Goal: Information Seeking & Learning: Learn about a topic

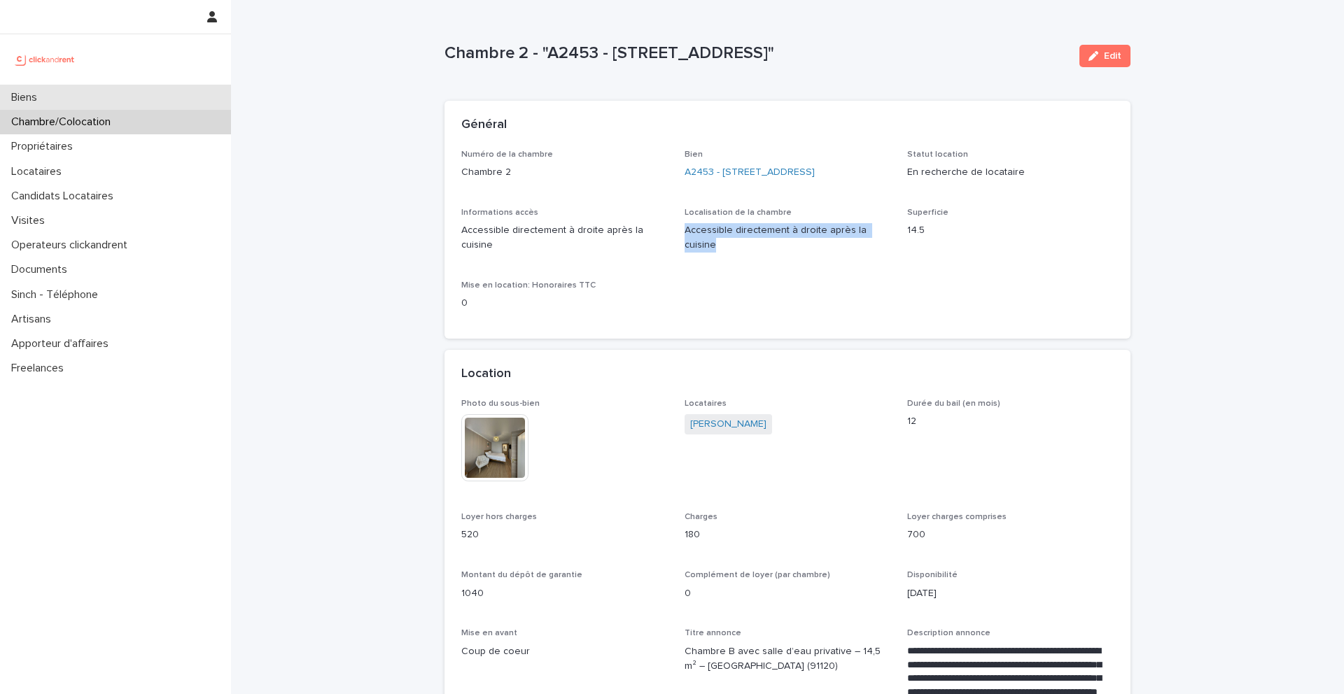
click at [59, 95] on div "Biens" at bounding box center [115, 97] width 231 height 25
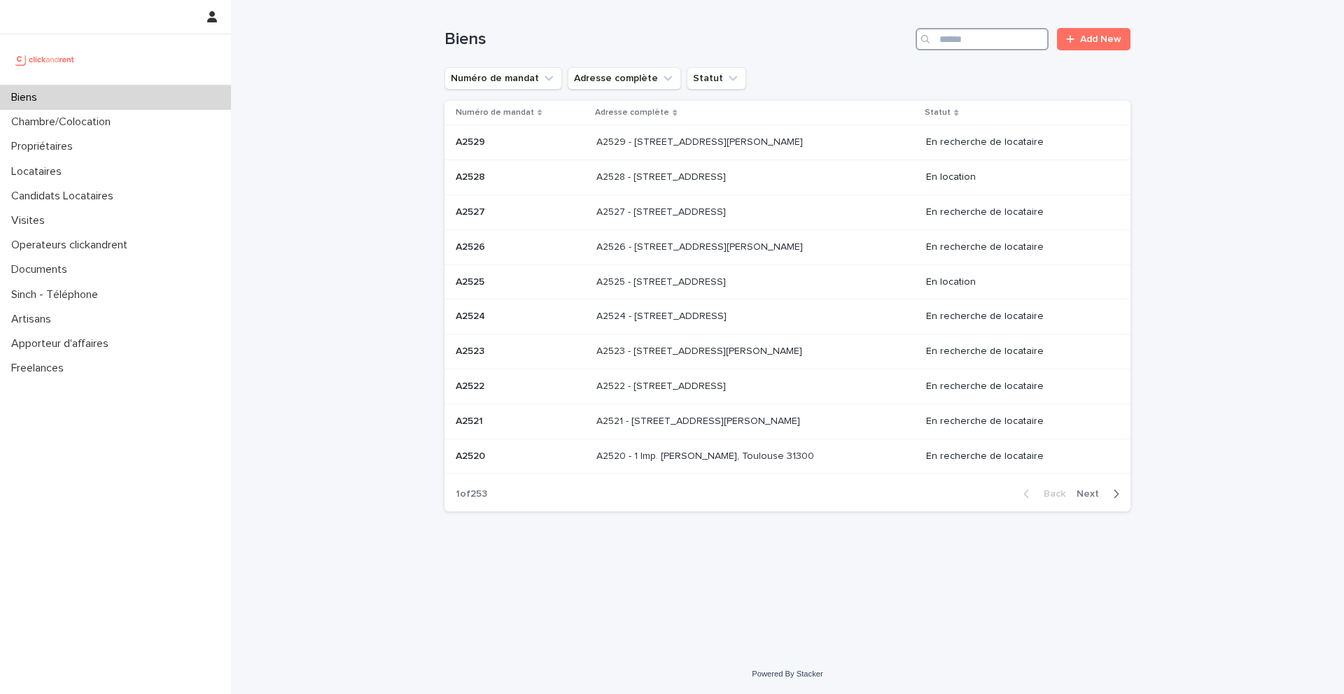
click at [980, 46] on input "Search" at bounding box center [982, 39] width 133 height 22
click at [977, 41] on input "Search" at bounding box center [982, 39] width 133 height 22
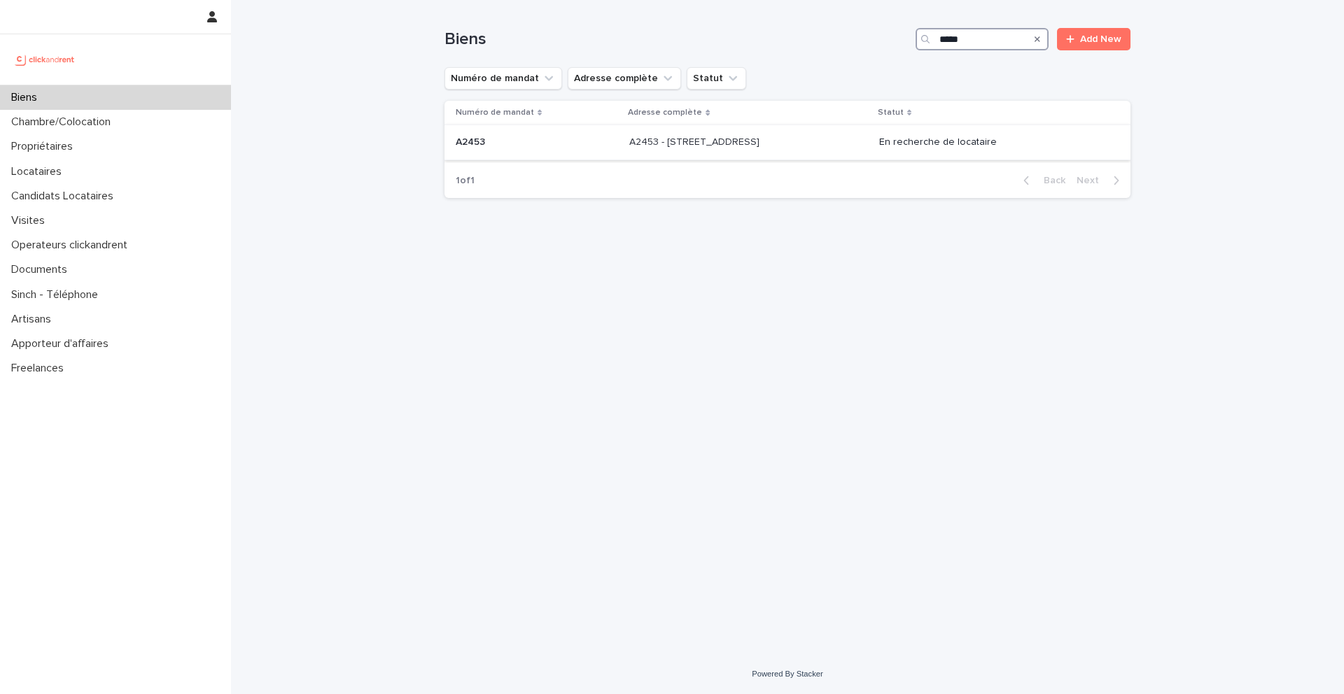
type input "*****"
click at [487, 139] on p "A2453" at bounding box center [472, 141] width 32 height 15
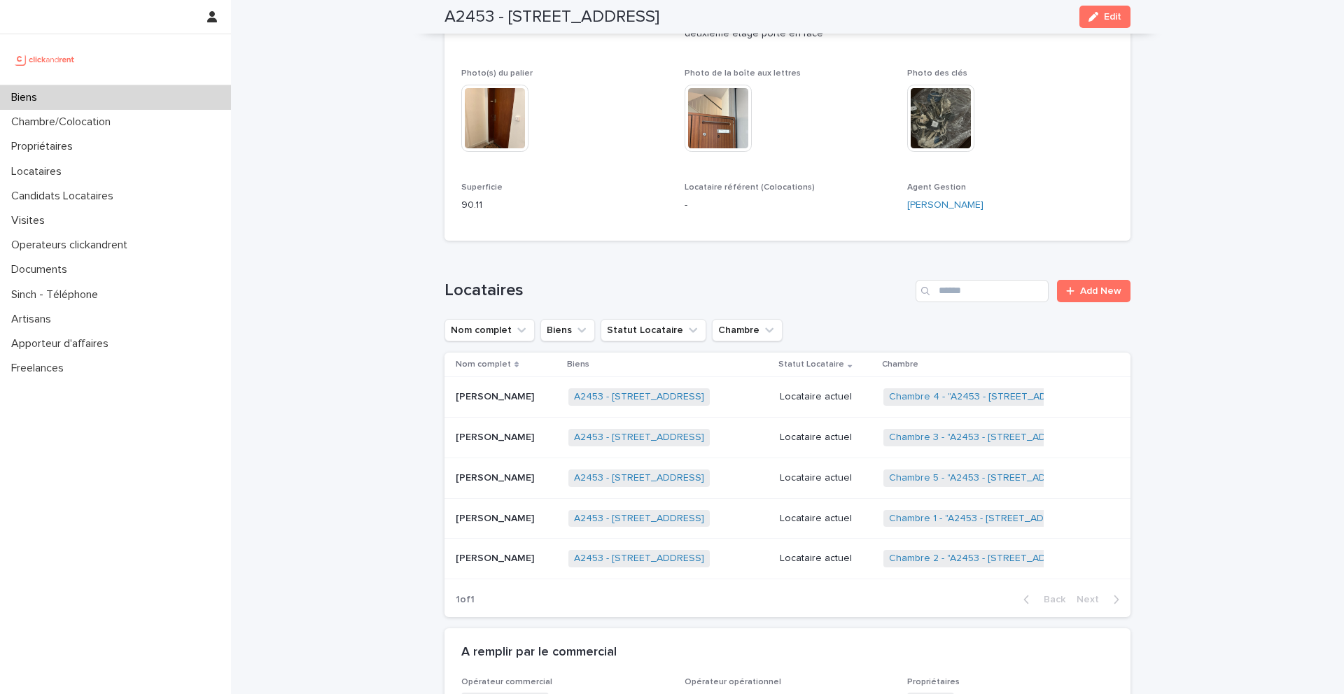
scroll to position [461, 0]
click at [464, 557] on p "[PERSON_NAME]" at bounding box center [496, 556] width 81 height 15
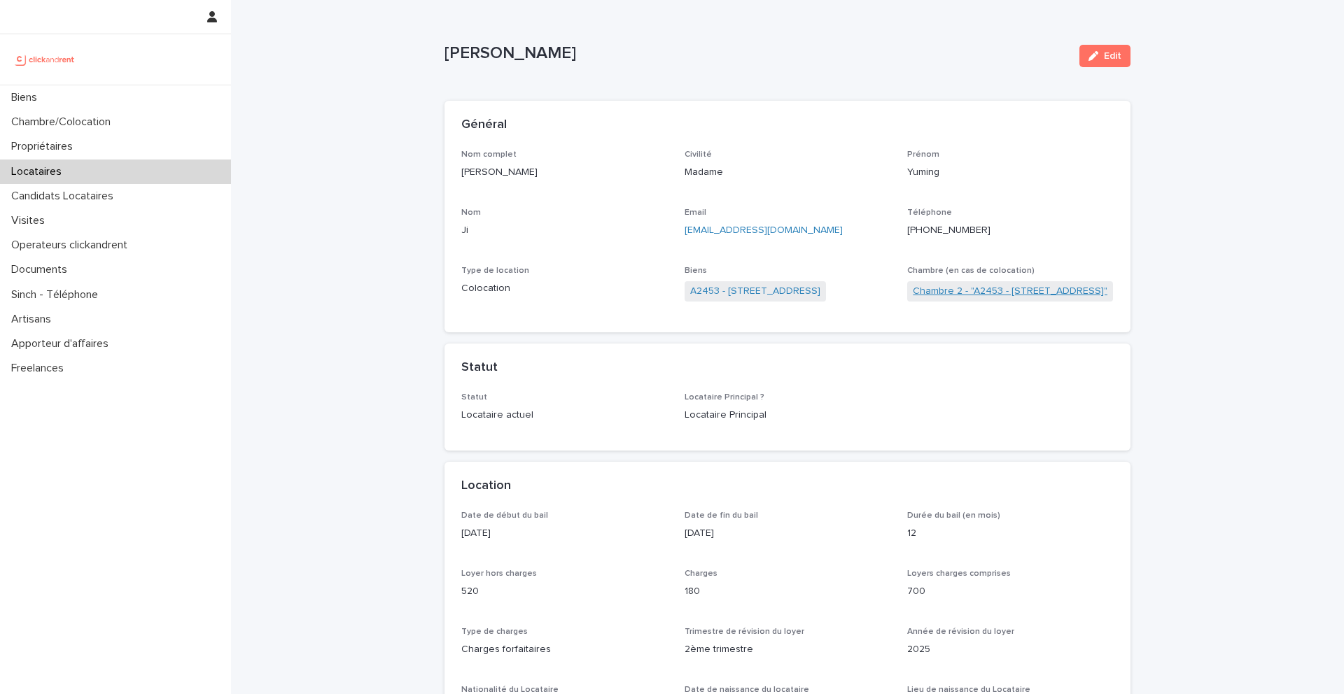
click at [942, 294] on link "Chambre 2 - "A2453 - [STREET_ADDRESS]"" at bounding box center [1010, 291] width 195 height 15
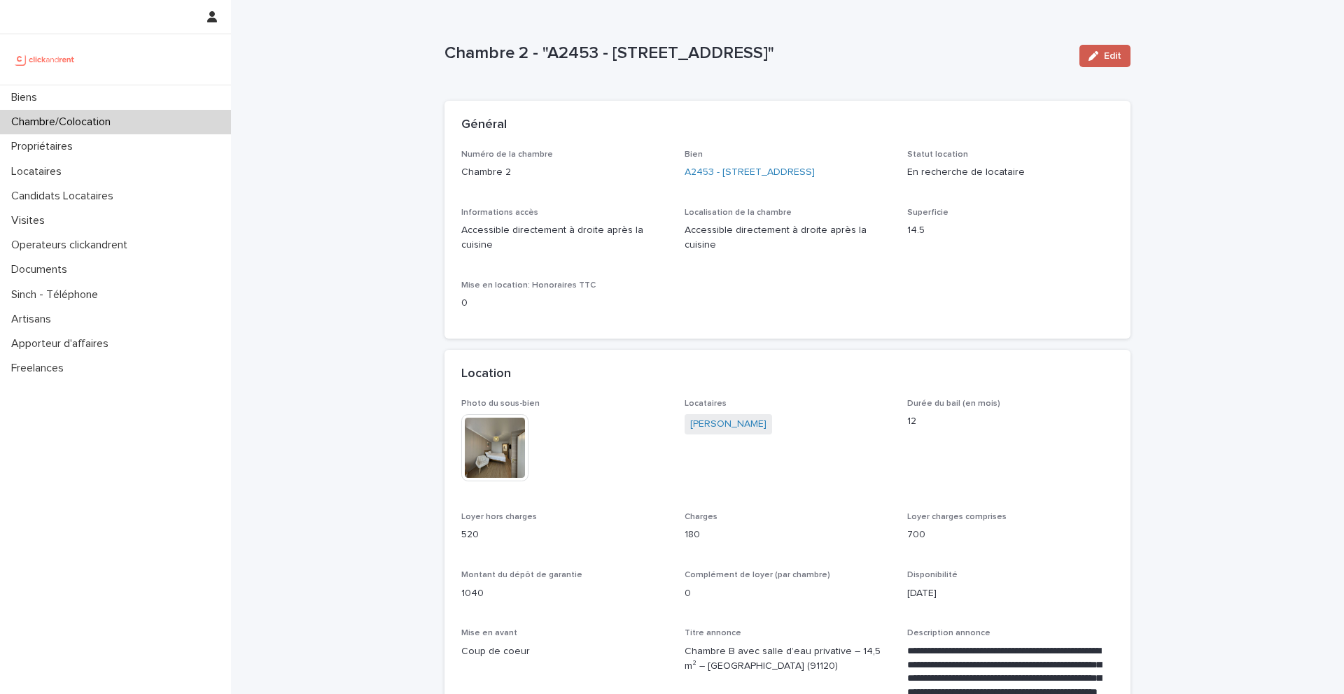
click at [1097, 57] on icon "button" at bounding box center [1094, 56] width 10 height 10
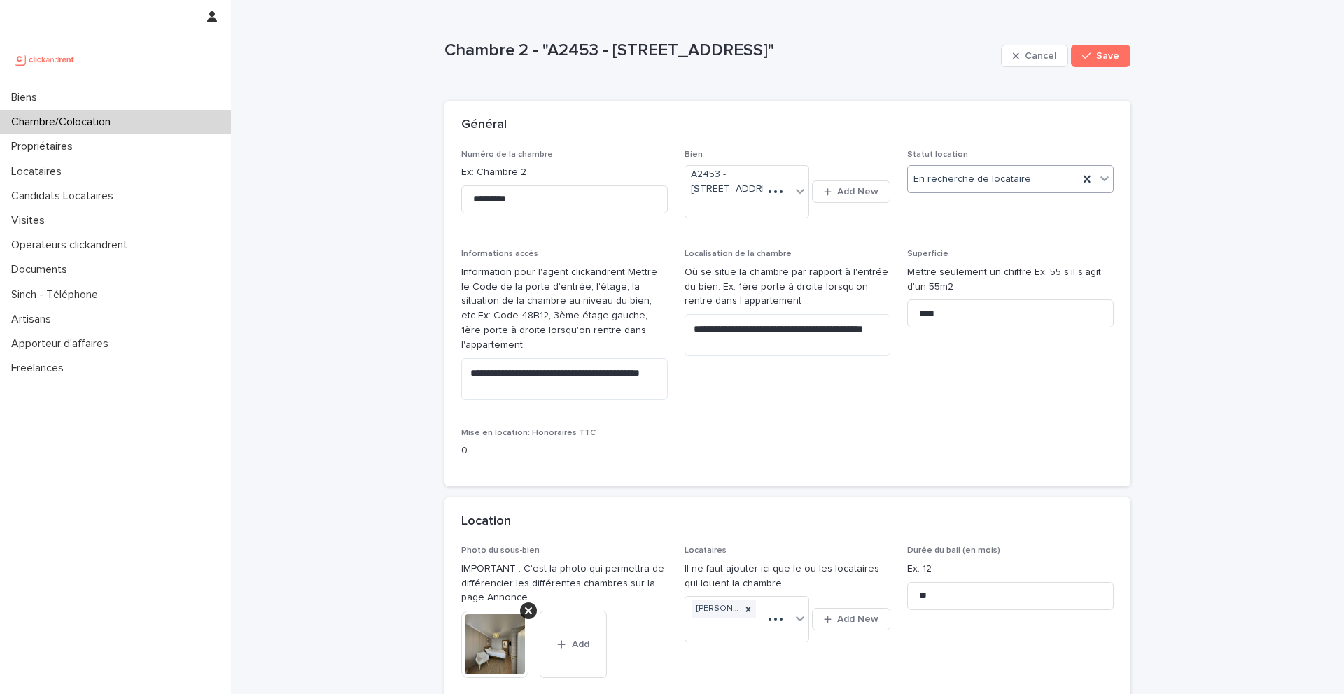
click at [1047, 176] on div "En recherche de locataire" at bounding box center [993, 179] width 171 height 23
click at [995, 213] on div "En location" at bounding box center [1010, 206] width 205 height 25
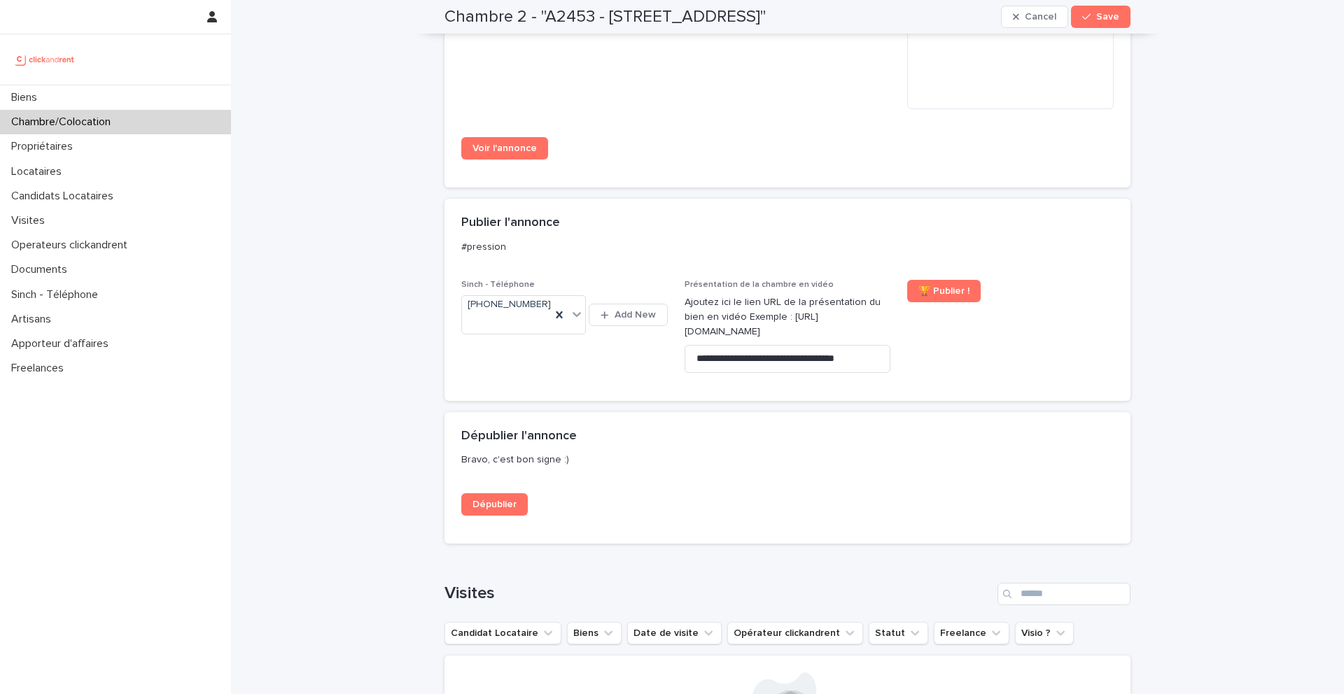
scroll to position [1735, 0]
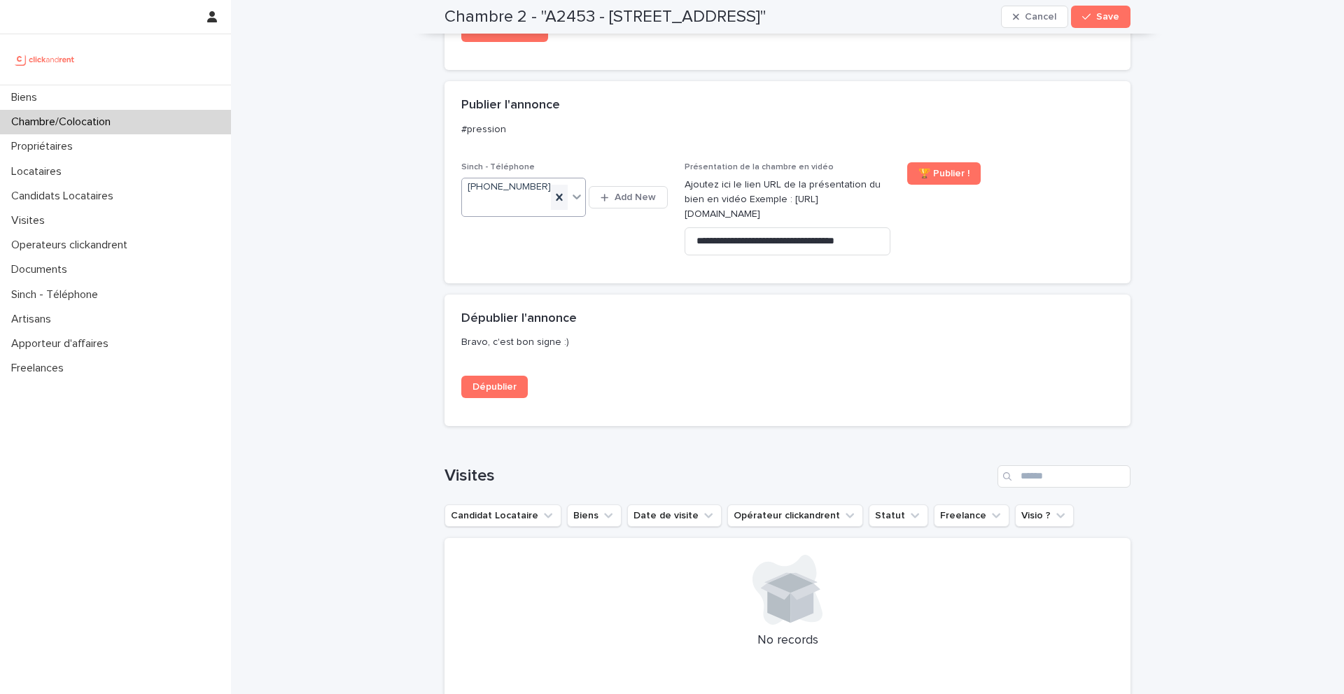
click at [561, 194] on icon at bounding box center [560, 197] width 6 height 7
click at [1110, 23] on button "Save" at bounding box center [1101, 17] width 60 height 22
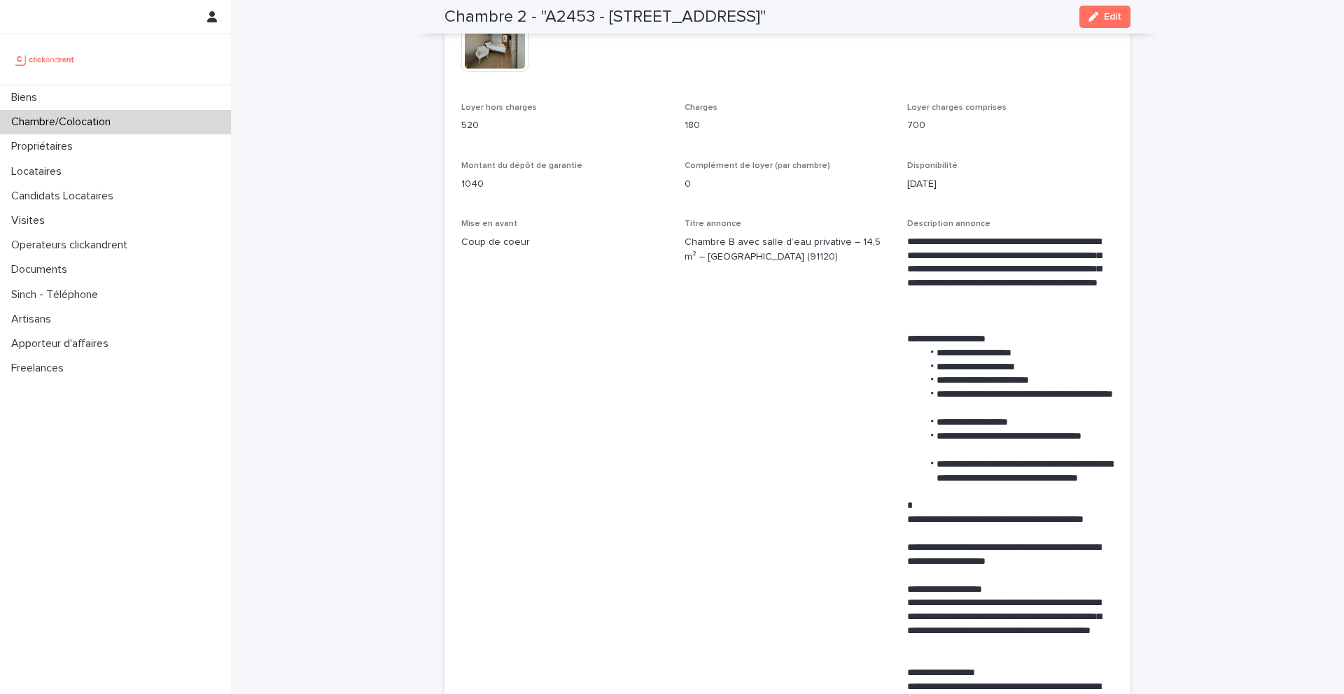
scroll to position [0, 0]
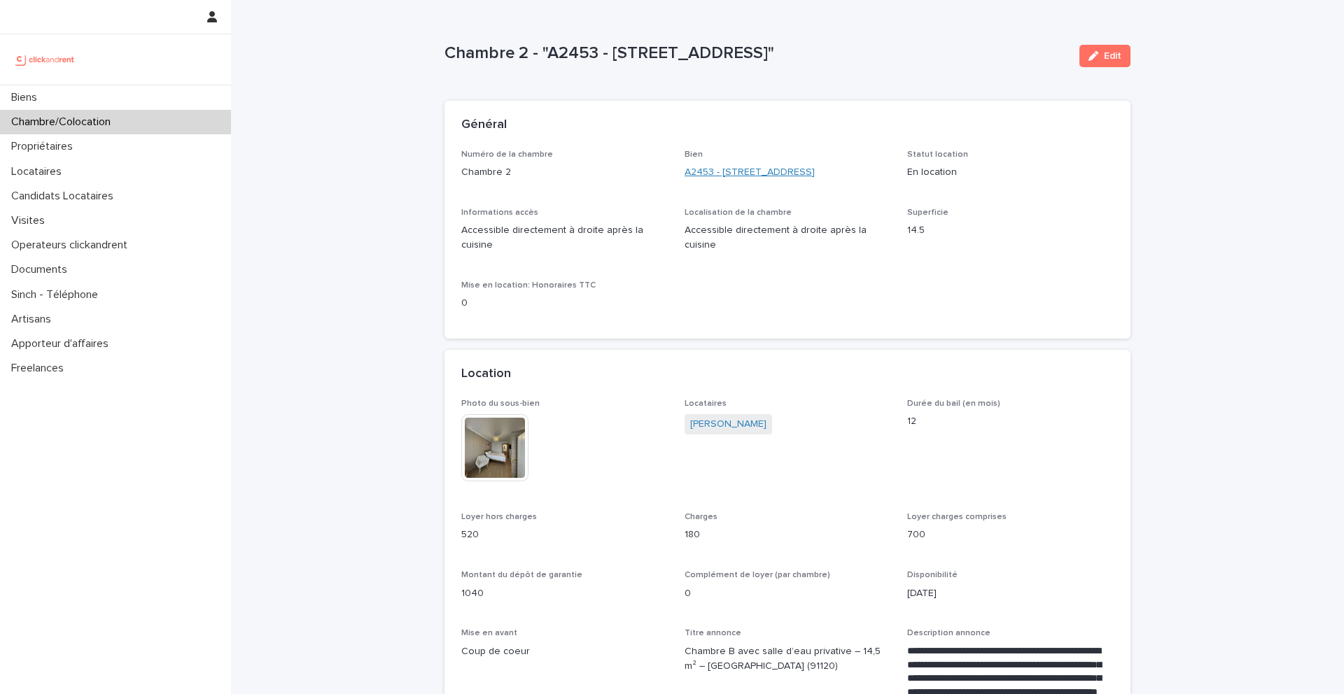
click at [757, 176] on link "A2453 - 39 rue Gallieni, Palaiseau 91120" at bounding box center [750, 172] width 130 height 15
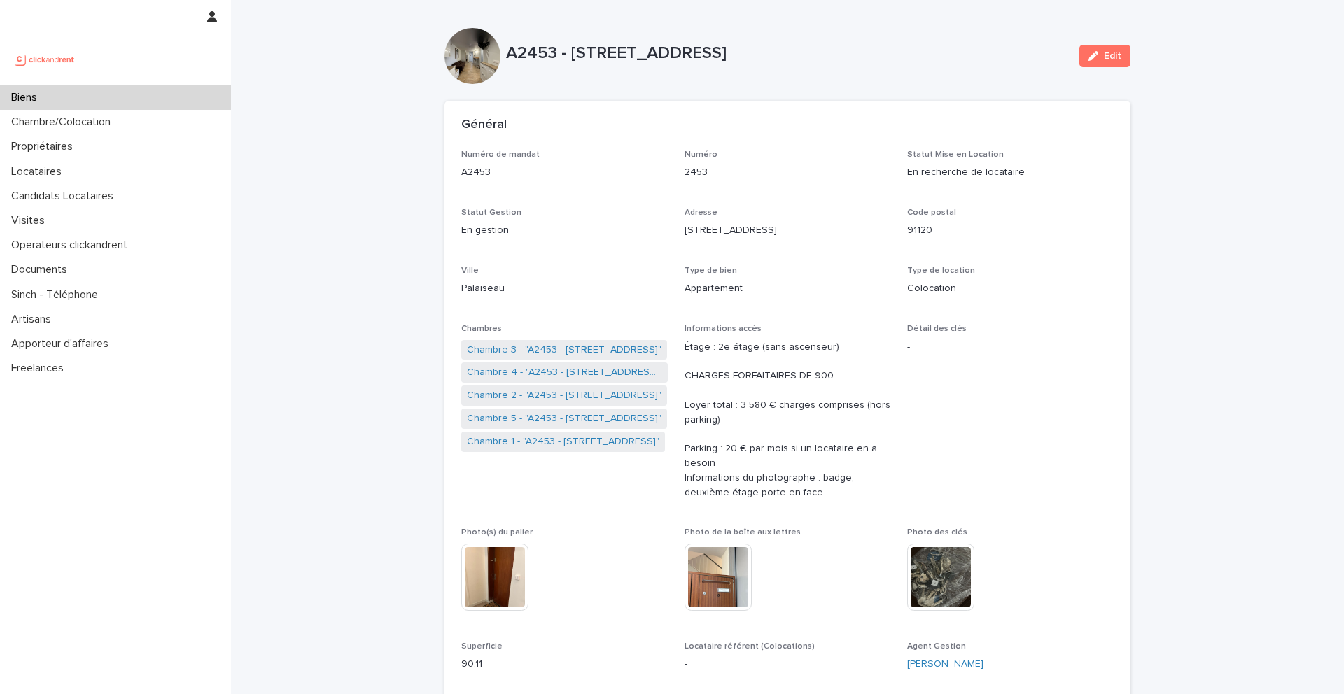
click at [1106, 68] on div "Edit" at bounding box center [1102, 56] width 57 height 56
click at [1098, 61] on button "Edit" at bounding box center [1104, 56] width 51 height 22
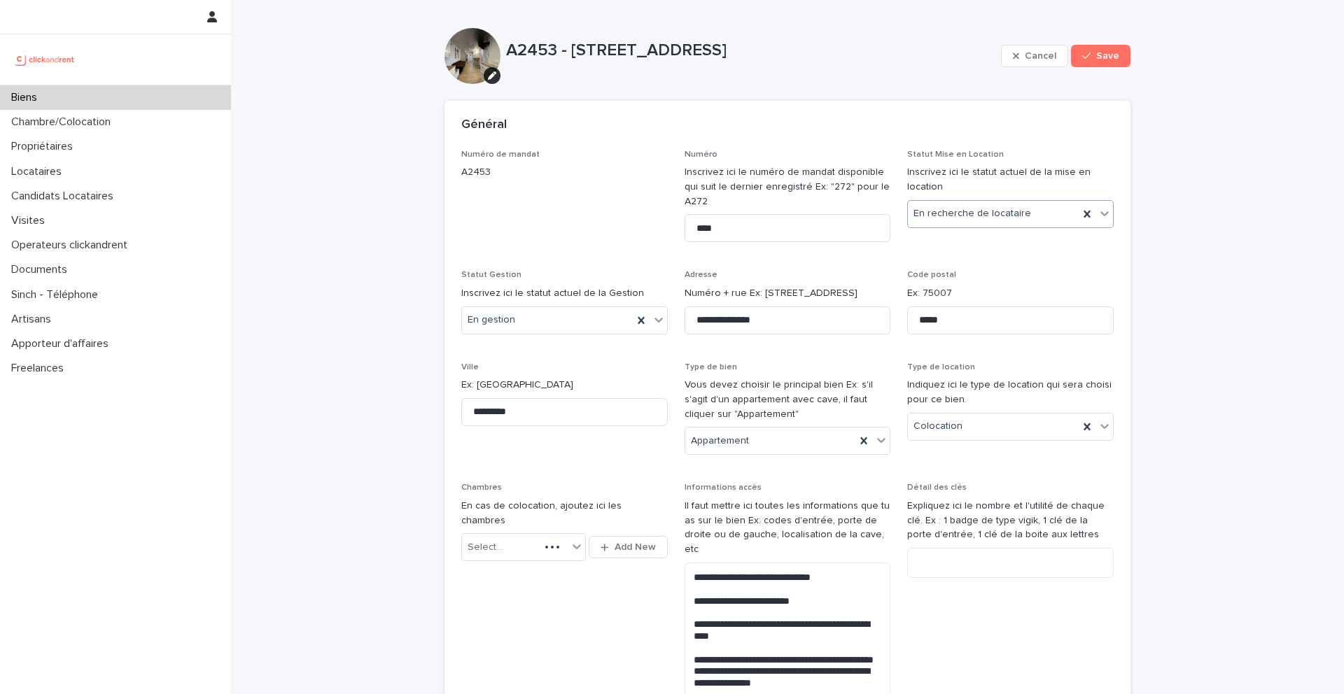
click at [1042, 214] on div "En recherche de locataire" at bounding box center [993, 213] width 171 height 23
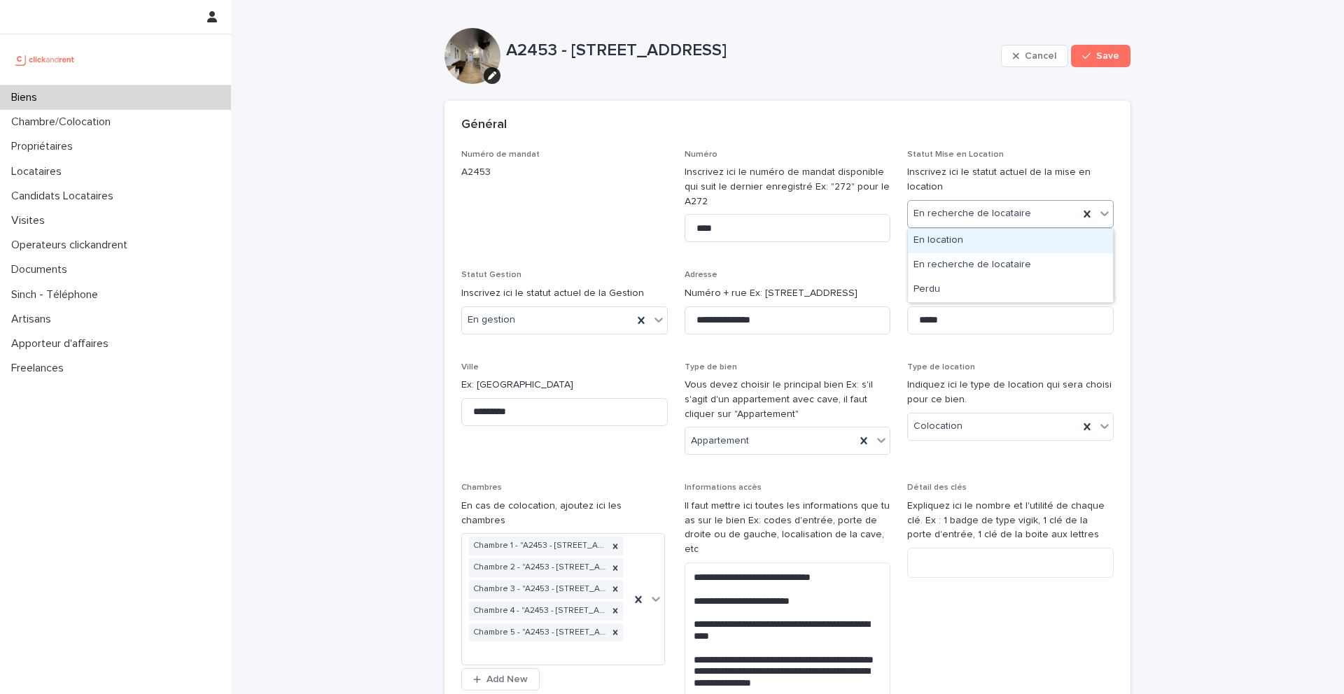
click at [978, 242] on div "En location" at bounding box center [1010, 241] width 205 height 25
click at [1115, 66] on button "Save" at bounding box center [1101, 56] width 60 height 22
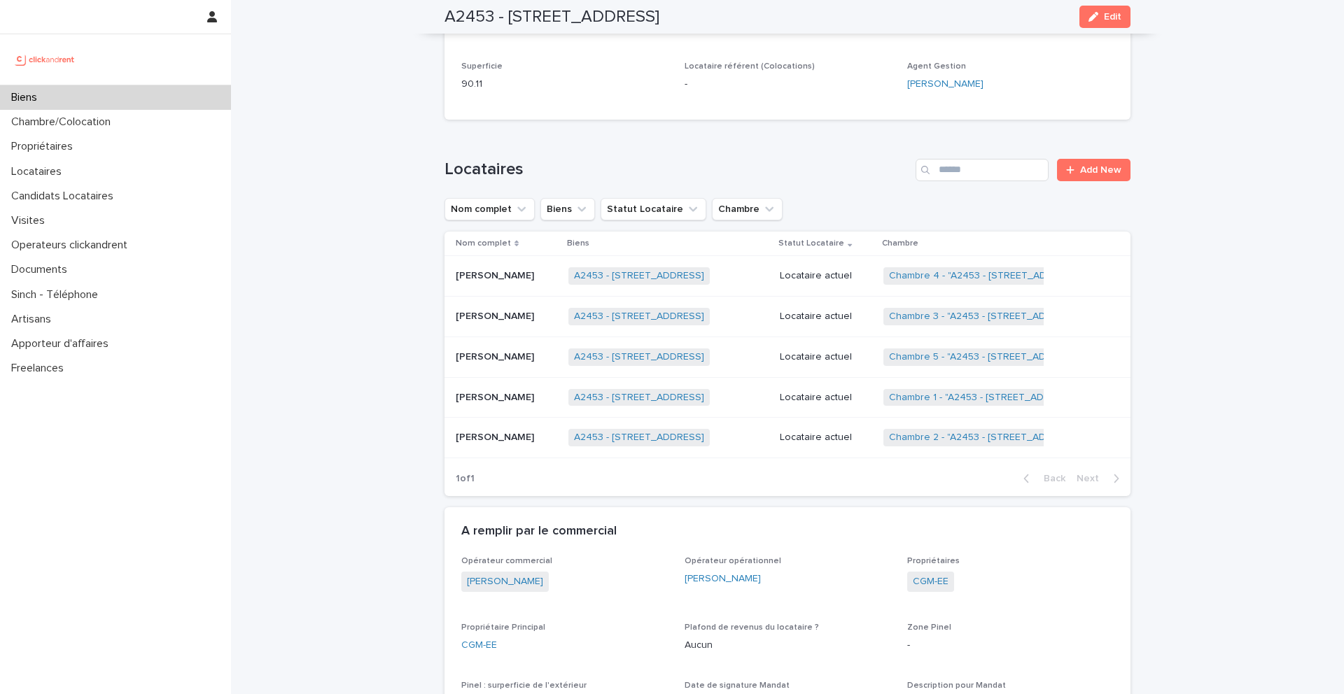
scroll to position [538, 0]
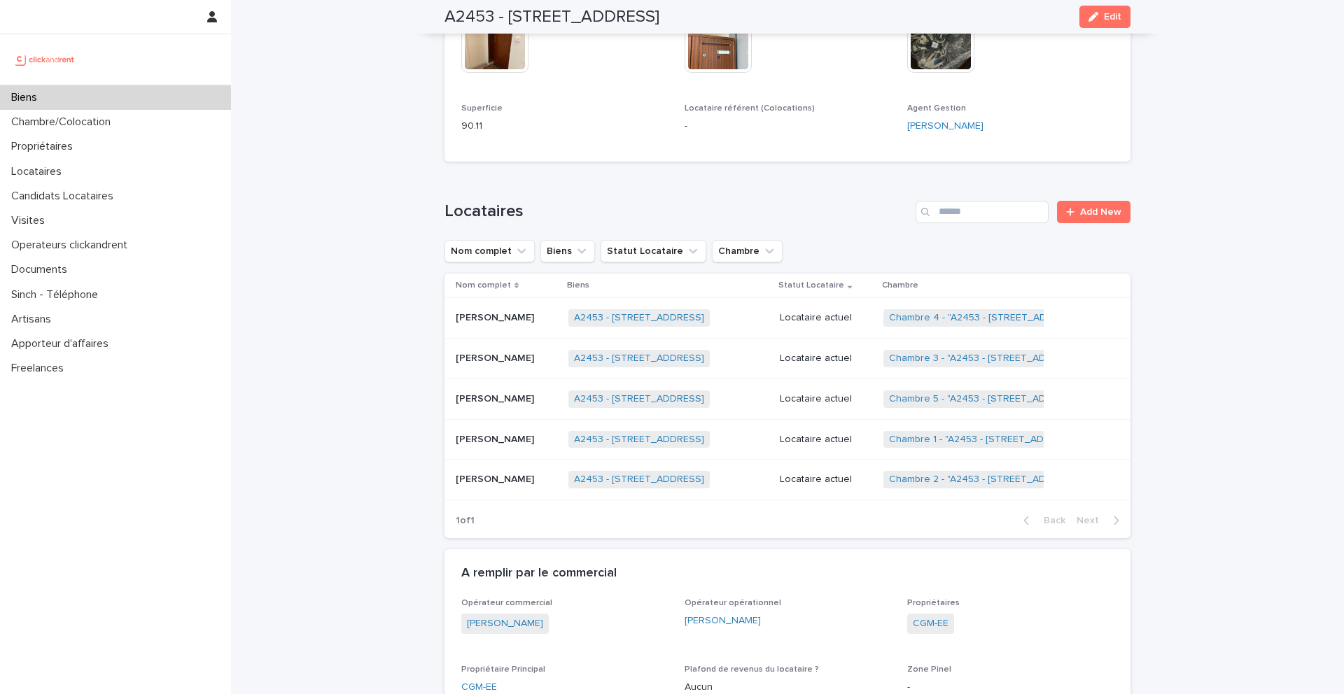
click at [80, 95] on div "Biens" at bounding box center [115, 97] width 231 height 25
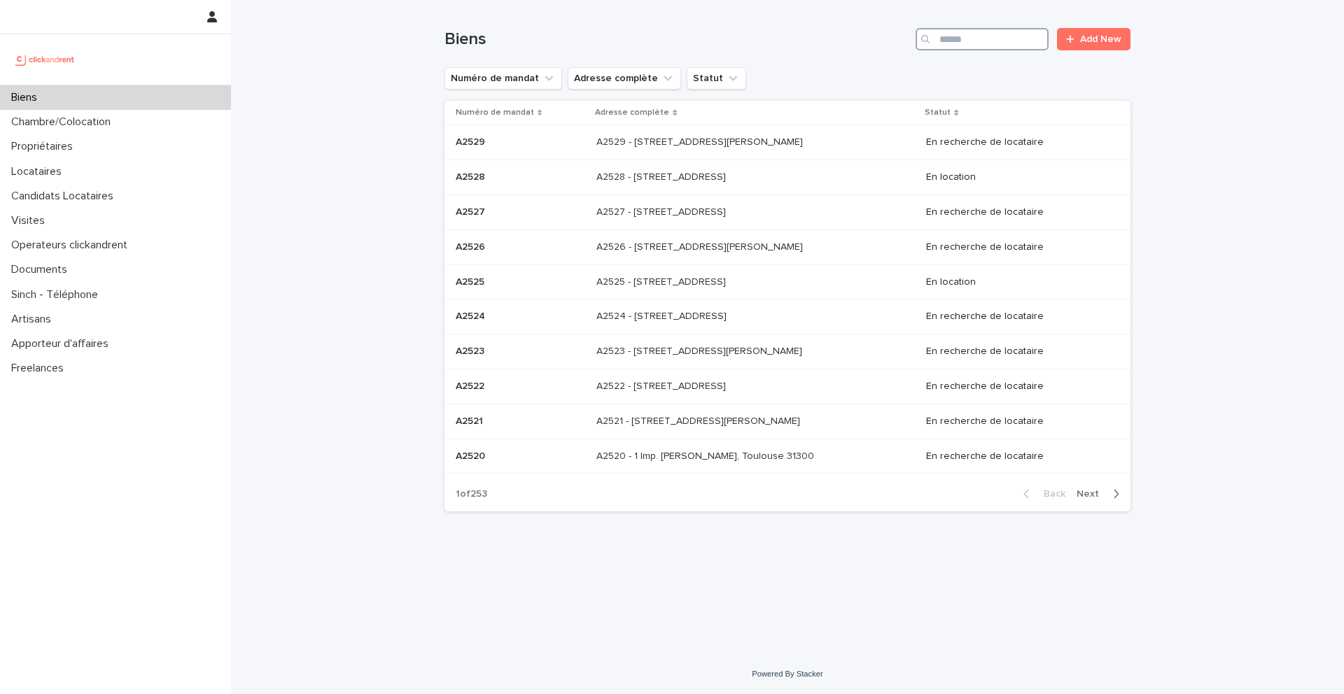
click at [981, 41] on input "Search" at bounding box center [982, 39] width 133 height 22
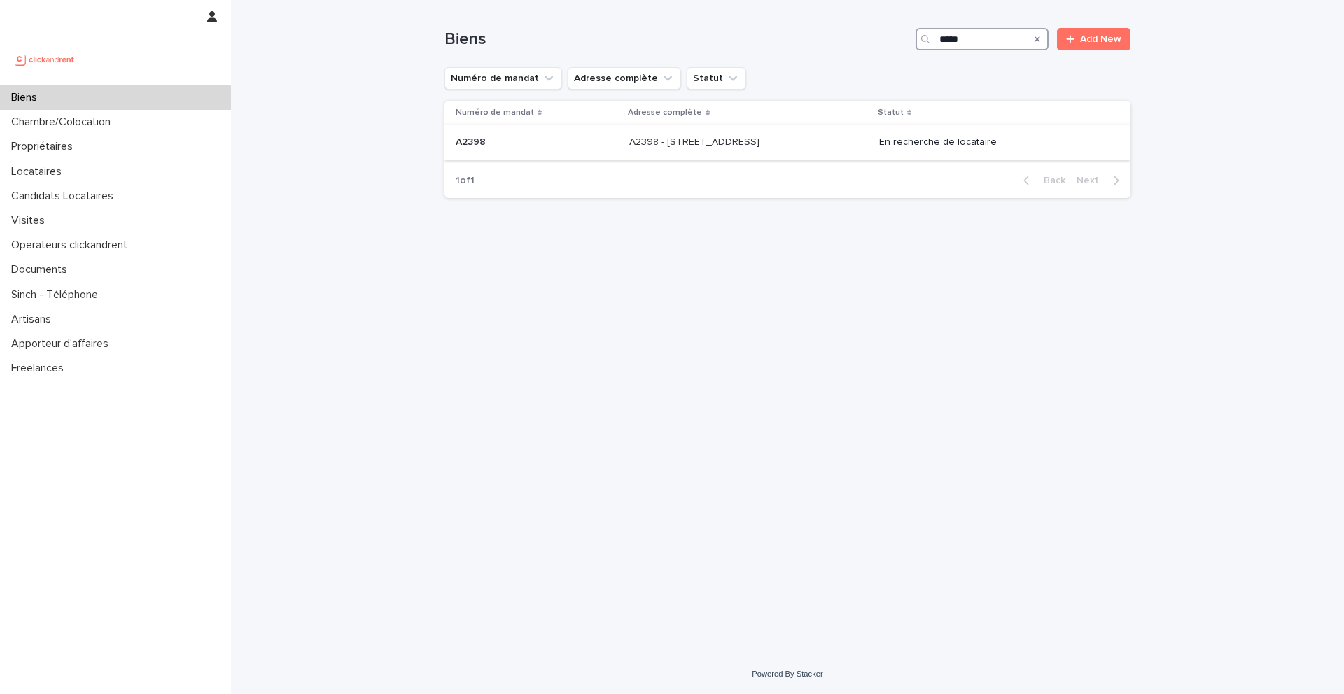
type input "*****"
click at [636, 139] on p "A2398 - 226 Rue de Suzon Résidence Le Voltaire , Talence 33400" at bounding box center [695, 141] width 133 height 15
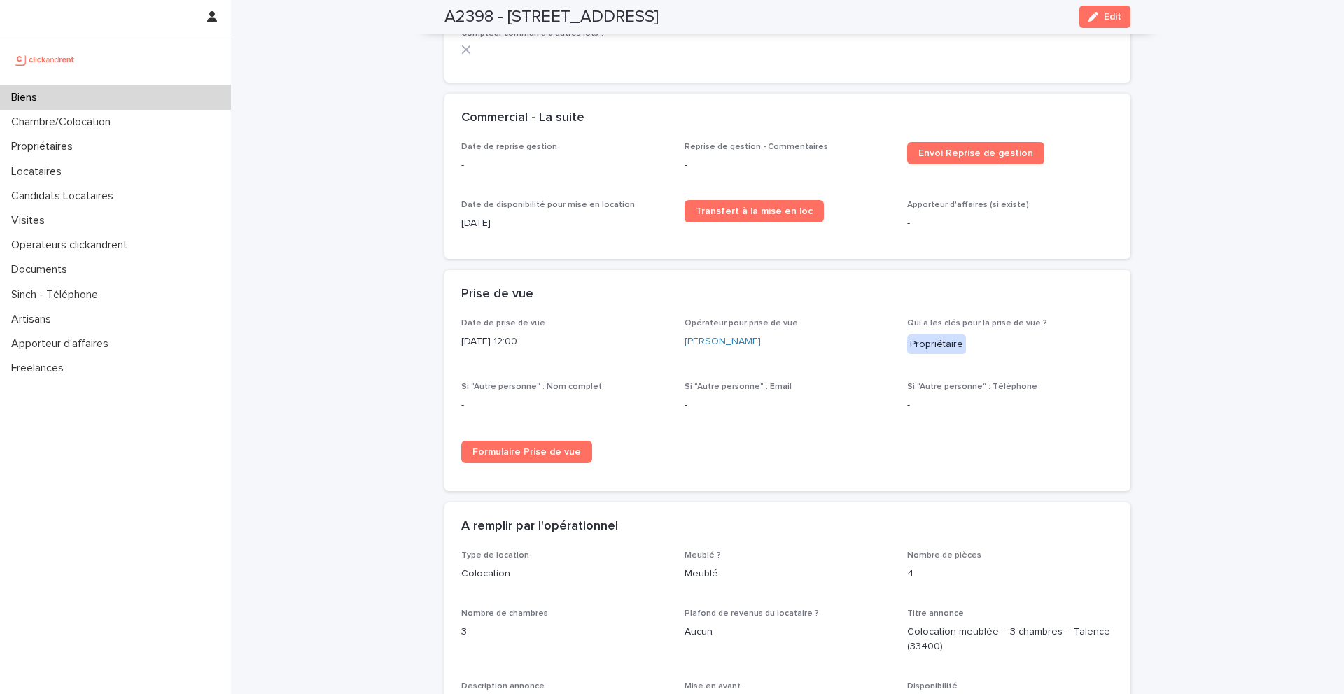
scroll to position [2617, 0]
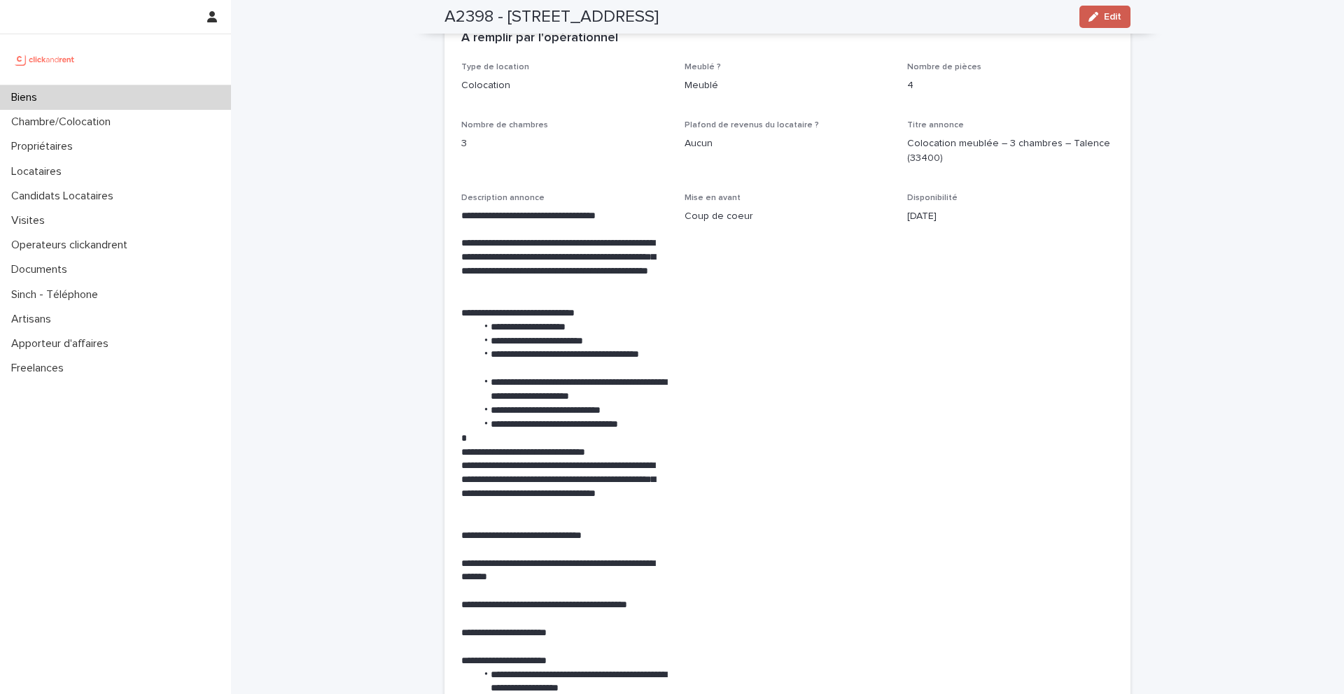
click at [1103, 18] on div "button" at bounding box center [1096, 17] width 15 height 10
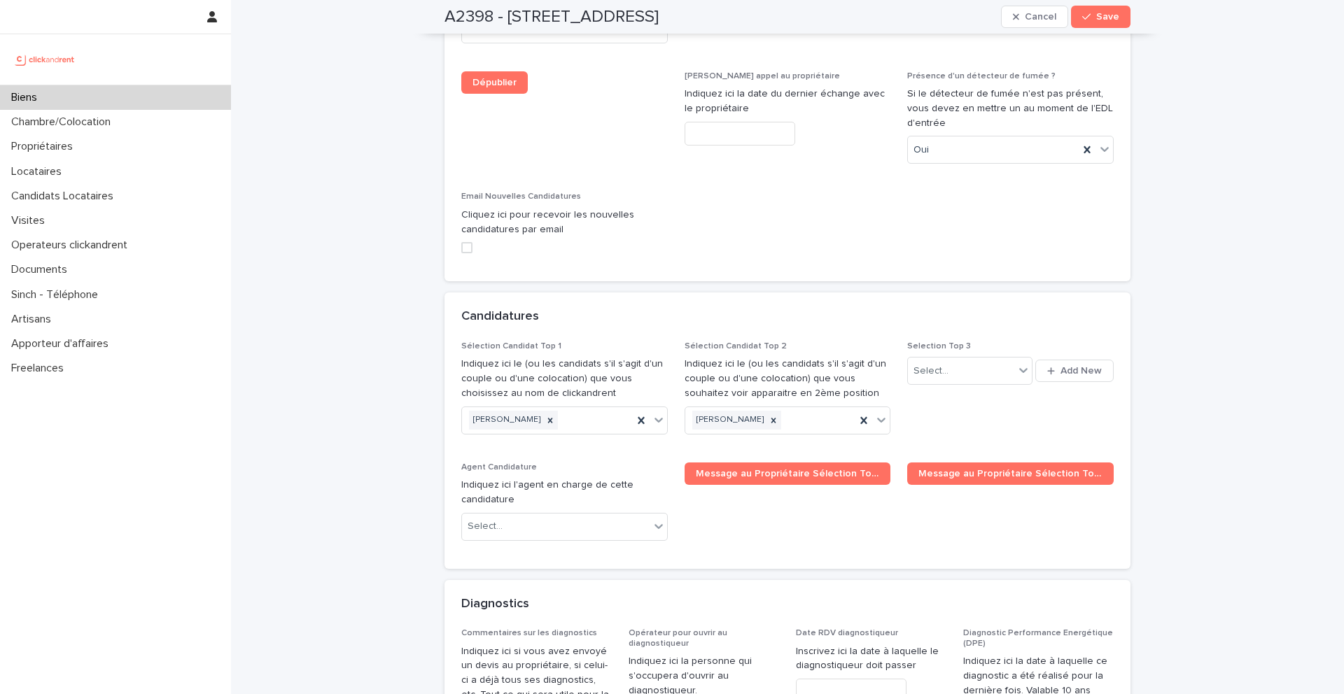
scroll to position [7237, 0]
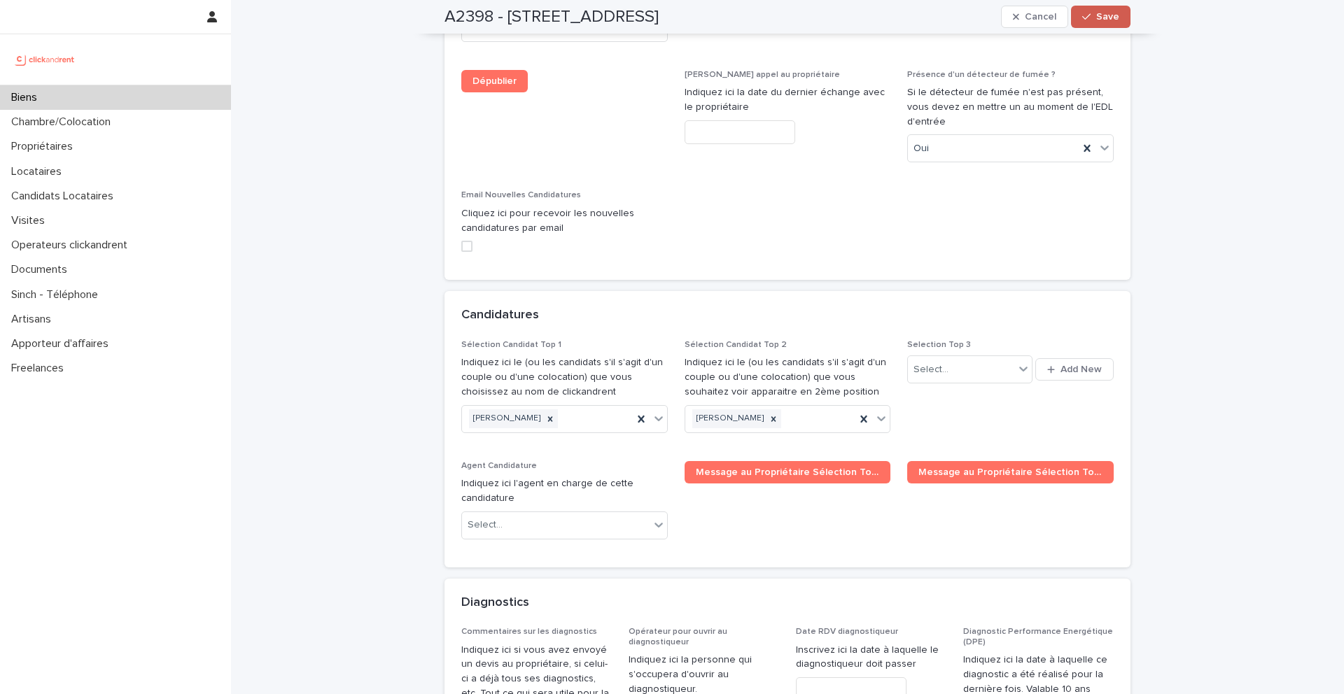
click at [1092, 26] on button "Save" at bounding box center [1101, 17] width 60 height 22
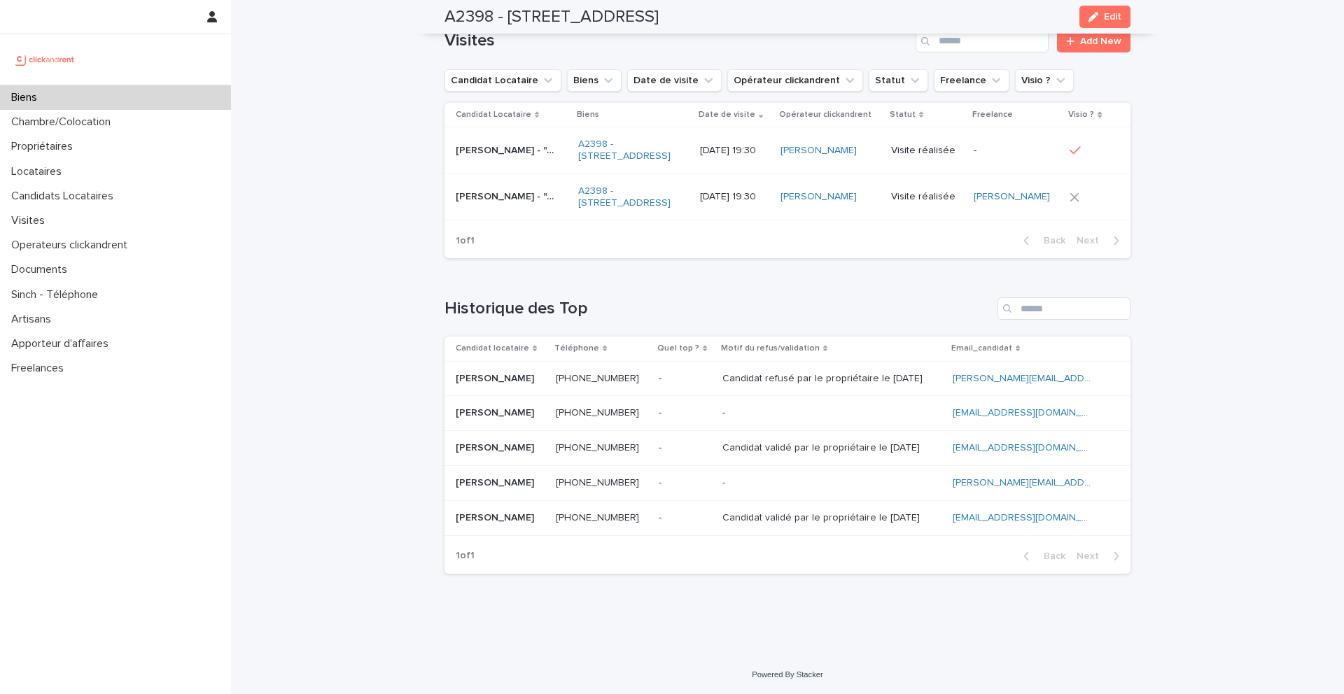
scroll to position [6131, 0]
click at [72, 93] on div "Biens" at bounding box center [115, 97] width 231 height 25
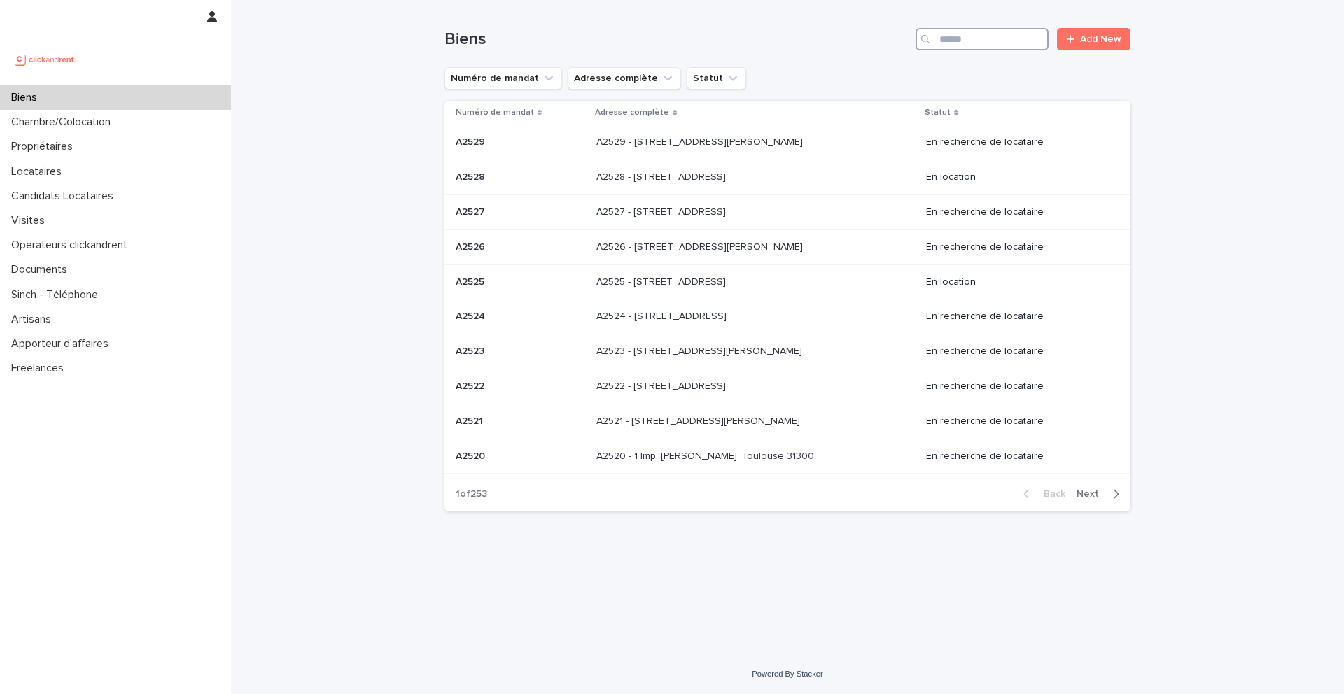
click at [993, 36] on input "Search" at bounding box center [982, 39] width 133 height 22
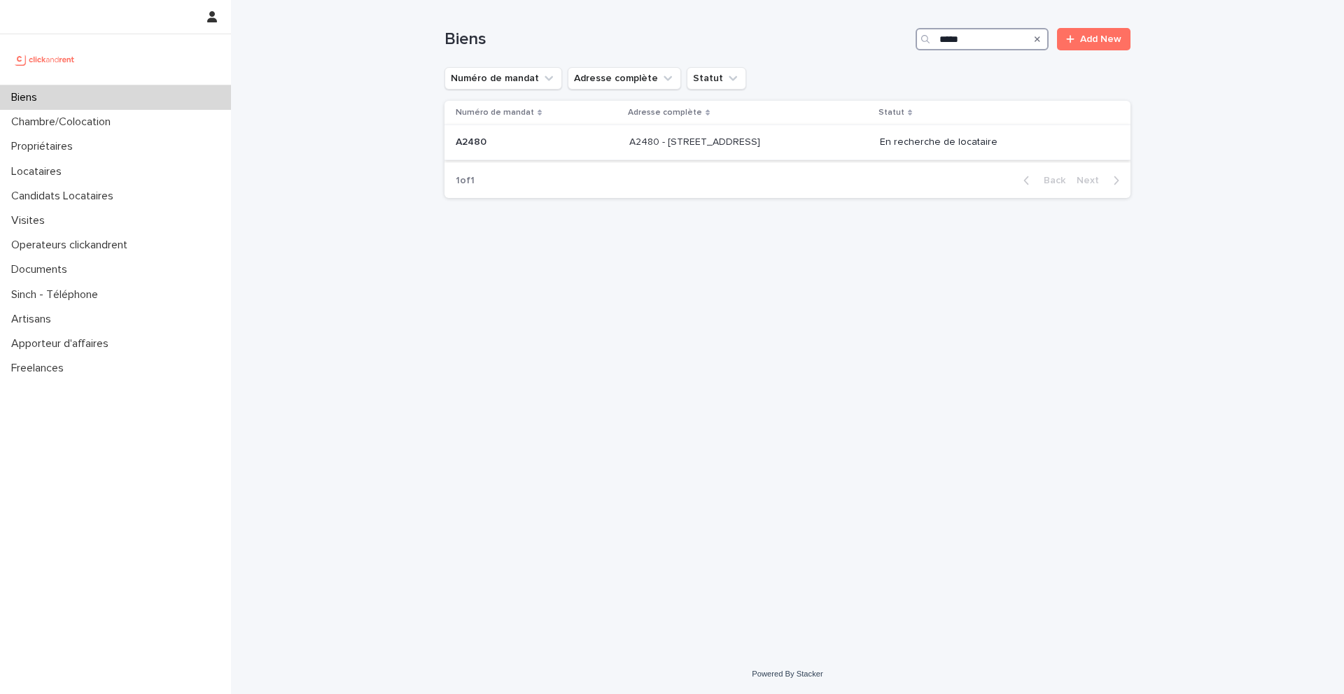
type input "*****"
click at [500, 141] on p at bounding box center [537, 143] width 162 height 12
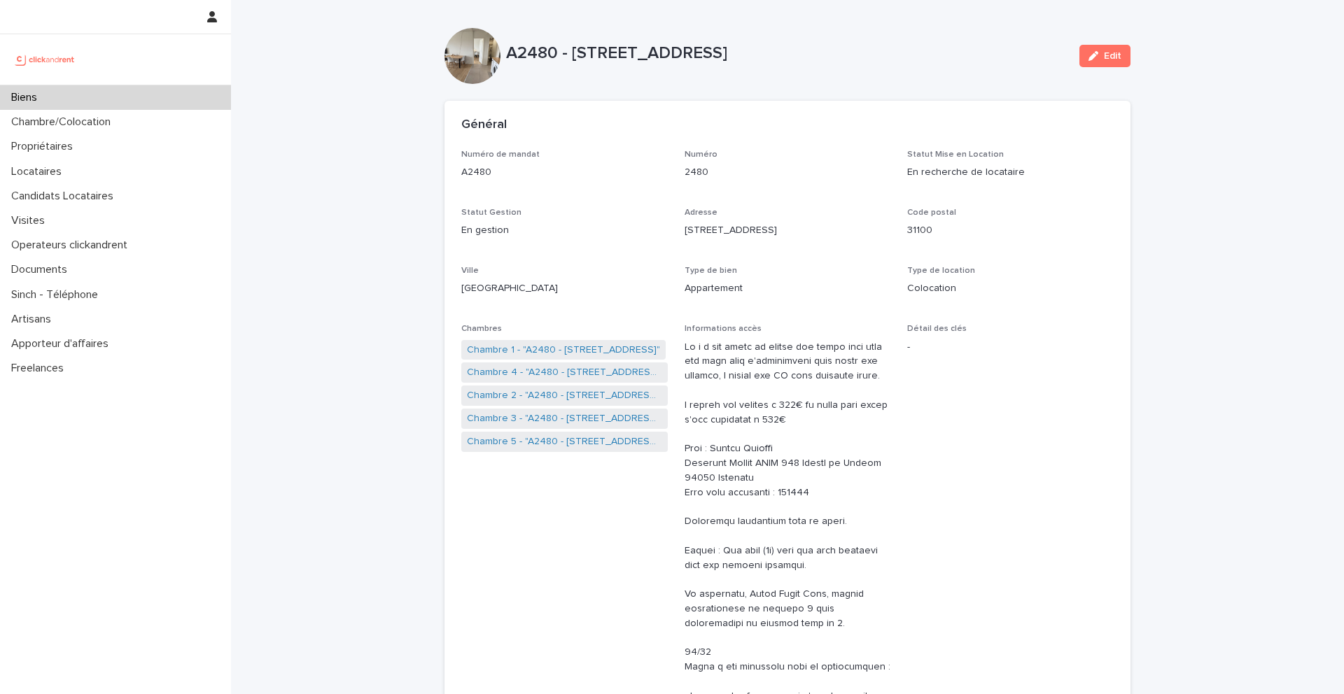
drag, startPoint x: 914, startPoint y: 55, endPoint x: 749, endPoint y: 69, distance: 165.1
click at [748, 69] on div "A2480 - 60 allée de Bellefontaine, Toulouse 31100 Edit" at bounding box center [788, 56] width 686 height 56
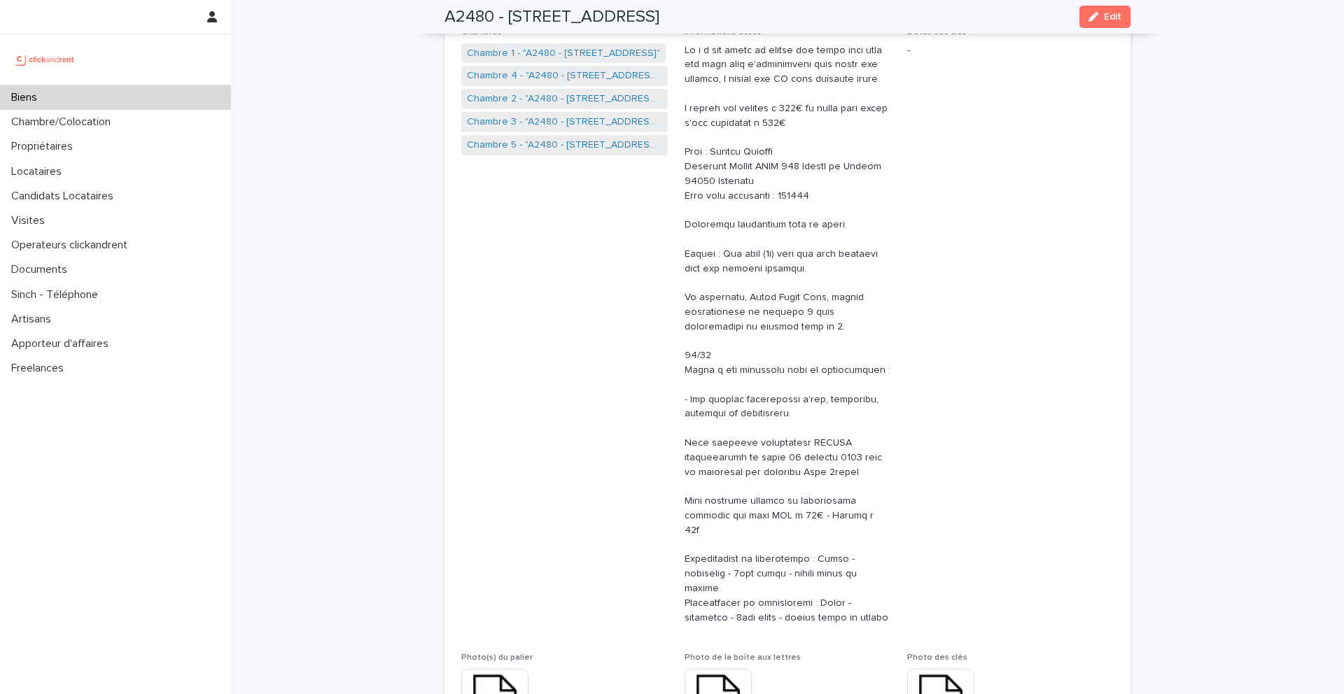
scroll to position [237, 0]
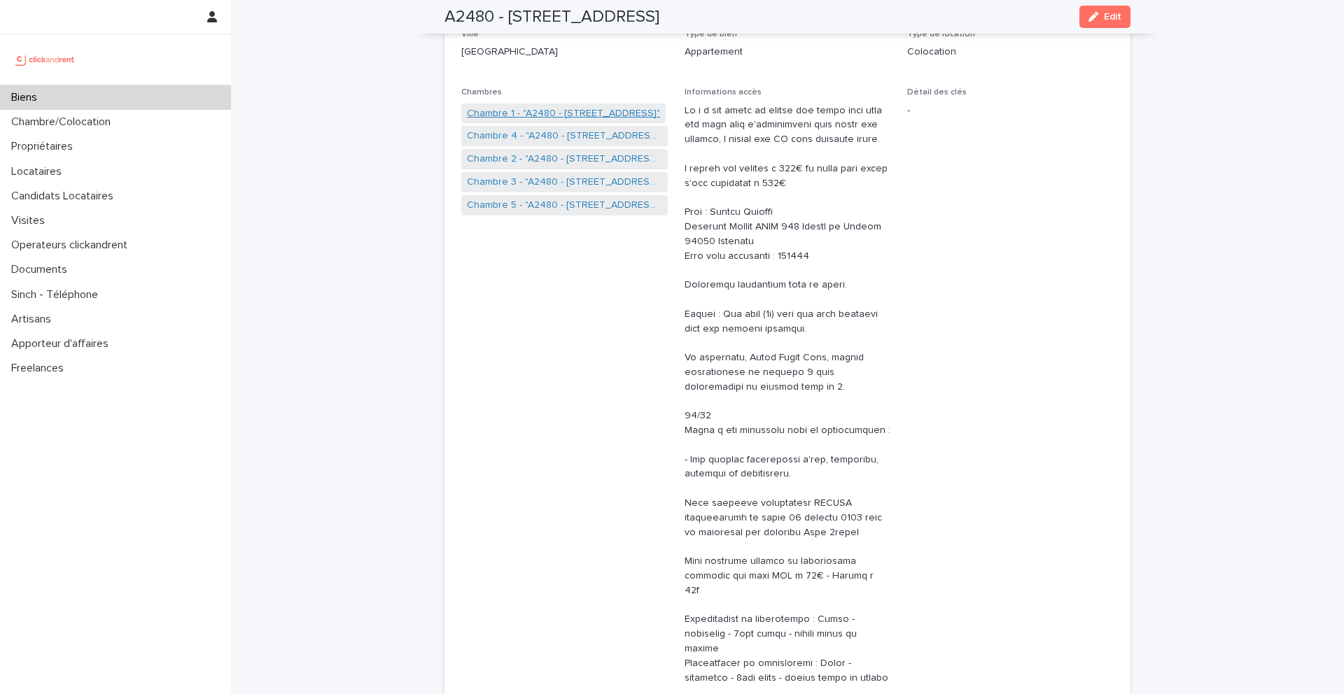
click at [540, 115] on link "Chambre 1 - "A2480 - [STREET_ADDRESS]"" at bounding box center [563, 113] width 193 height 15
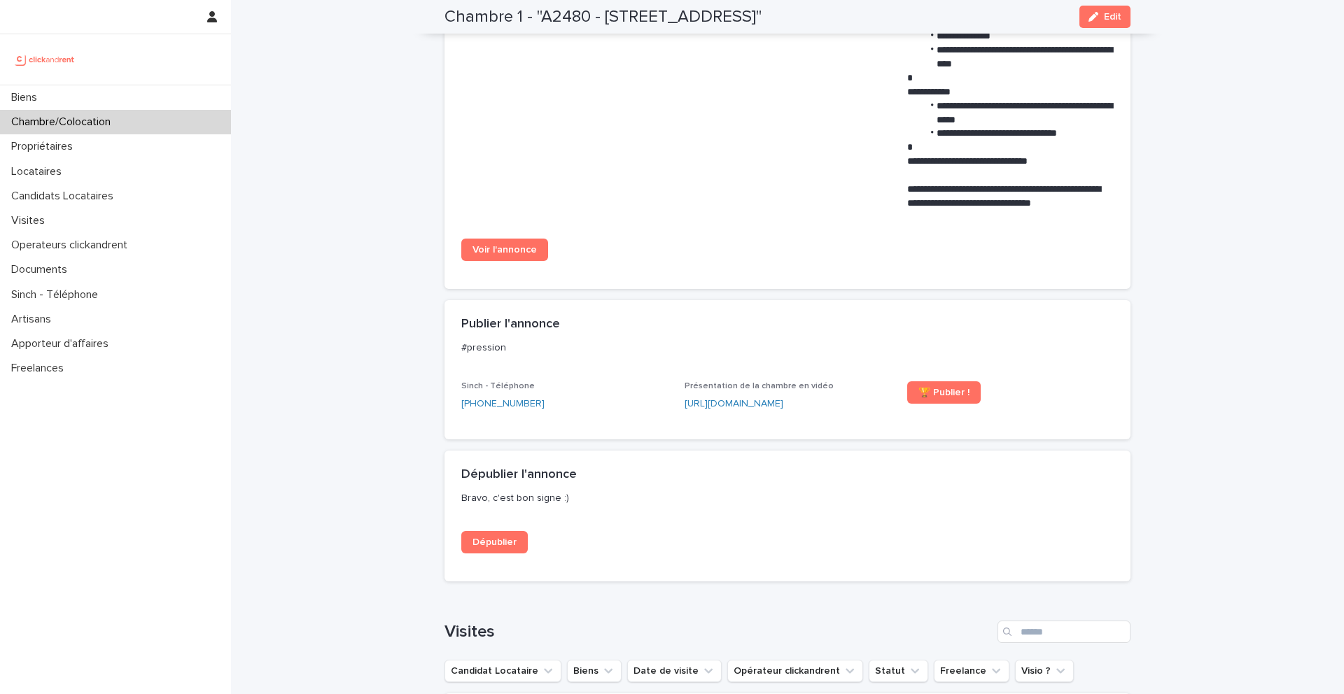
scroll to position [1187, 0]
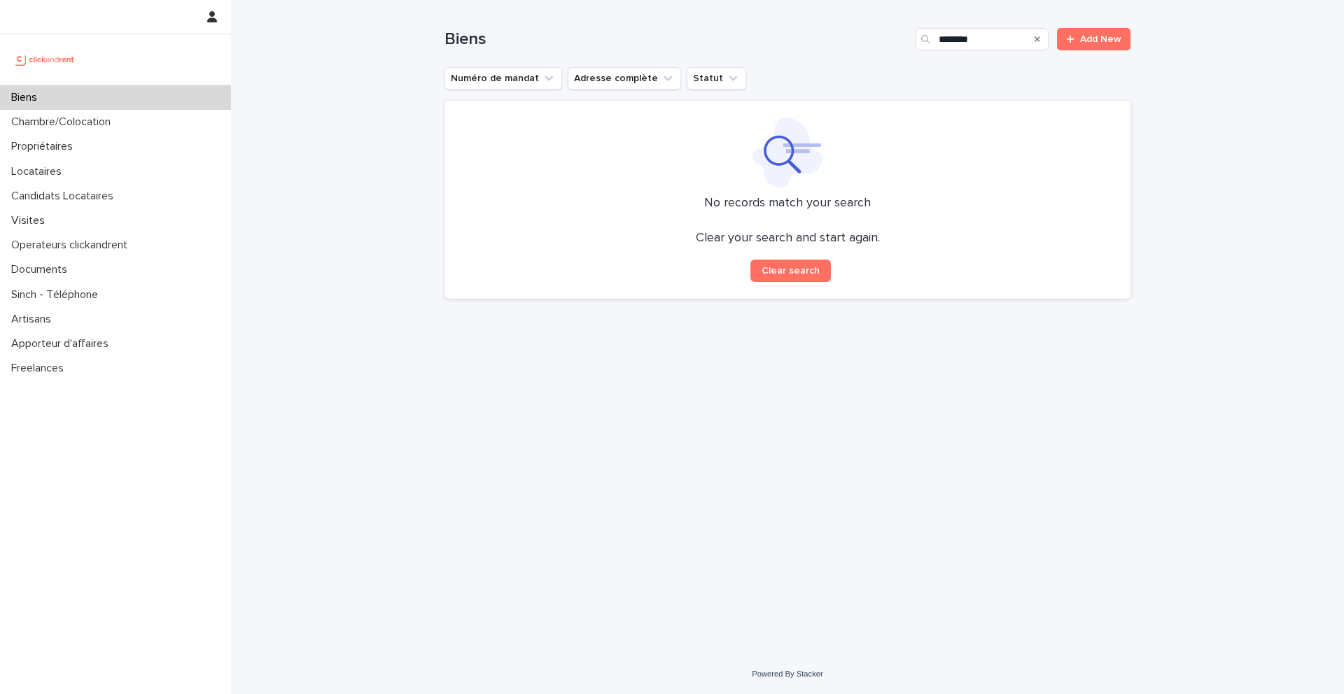
click at [67, 106] on div "Biens" at bounding box center [115, 97] width 231 height 25
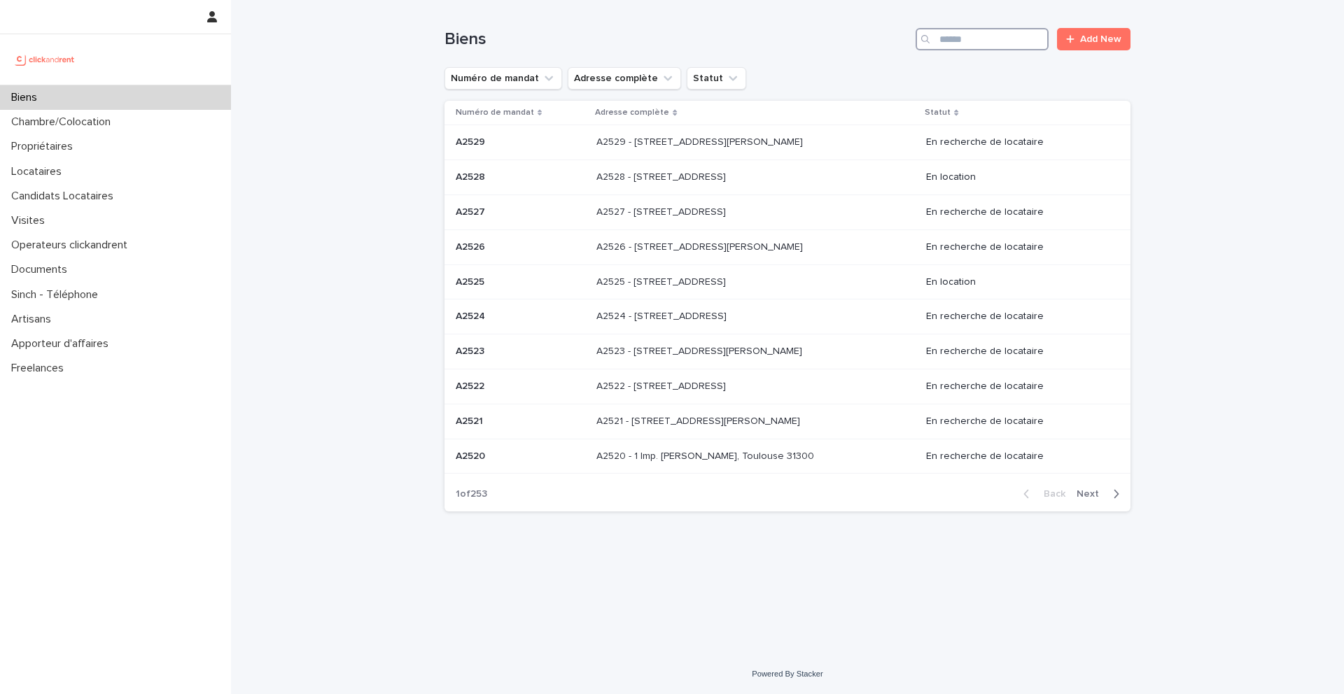
click at [971, 41] on input "Search" at bounding box center [982, 39] width 133 height 22
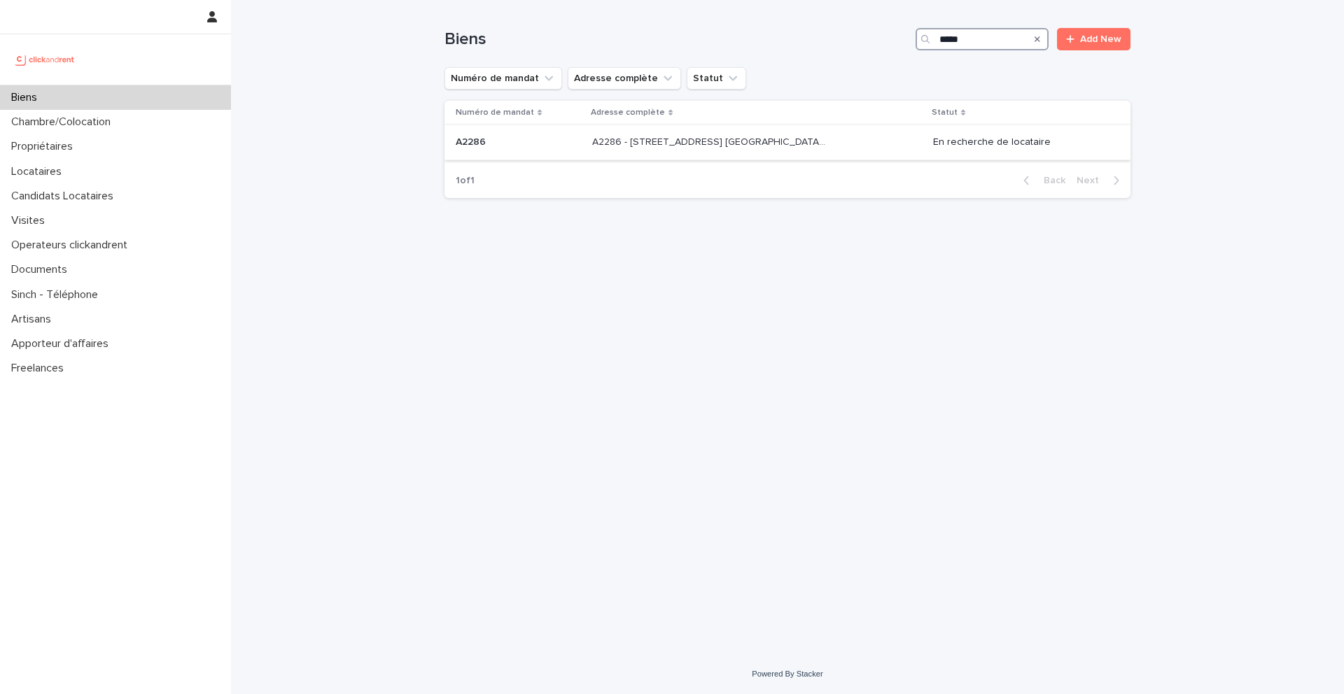
type input "*****"
click at [639, 145] on p "A2286 - 5 allée du Dr. Schalow, Aulnay-sous-Bois 93600" at bounding box center [710, 141] width 236 height 15
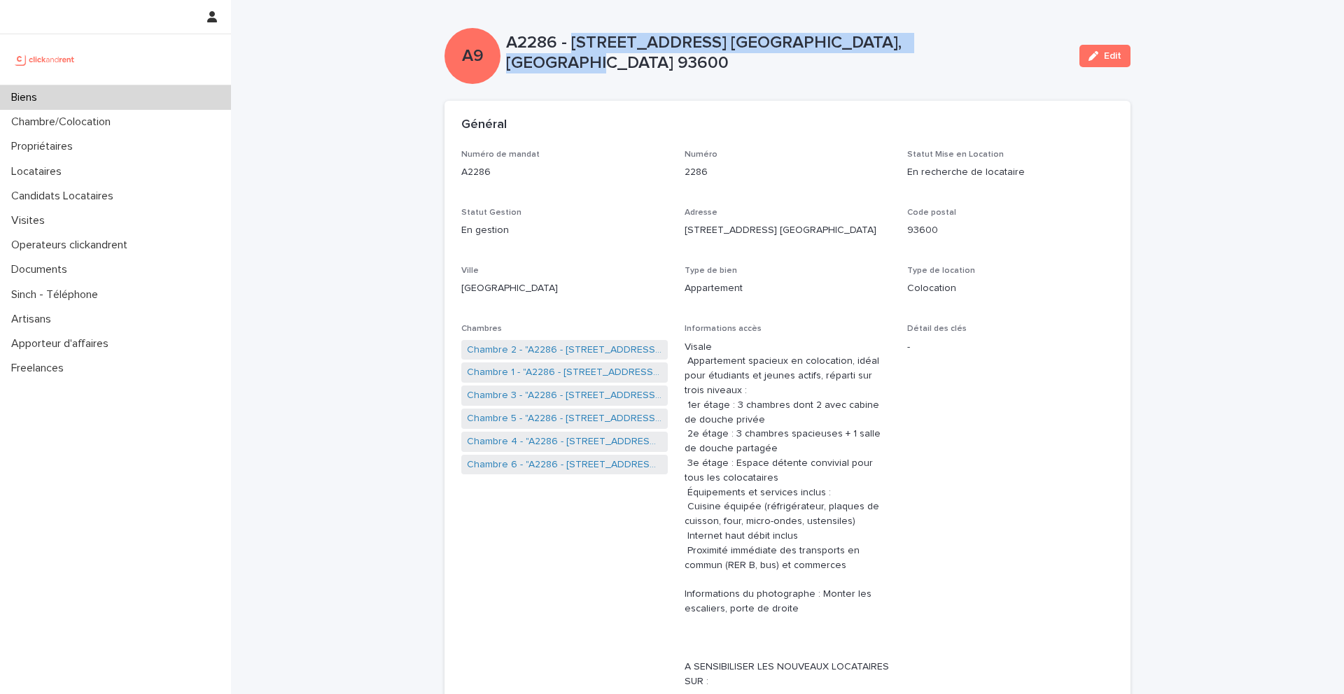
drag, startPoint x: 968, startPoint y: 53, endPoint x: 571, endPoint y: 45, distance: 397.0
click at [571, 45] on p "A2286 - 5 allée du Dr. Schalow, Aulnay-sous-Bois 93600" at bounding box center [787, 53] width 562 height 41
copy p "5 allée du Dr. Schalow, Aulnay-sous-Bois 93600"
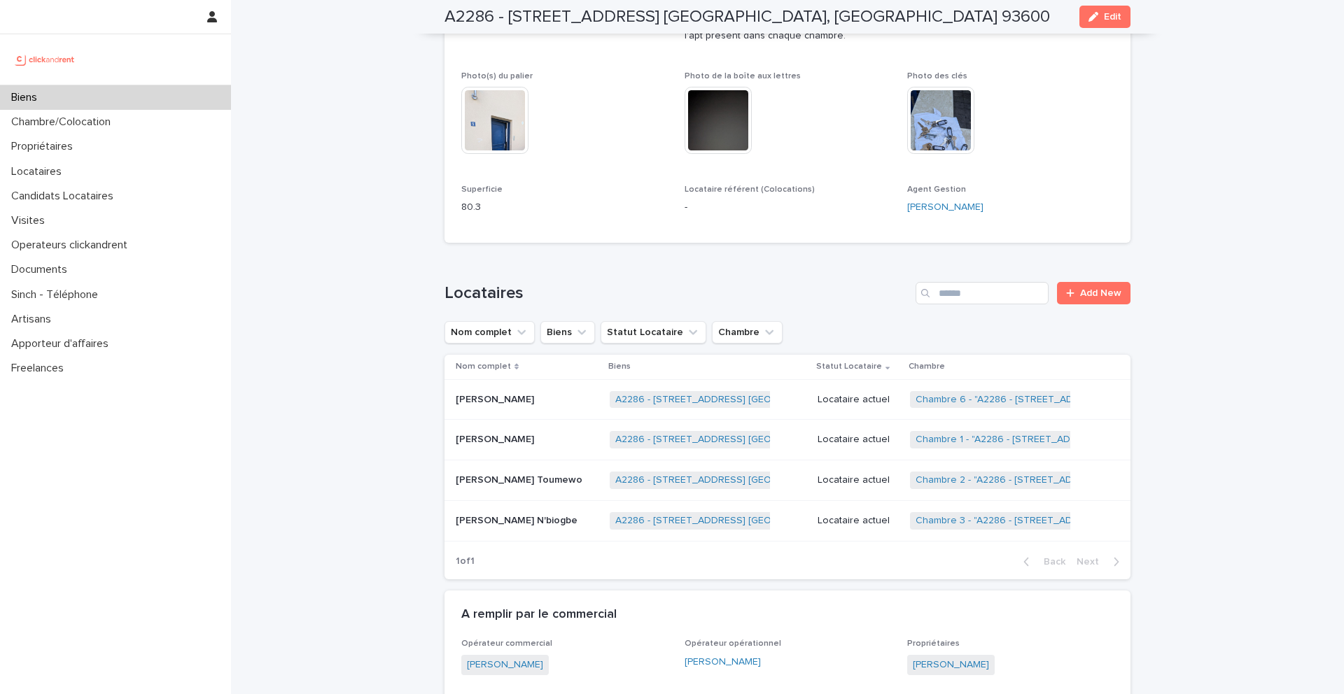
scroll to position [757, 0]
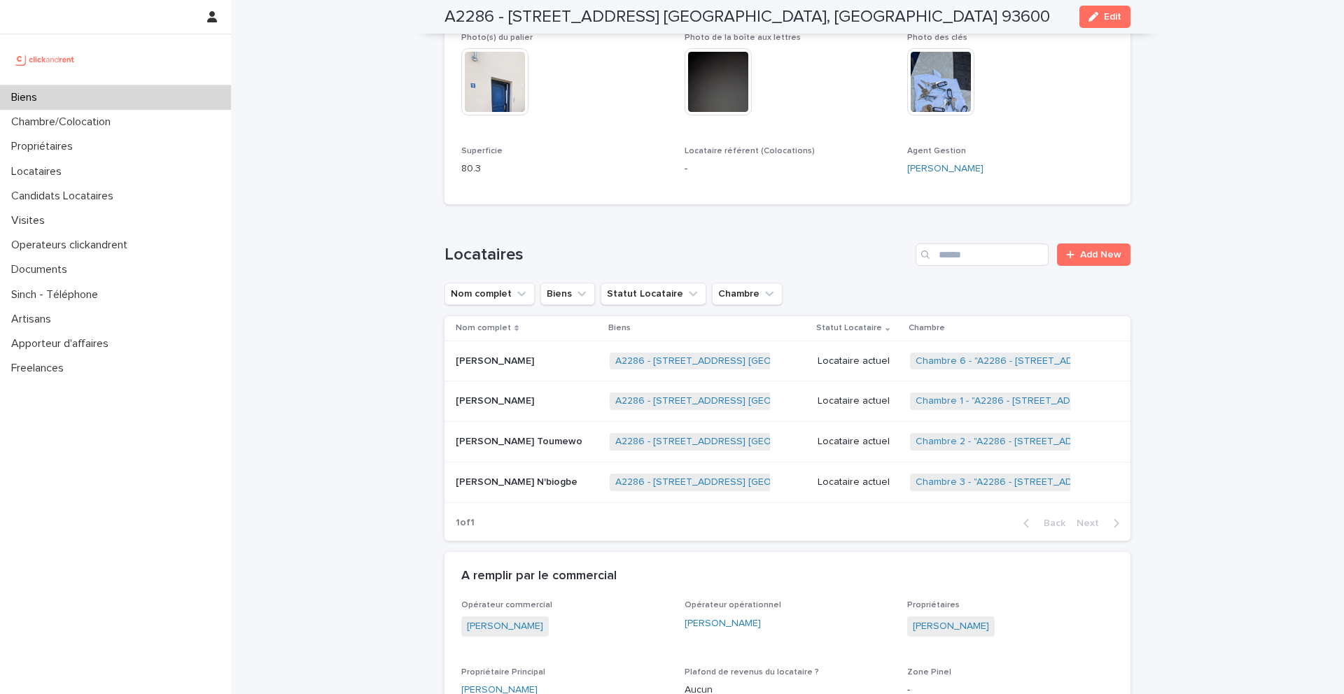
click at [515, 438] on p "Carelle Tchakounte Toumewo" at bounding box center [521, 440] width 130 height 15
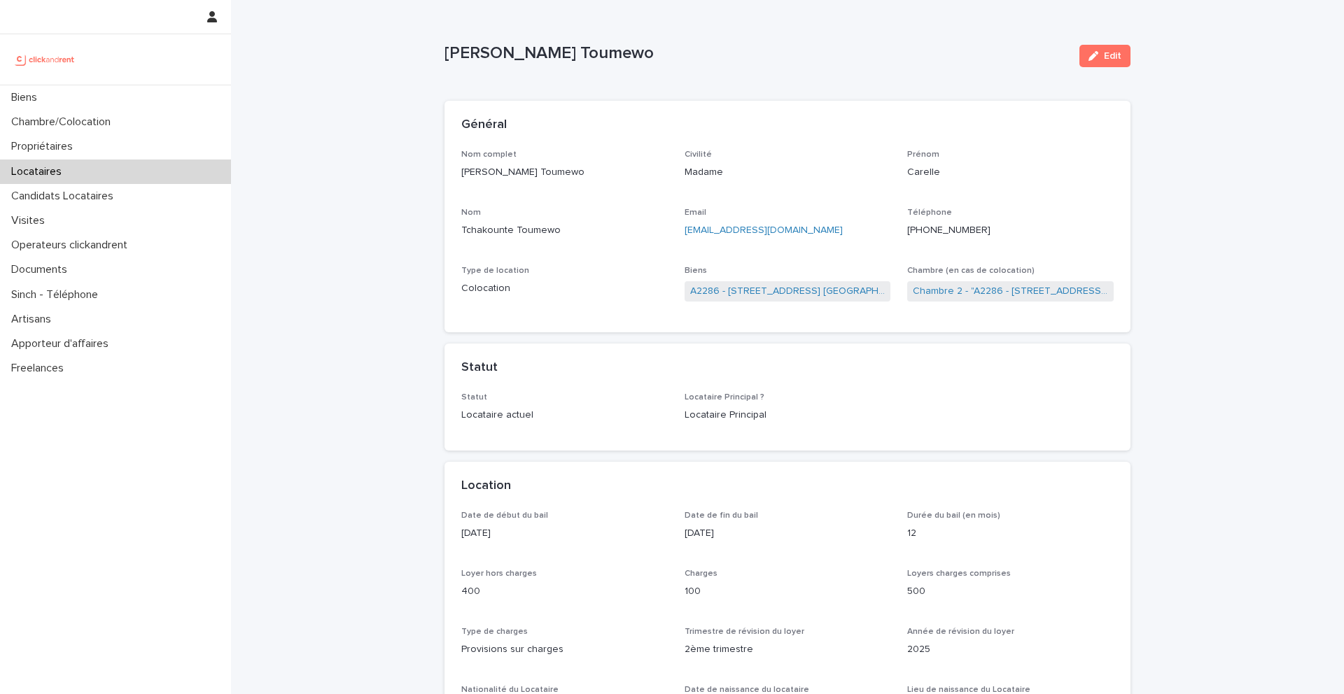
drag, startPoint x: 676, startPoint y: 54, endPoint x: 447, endPoint y: 55, distance: 228.9
click at [447, 55] on p "Carelle Tchakounte Toumewo" at bounding box center [757, 53] width 624 height 20
copy p "Carelle Tchakounte Toumewo"
drag, startPoint x: 993, startPoint y: 229, endPoint x: 918, endPoint y: 232, distance: 75.7
click at [918, 232] on p "+33658850436" at bounding box center [1010, 230] width 207 height 15
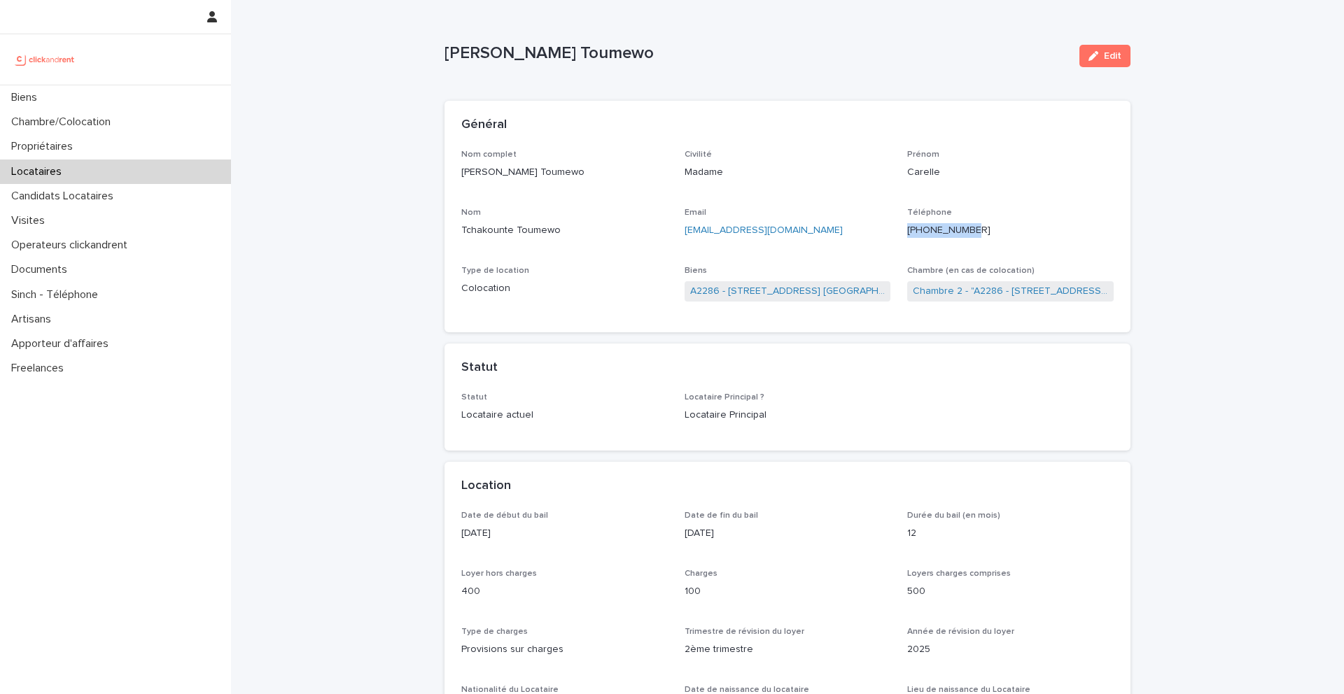
copy ringoverc2c-84e06f14122c "+33658850436"
click at [780, 292] on link "A2286 - 5 allée du Dr. Schalow, Aulnay-sous-Bois 93600" at bounding box center [787, 291] width 195 height 15
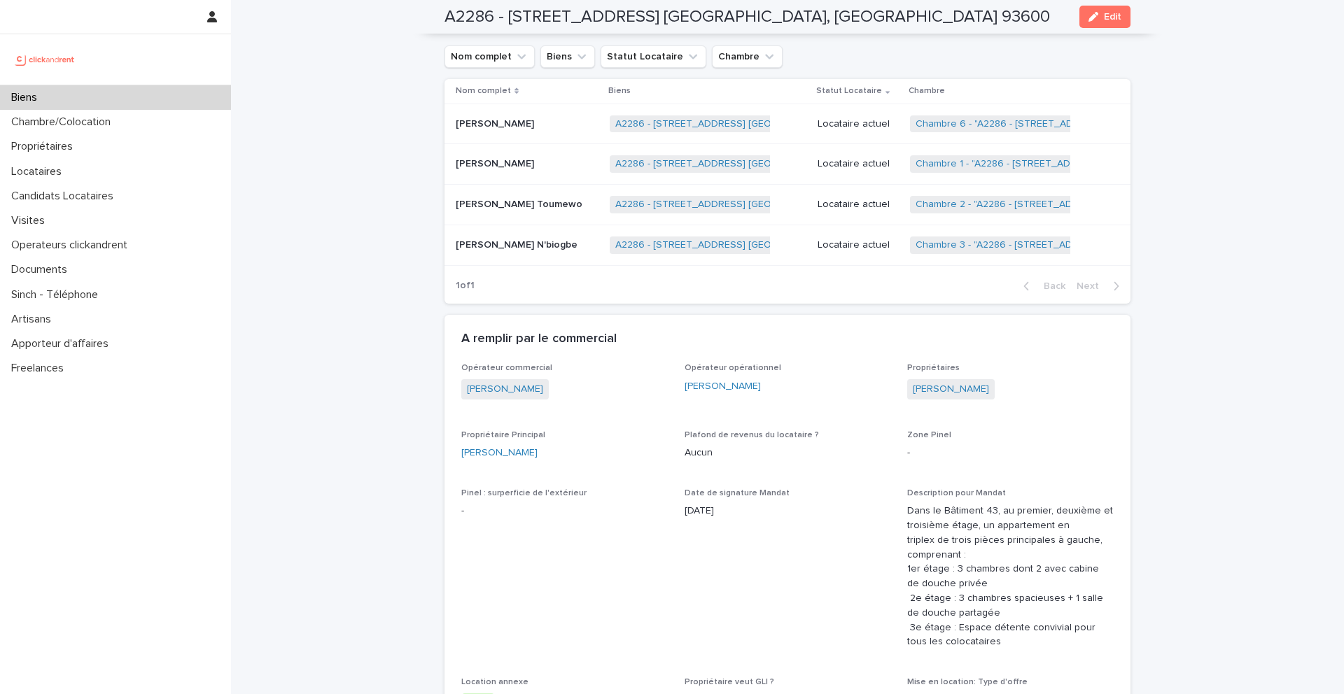
scroll to position [1048, 0]
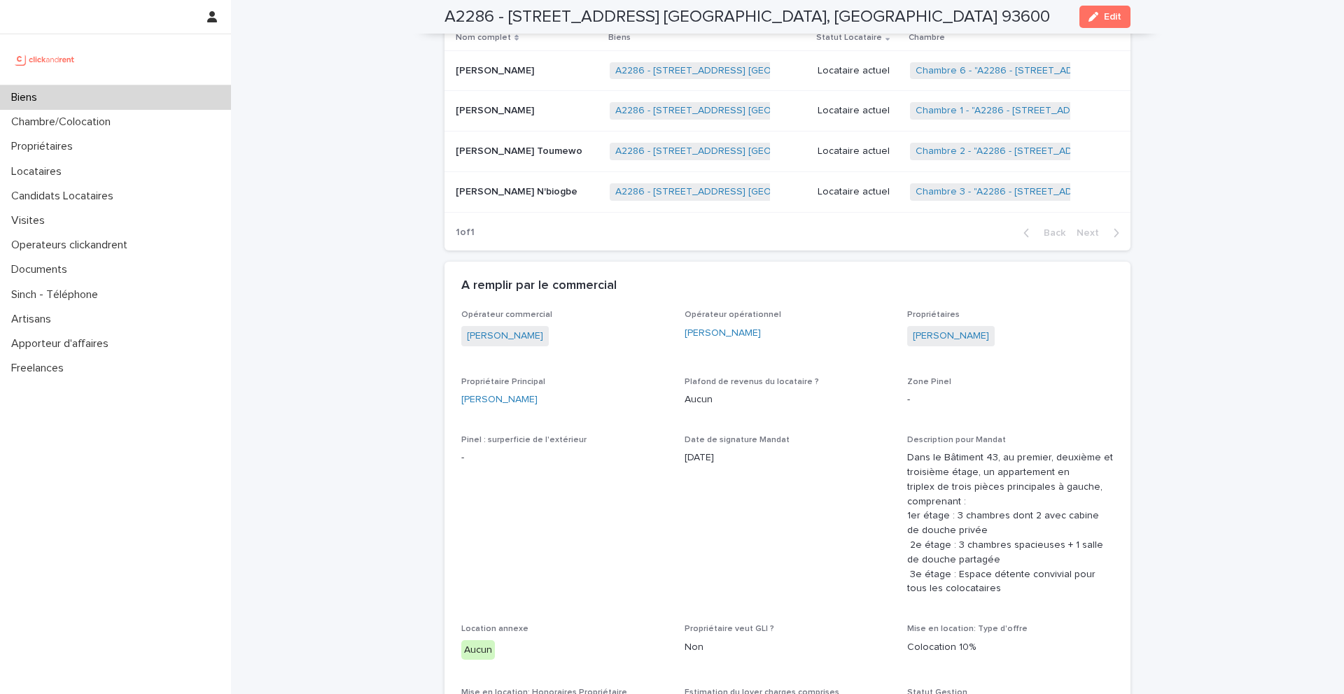
drag, startPoint x: 1010, startPoint y: 336, endPoint x: 902, endPoint y: 342, distance: 107.9
copy link "Stéphanie Tsanang"
click at [118, 102] on div "Biens" at bounding box center [115, 97] width 231 height 25
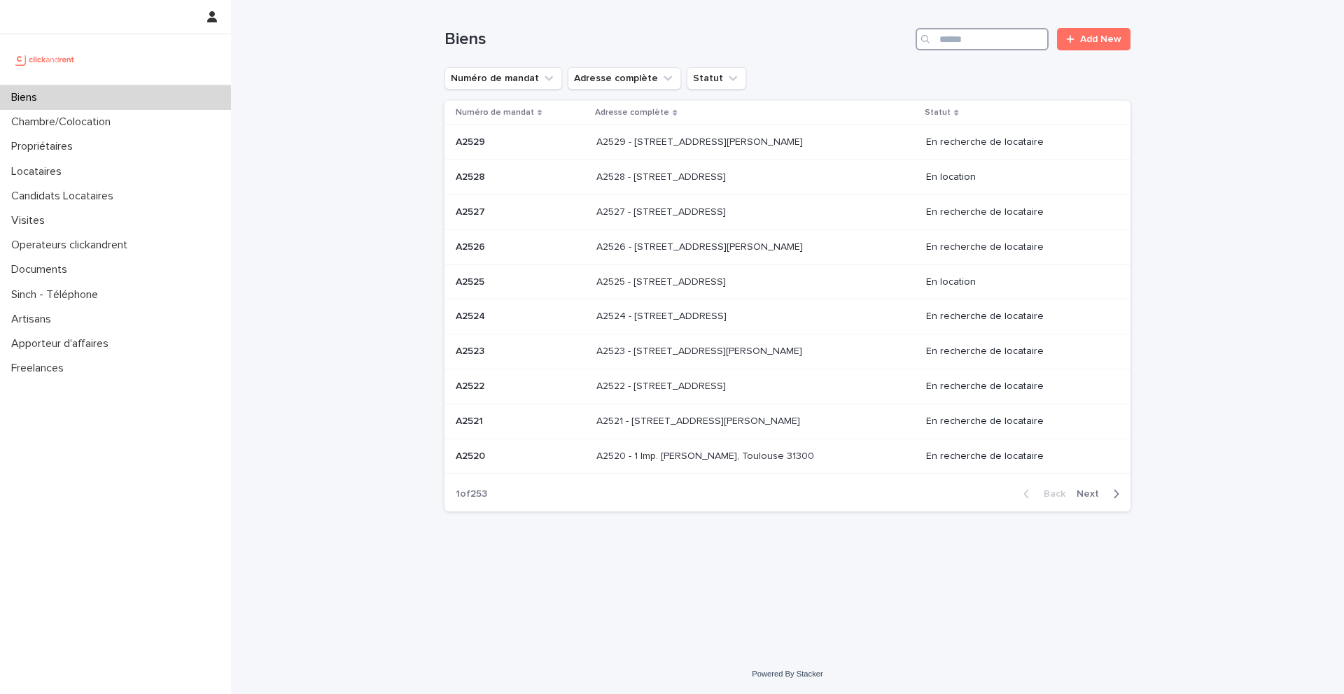
click at [979, 50] on input "Search" at bounding box center [982, 39] width 133 height 22
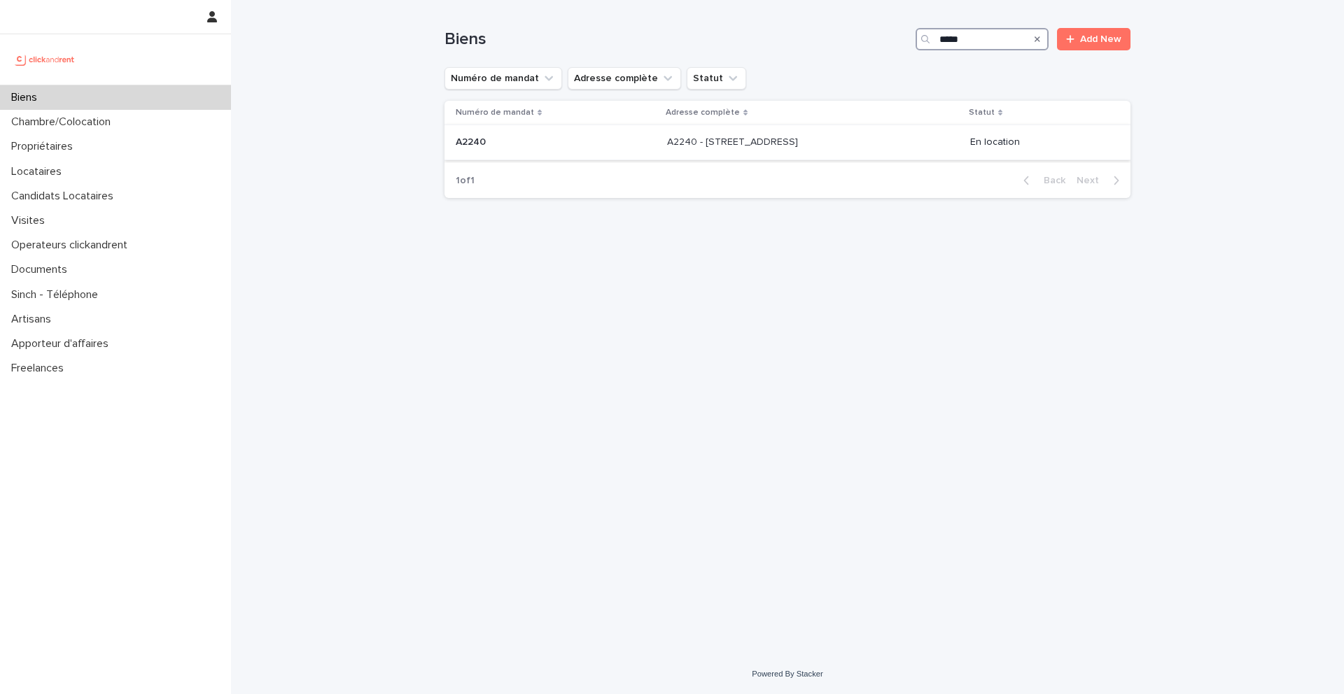
type input "*****"
click at [471, 146] on p "A2240" at bounding box center [472, 141] width 33 height 15
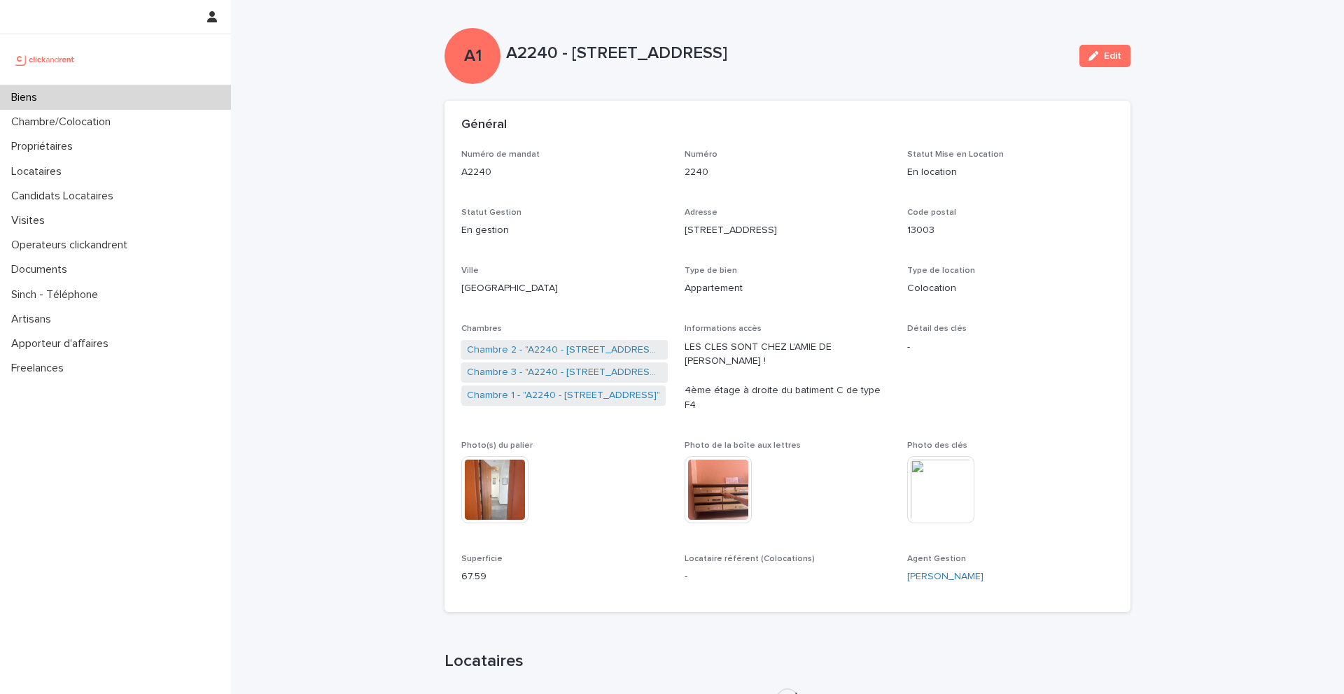
click at [119, 96] on div "Biens" at bounding box center [115, 97] width 231 height 25
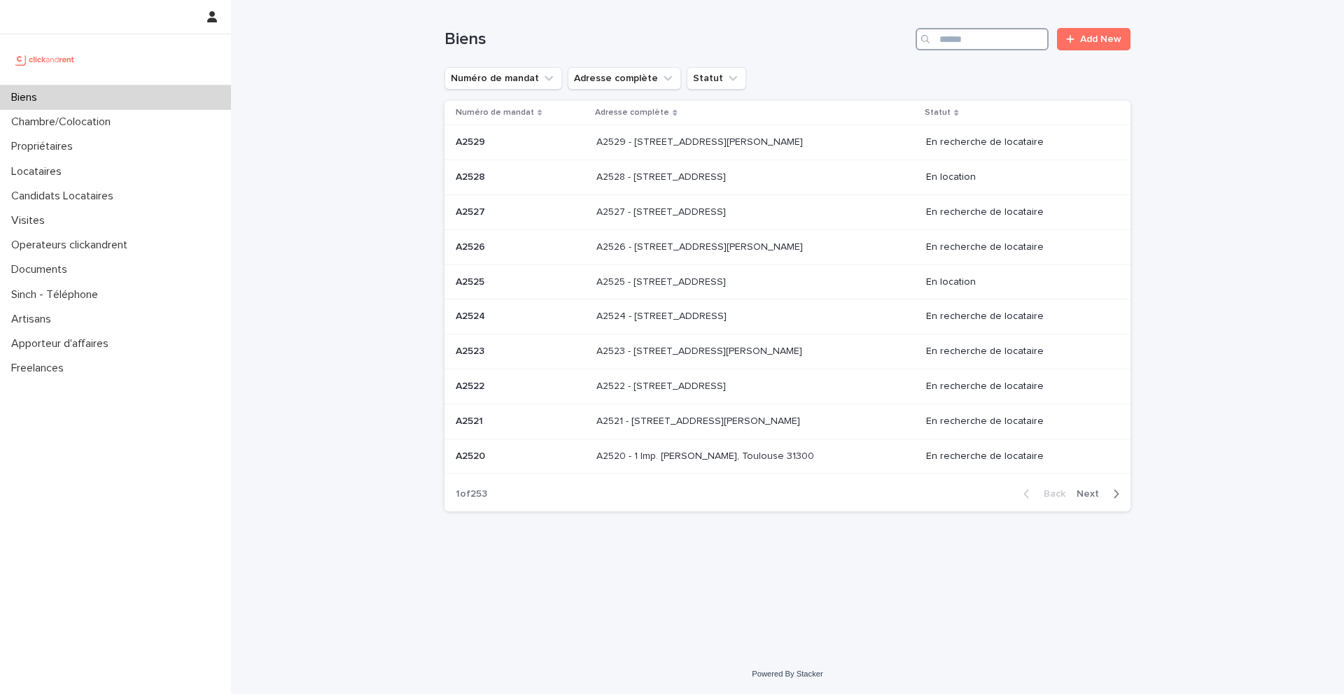
click at [961, 38] on input "Search" at bounding box center [982, 39] width 133 height 22
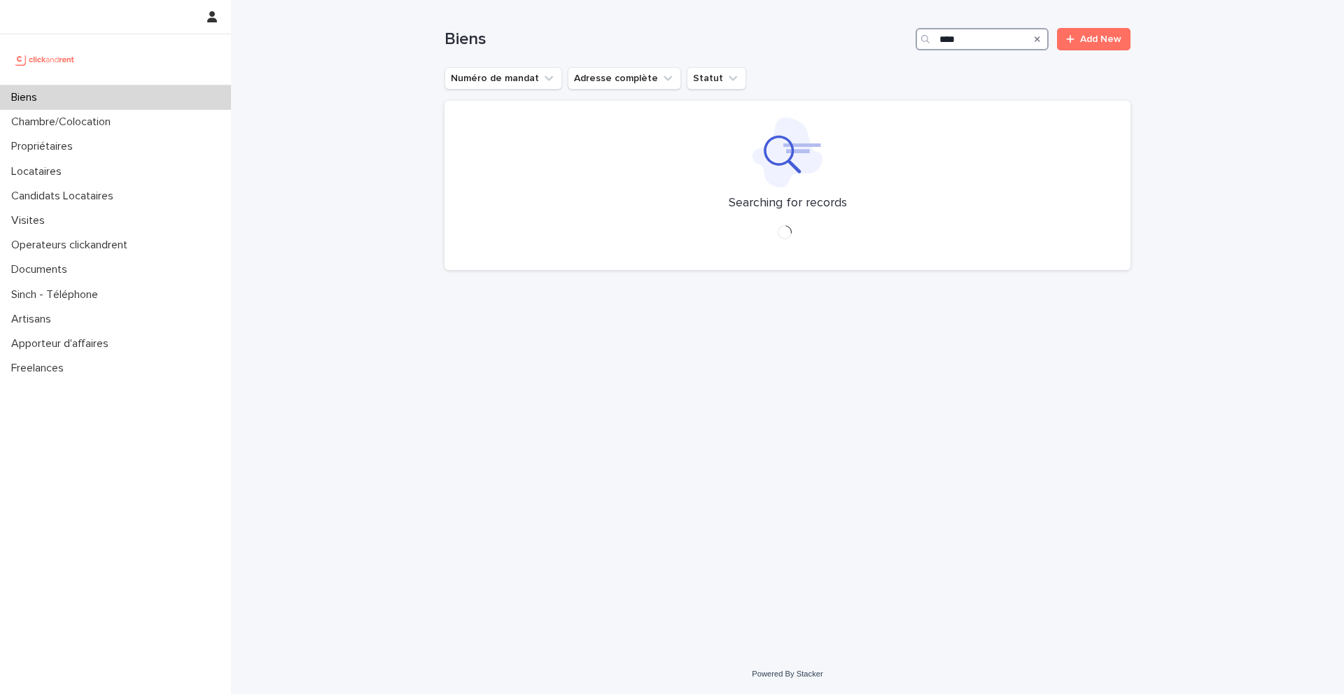
type input "*****"
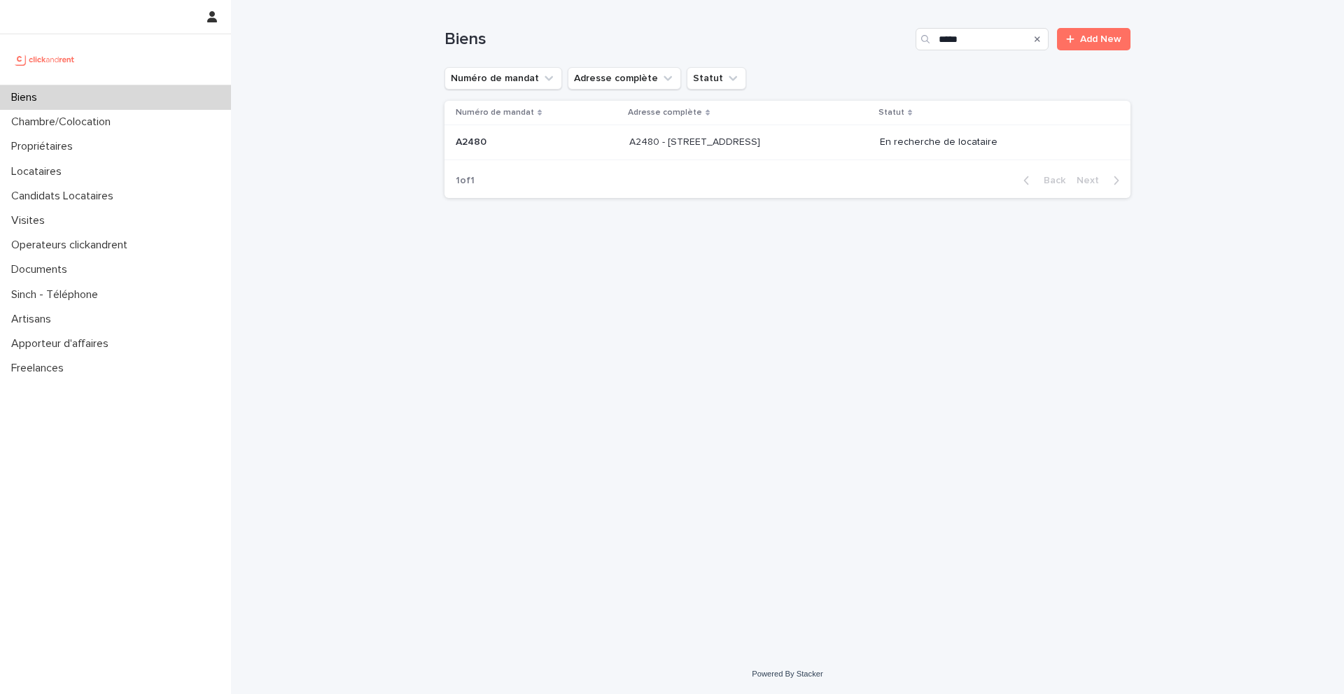
click at [475, 144] on p "A2480" at bounding box center [473, 141] width 34 height 15
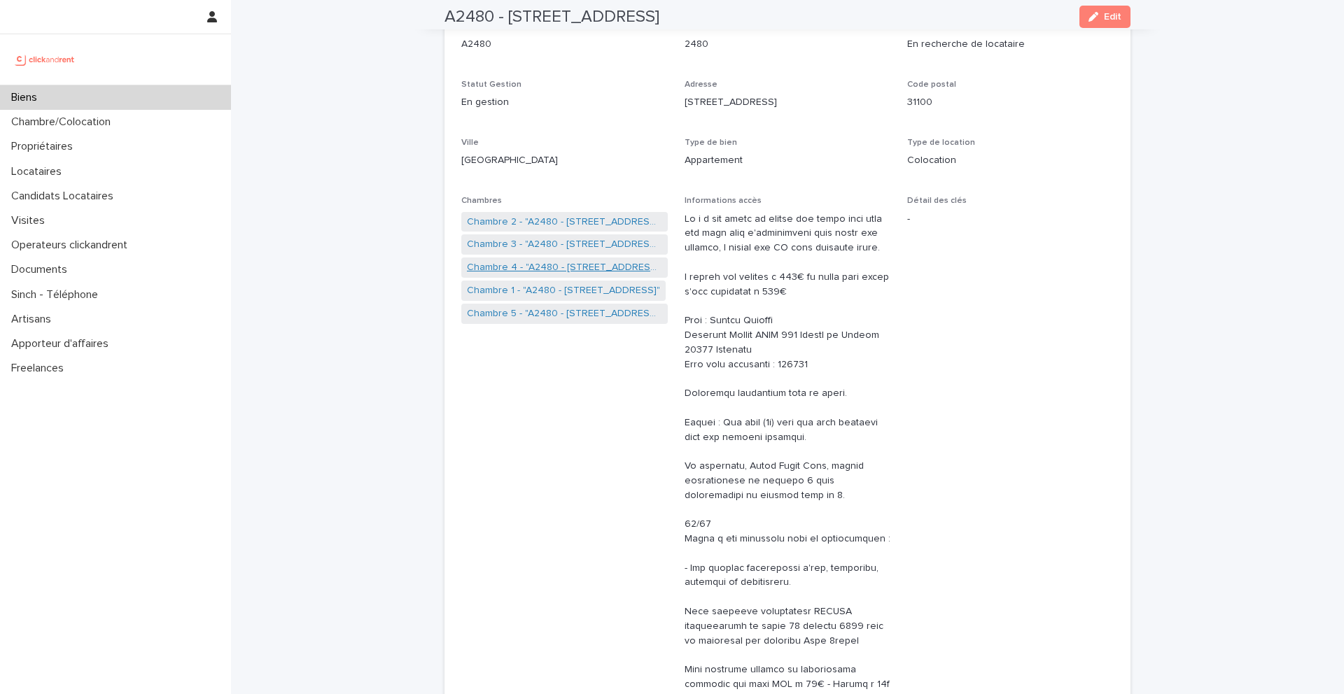
scroll to position [132, 0]
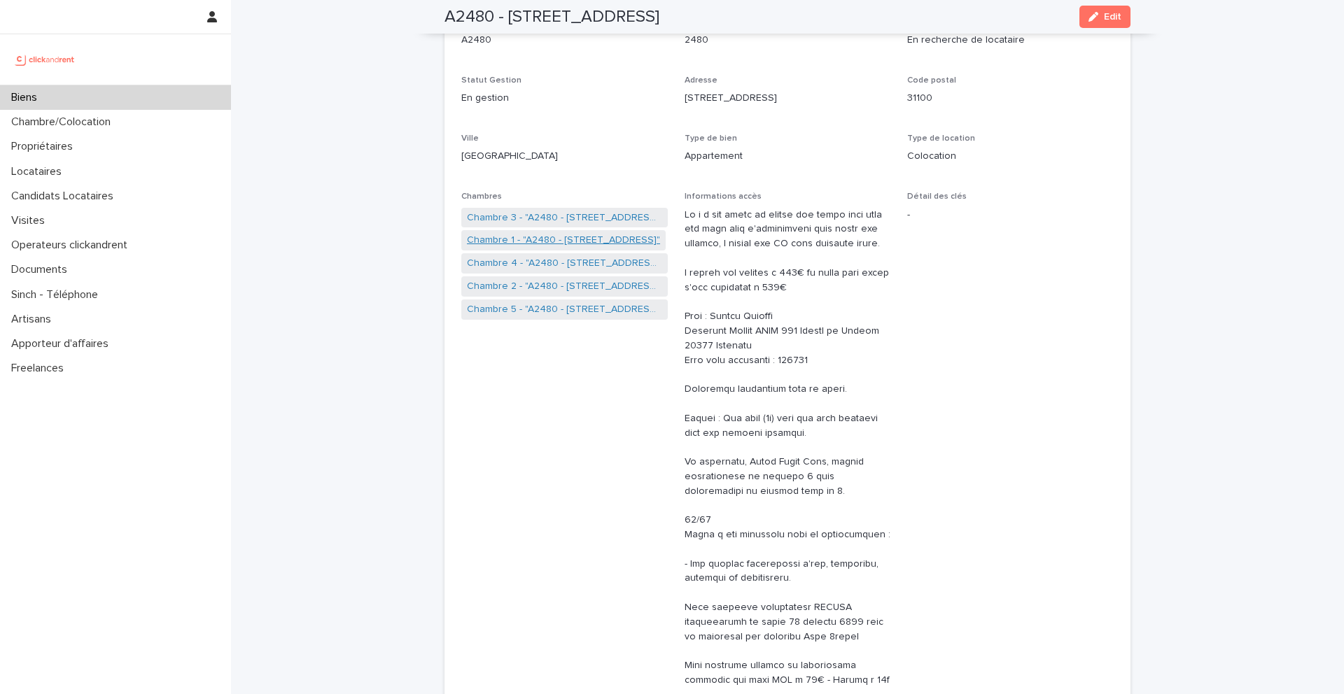
click at [537, 241] on link "Chambre 1 - "A2480 - 60 allée de Bellefontaine, Toulouse 31100"" at bounding box center [563, 240] width 193 height 15
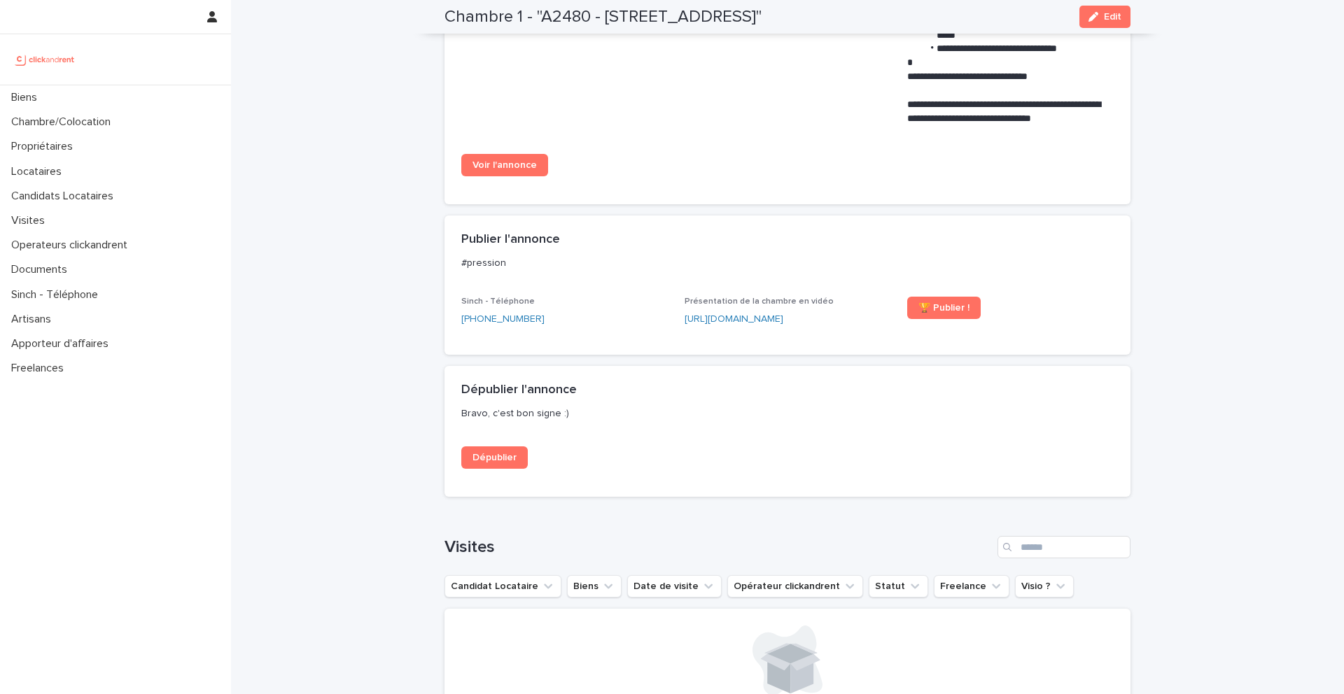
scroll to position [1255, 0]
click at [74, 94] on div "Biens" at bounding box center [115, 97] width 231 height 25
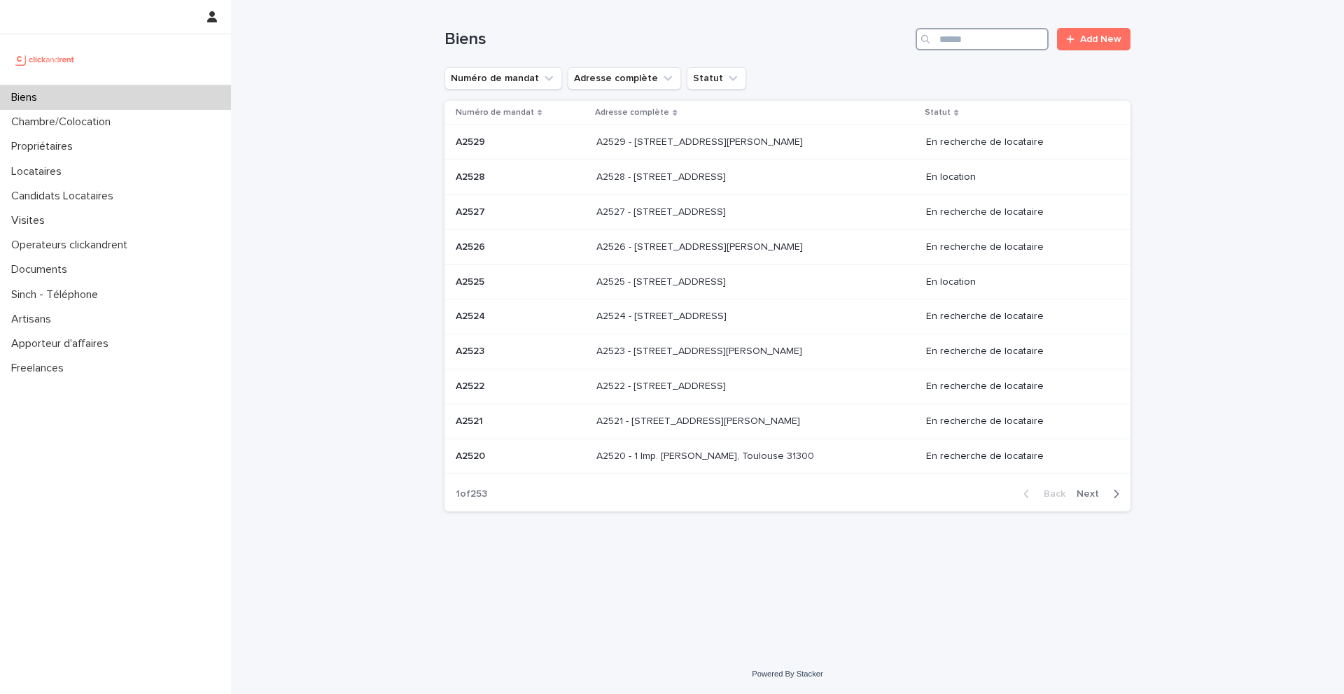
click at [988, 39] on input "Search" at bounding box center [982, 39] width 133 height 22
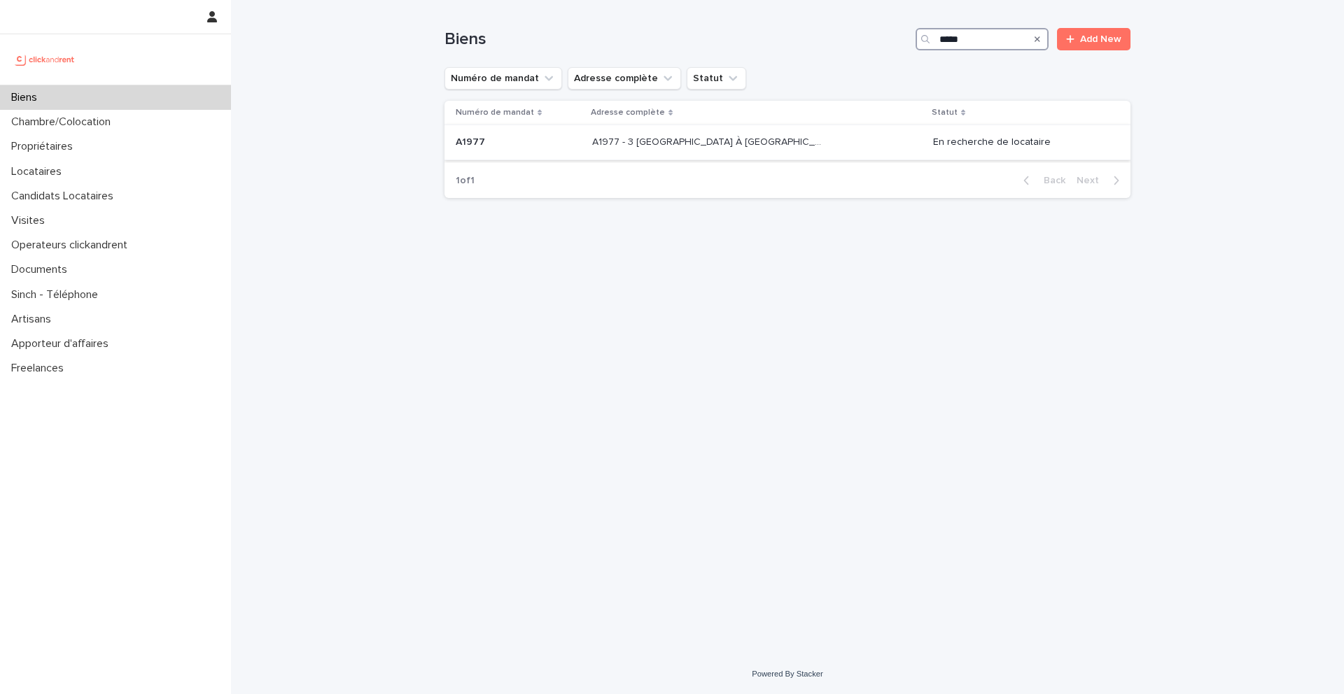
type input "*****"
click at [611, 145] on p "A1977 - 3 Square de la Valse À Mille Temps, Évry-Courcouronnes 91080" at bounding box center [710, 141] width 236 height 15
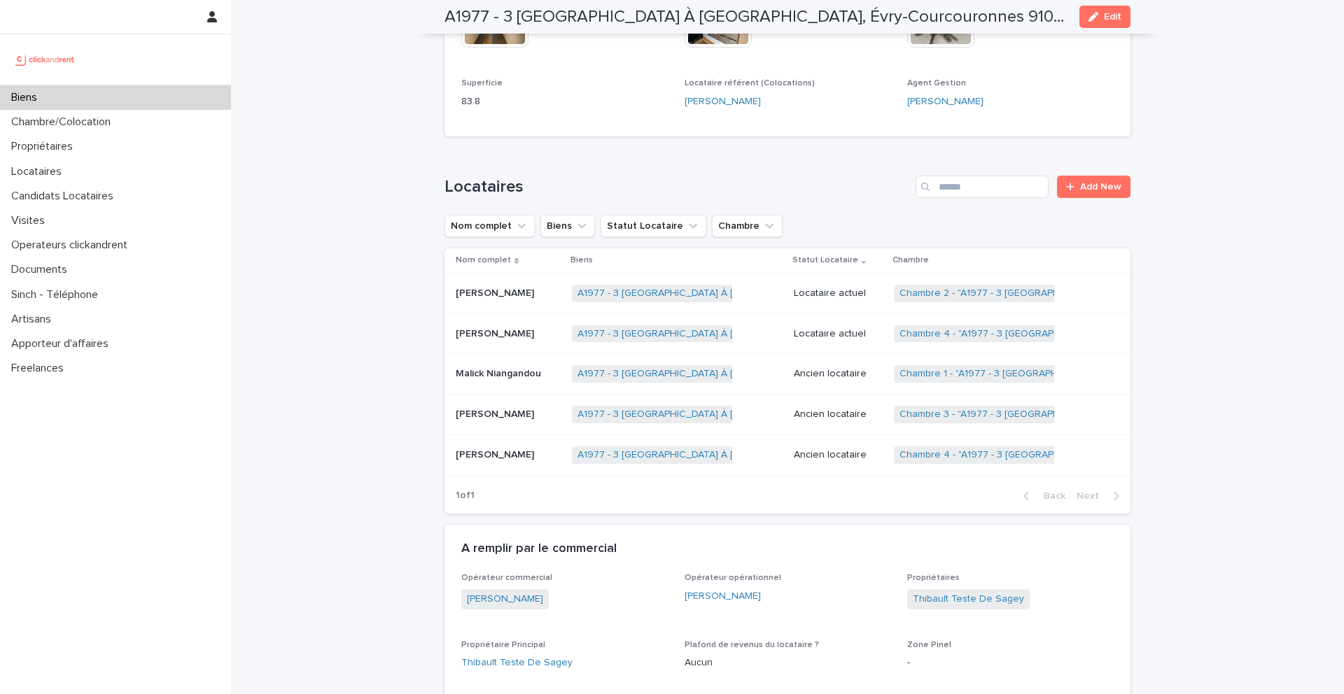
scroll to position [598, 0]
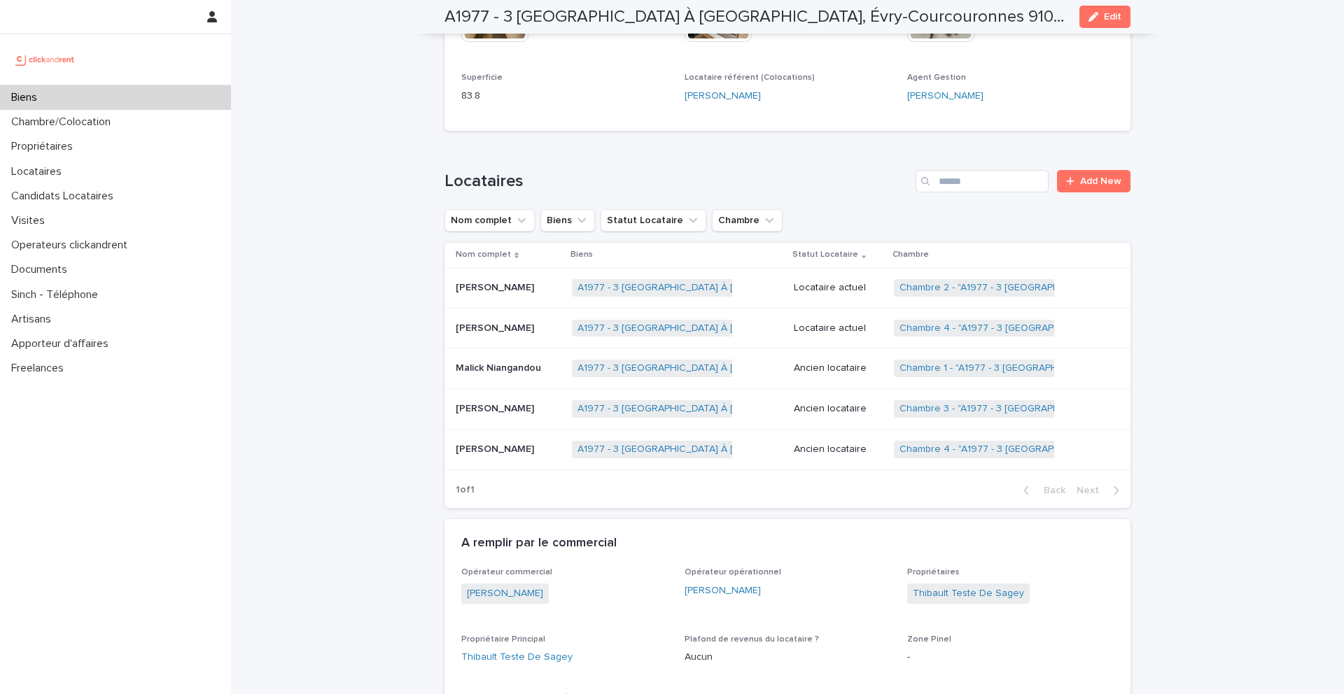
click at [500, 441] on p "Gaetan Kevin Moungoue Njiyep" at bounding box center [496, 448] width 81 height 15
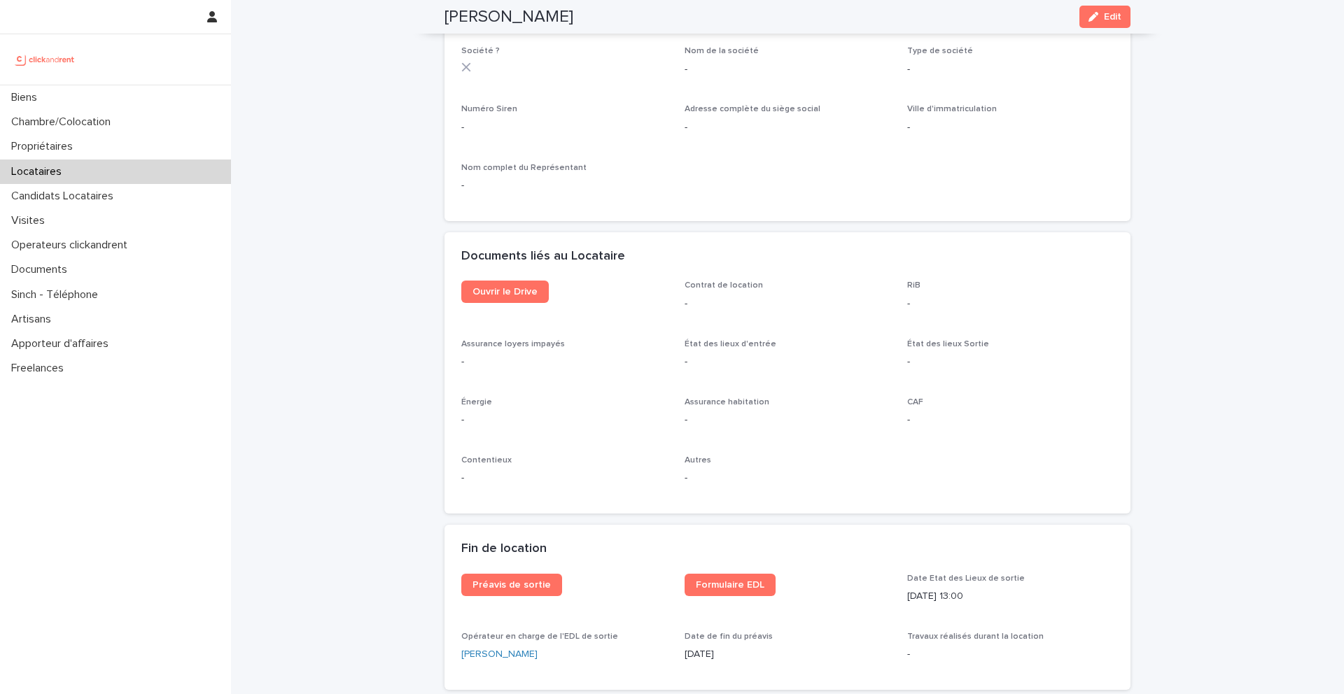
scroll to position [1355, 0]
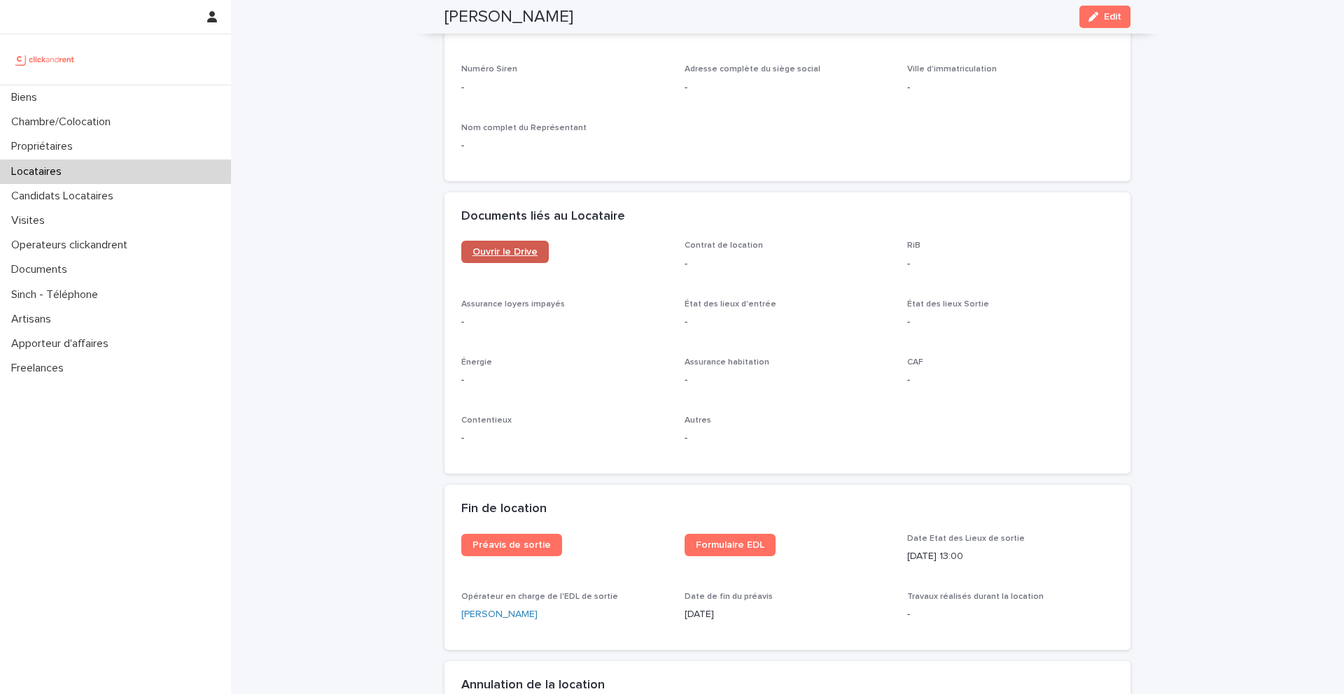
click at [531, 256] on span "Ouvrir le Drive" at bounding box center [505, 252] width 65 height 10
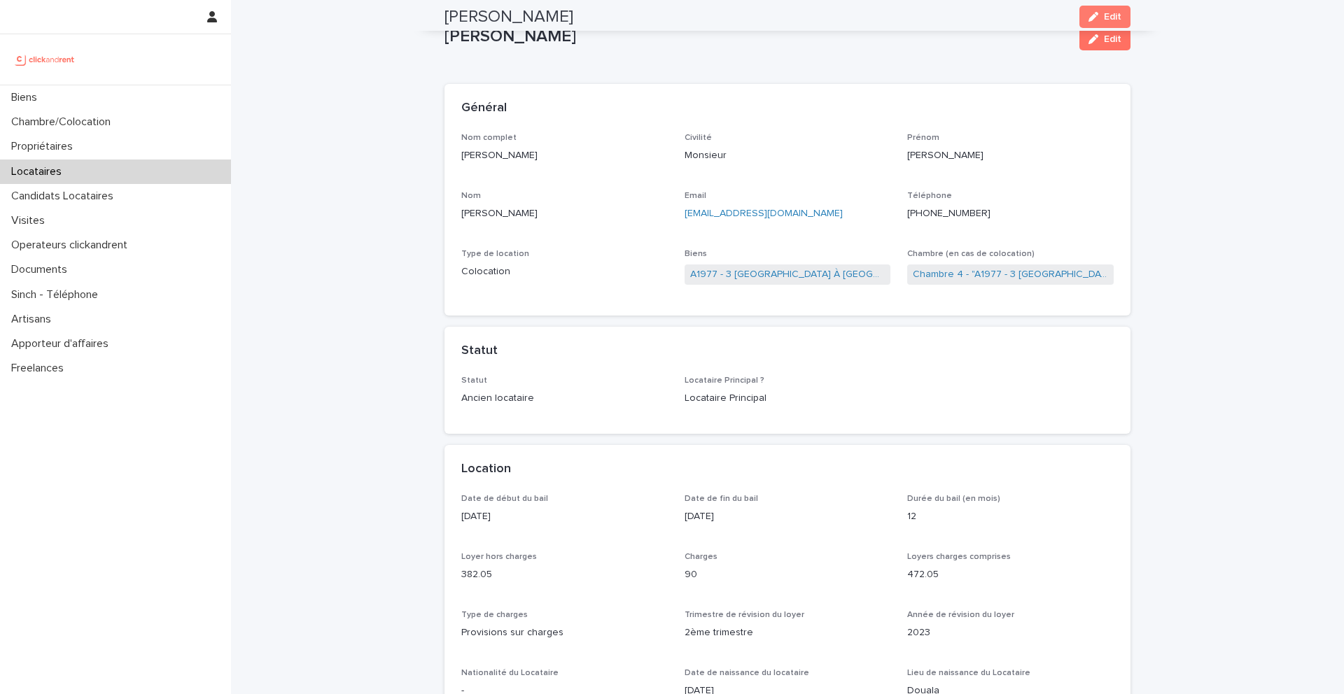
scroll to position [3, 0]
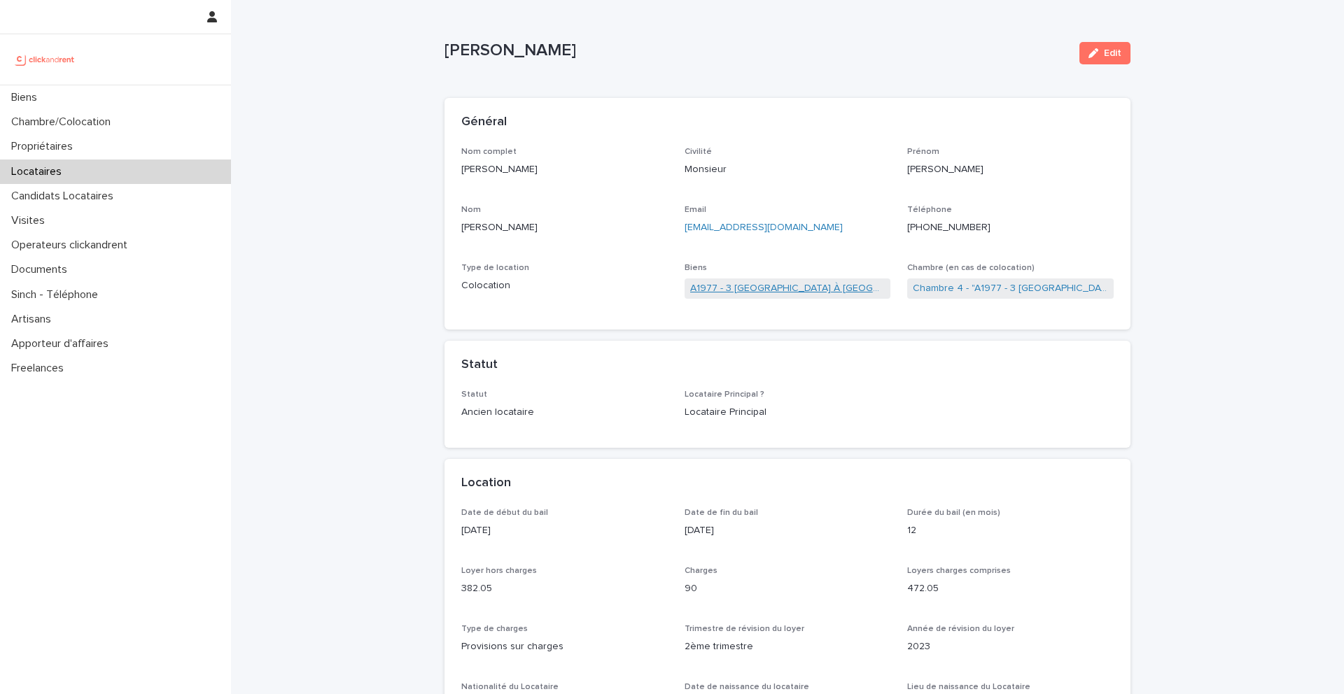
click at [755, 284] on link "A1977 - 3 Square de la Valse À Mille Temps, Évry-Courcouronnes 91080" at bounding box center [787, 288] width 195 height 15
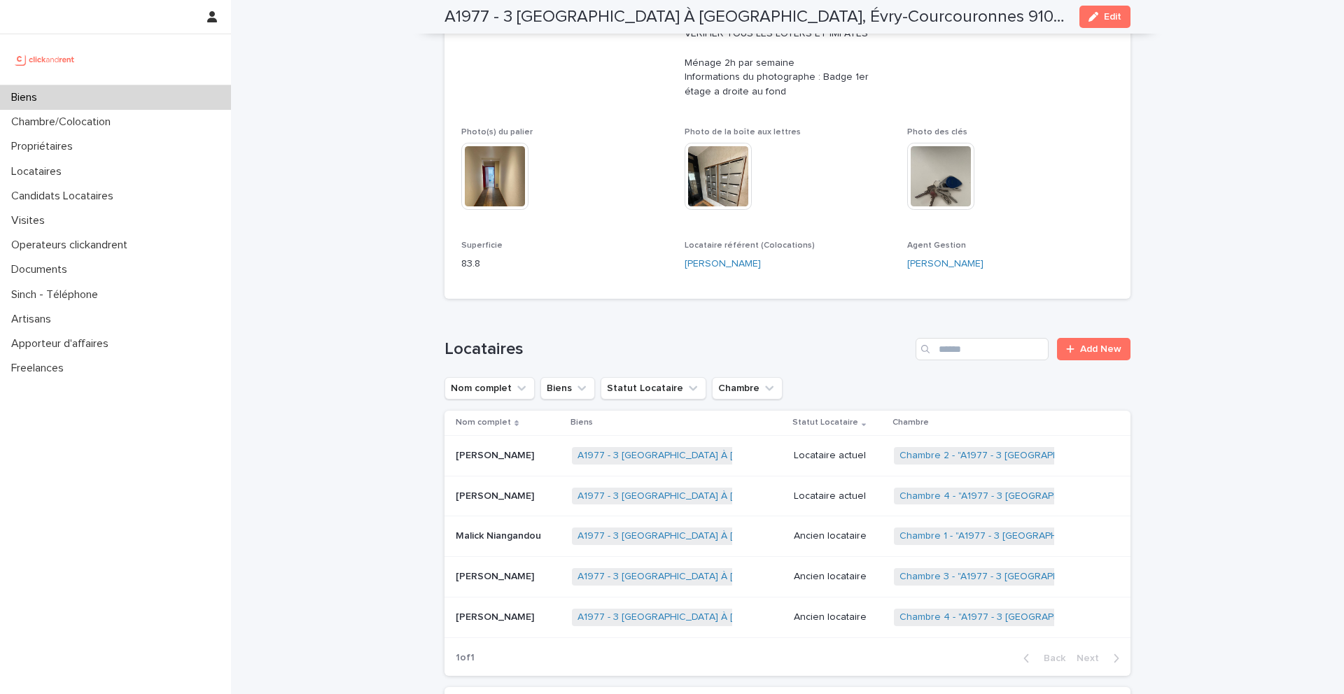
scroll to position [432, 0]
click at [979, 529] on link "Chambre 1 - "A1977 - 3 [GEOGRAPHIC_DATA] À [GEOGRAPHIC_DATA], Évry-Courcouronne…" at bounding box center [1120, 535] width 440 height 12
click at [969, 569] on link "Chambre 3 - "A1977 - 3 Square de la Valse À Mille Temps, Évry-Courcouronnes 910…" at bounding box center [1121, 575] width 442 height 12
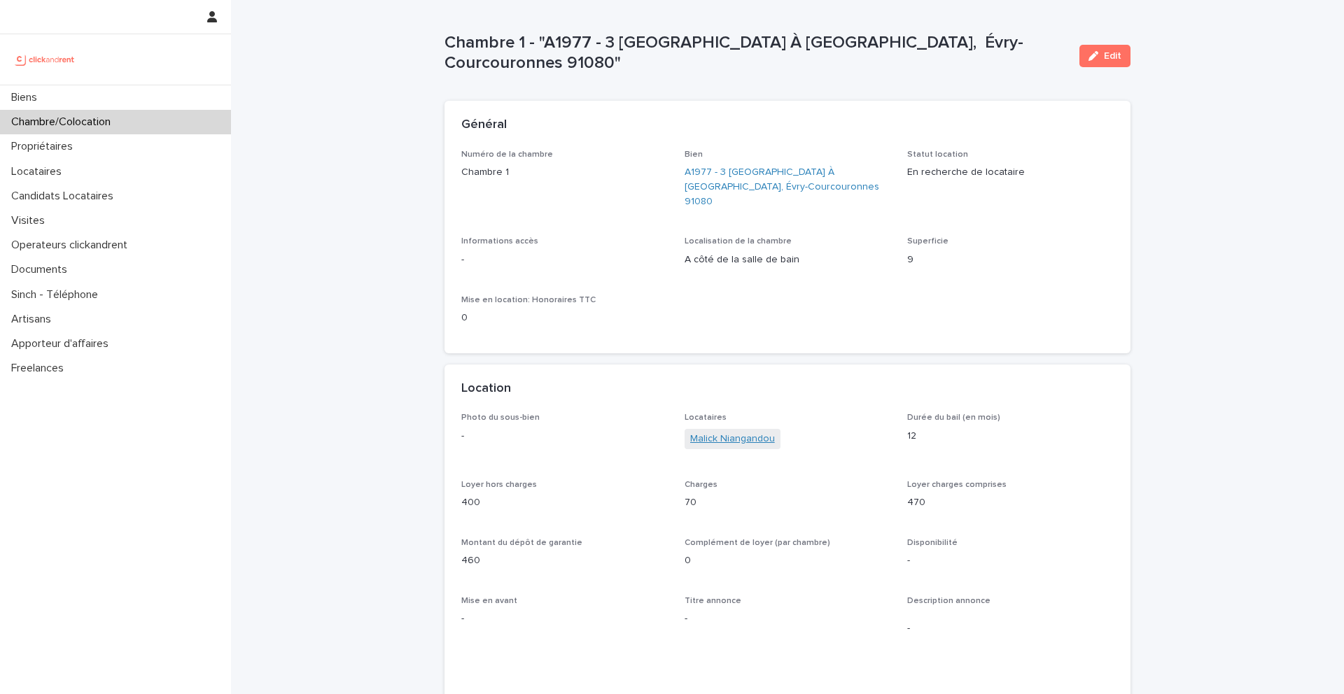
click at [708, 432] on link "Malick Niangandou" at bounding box center [732, 439] width 85 height 15
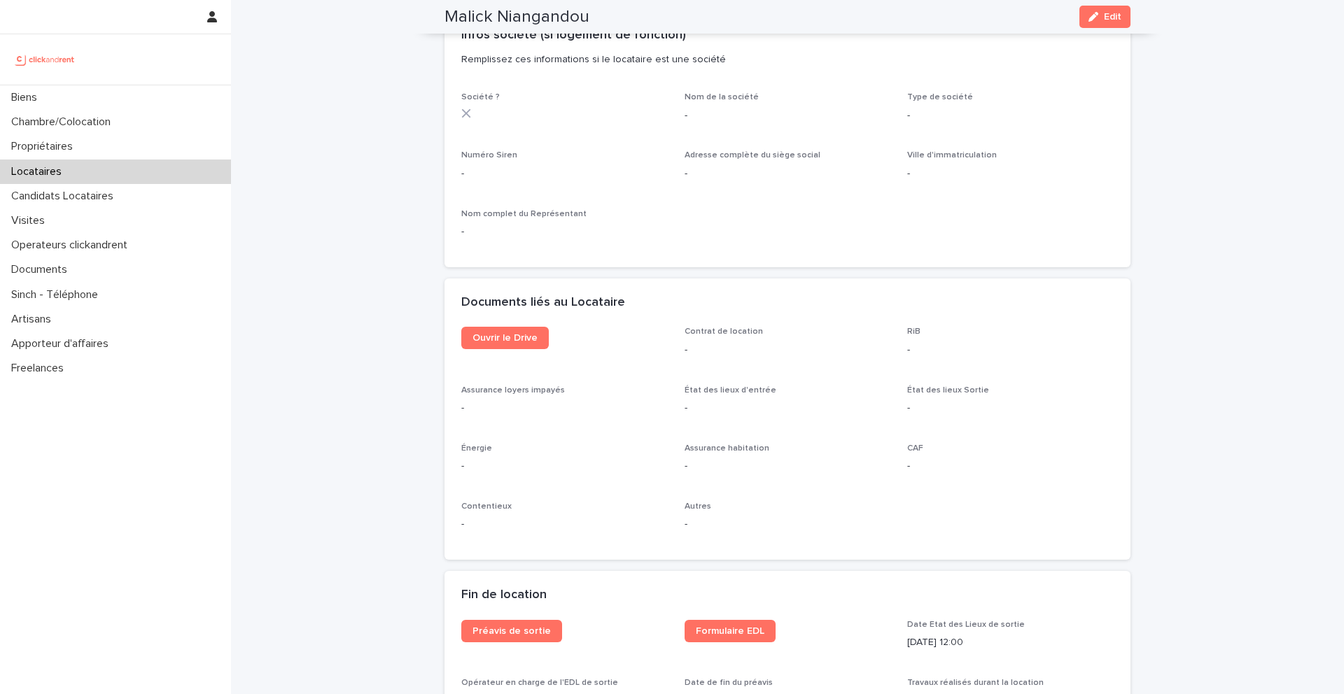
scroll to position [1270, 0]
click at [521, 333] on span "Ouvrir le Drive" at bounding box center [505, 338] width 65 height 10
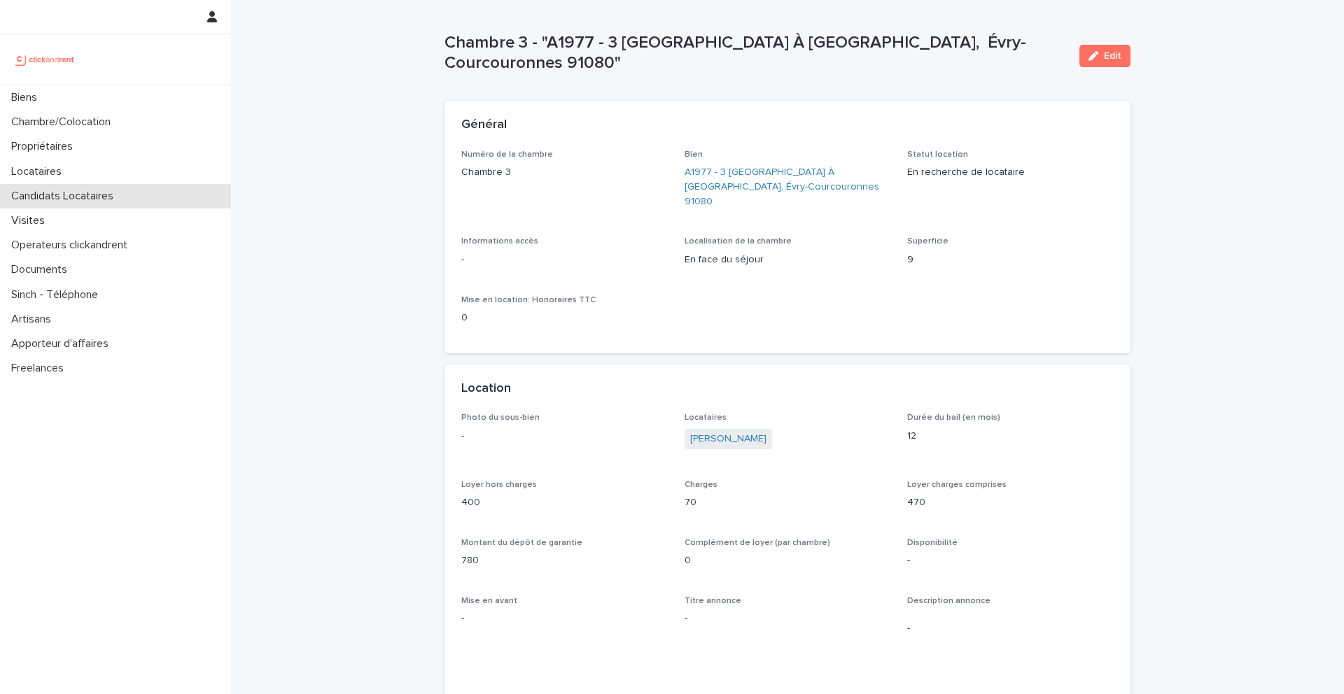
click at [74, 196] on p "Candidats Locataires" at bounding box center [65, 196] width 119 height 13
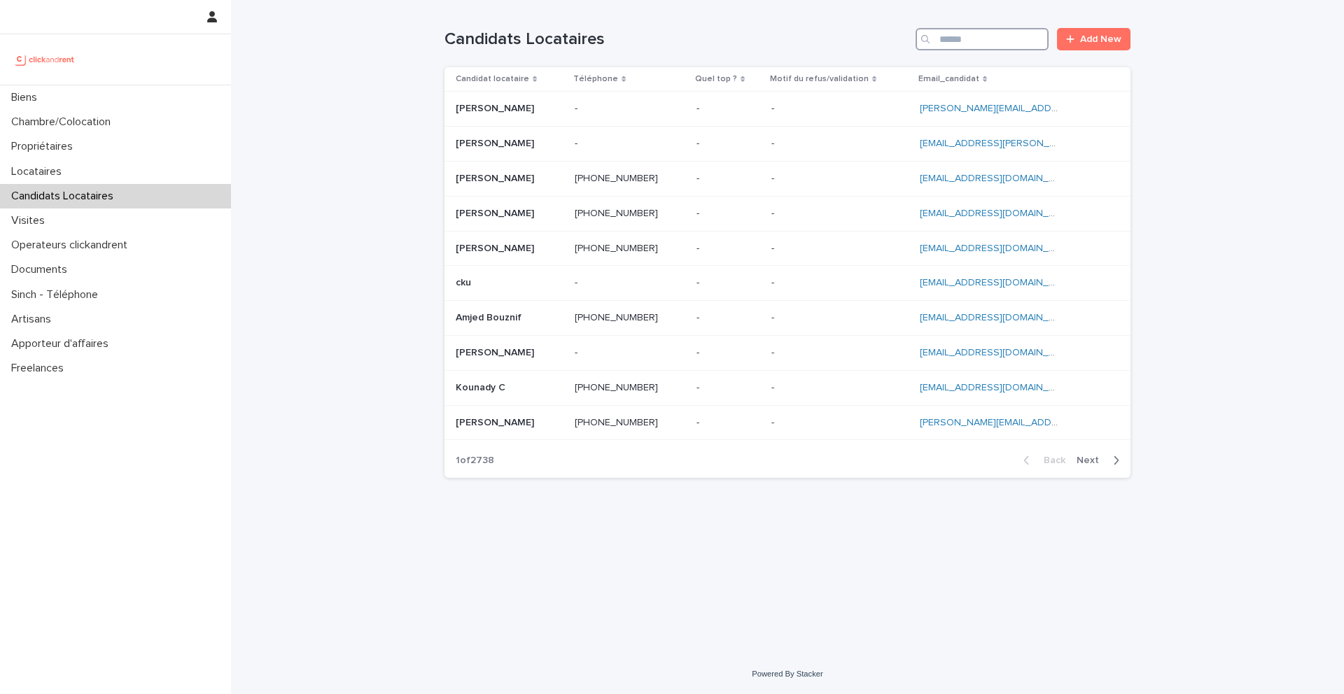
click at [977, 44] on input "Search" at bounding box center [982, 39] width 133 height 22
paste input "**********"
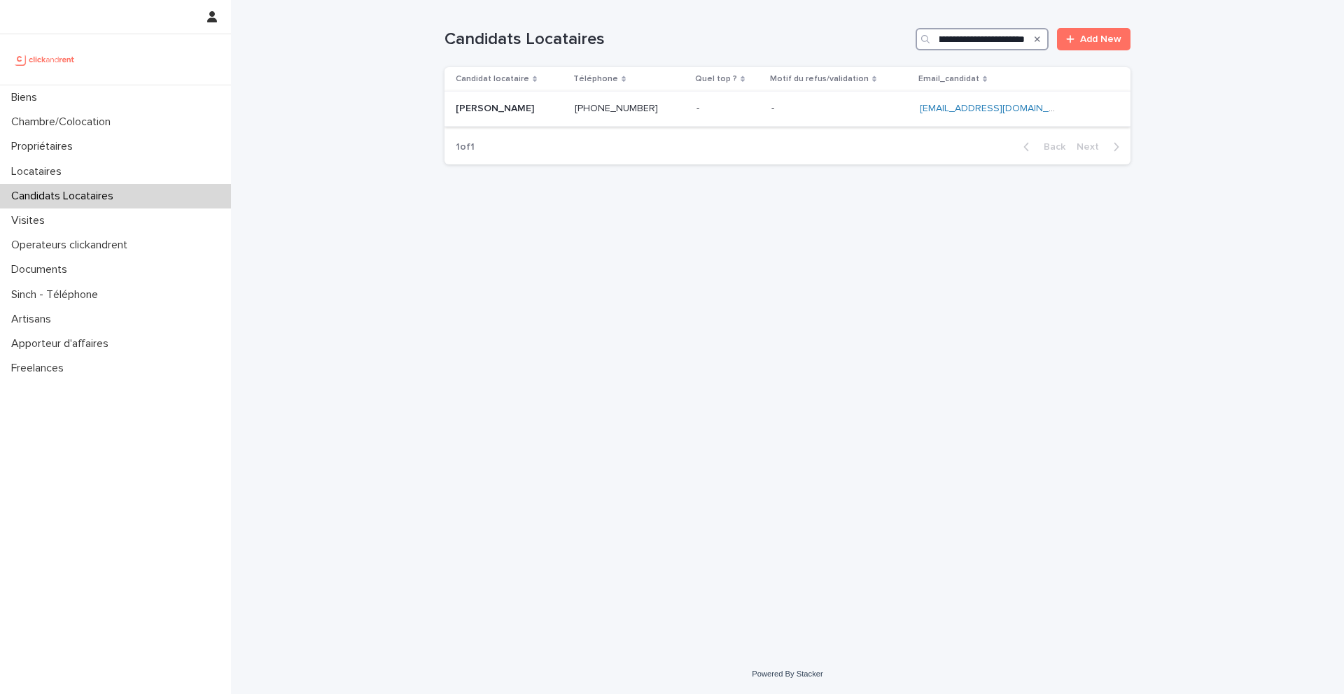
type input "**********"
click at [508, 112] on p "Guilherme Fonte-bôa de oliveira" at bounding box center [496, 107] width 81 height 15
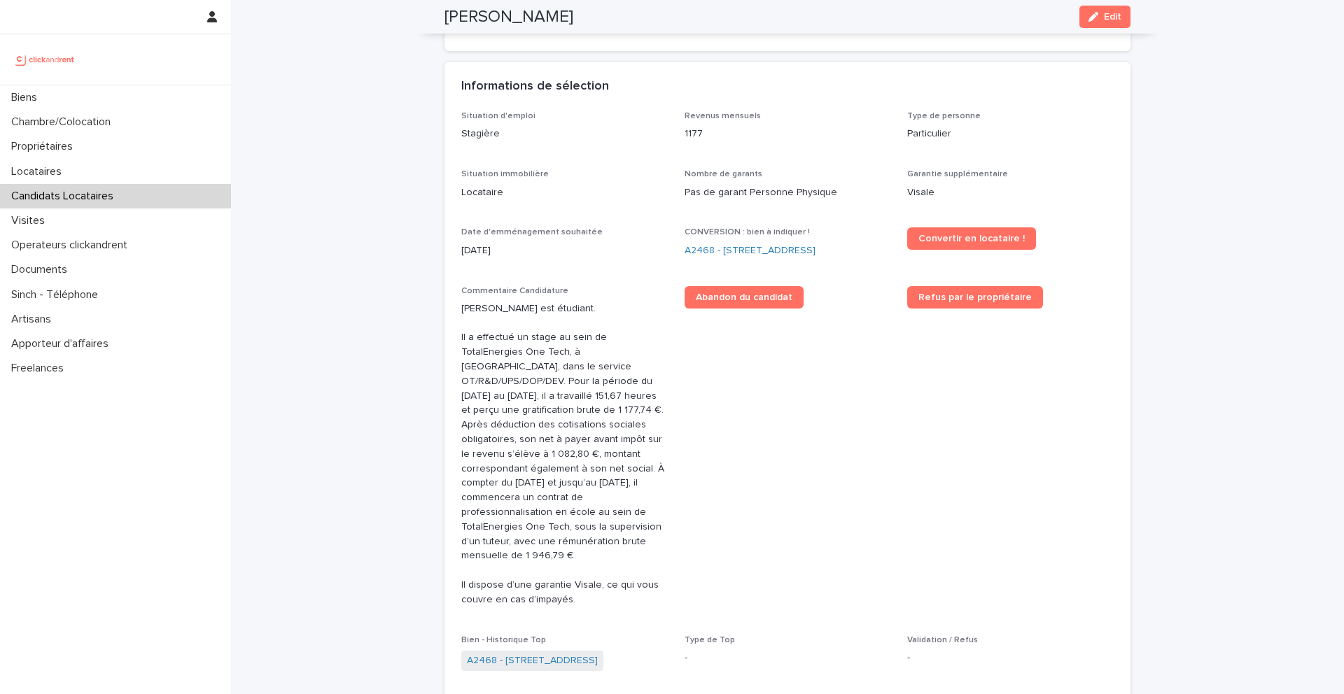
scroll to position [342, 0]
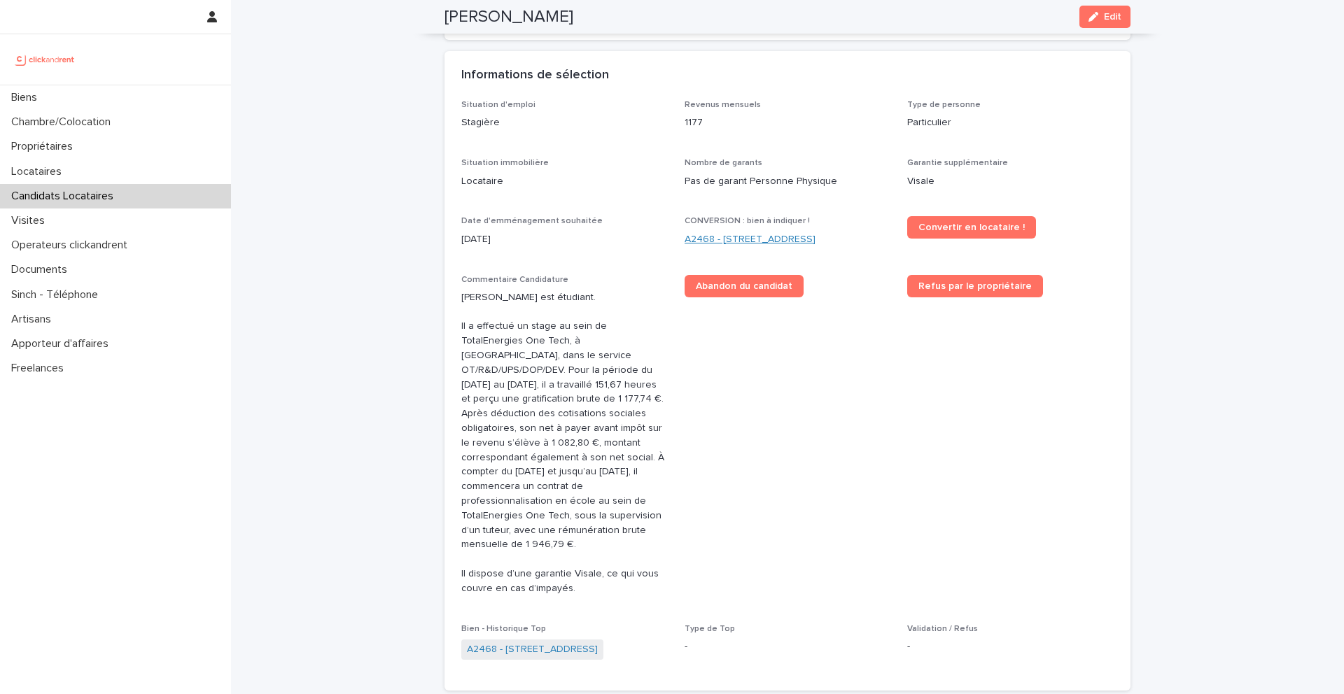
click at [783, 238] on link "A2468 - [STREET_ADDRESS]" at bounding box center [750, 239] width 131 height 15
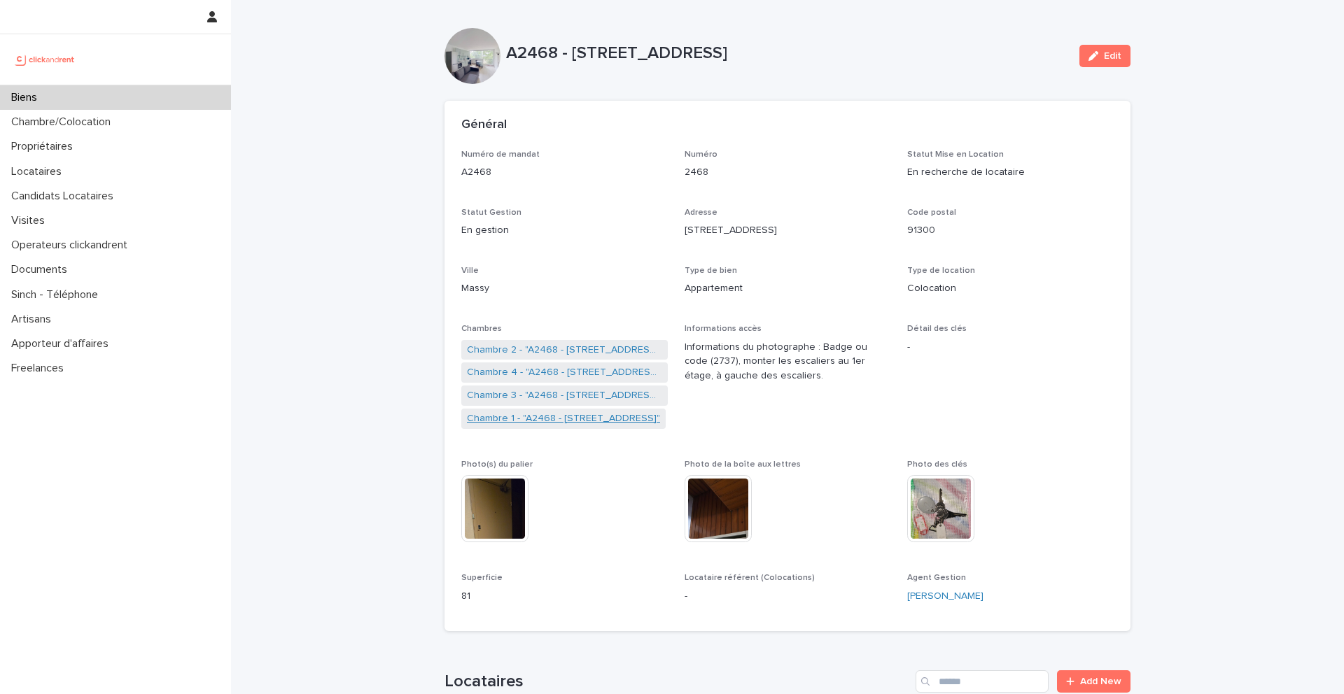
click at [524, 416] on link "Chambre 1 - "A2468 - 19 Avenue Nationale, Massy 91300"" at bounding box center [563, 419] width 193 height 15
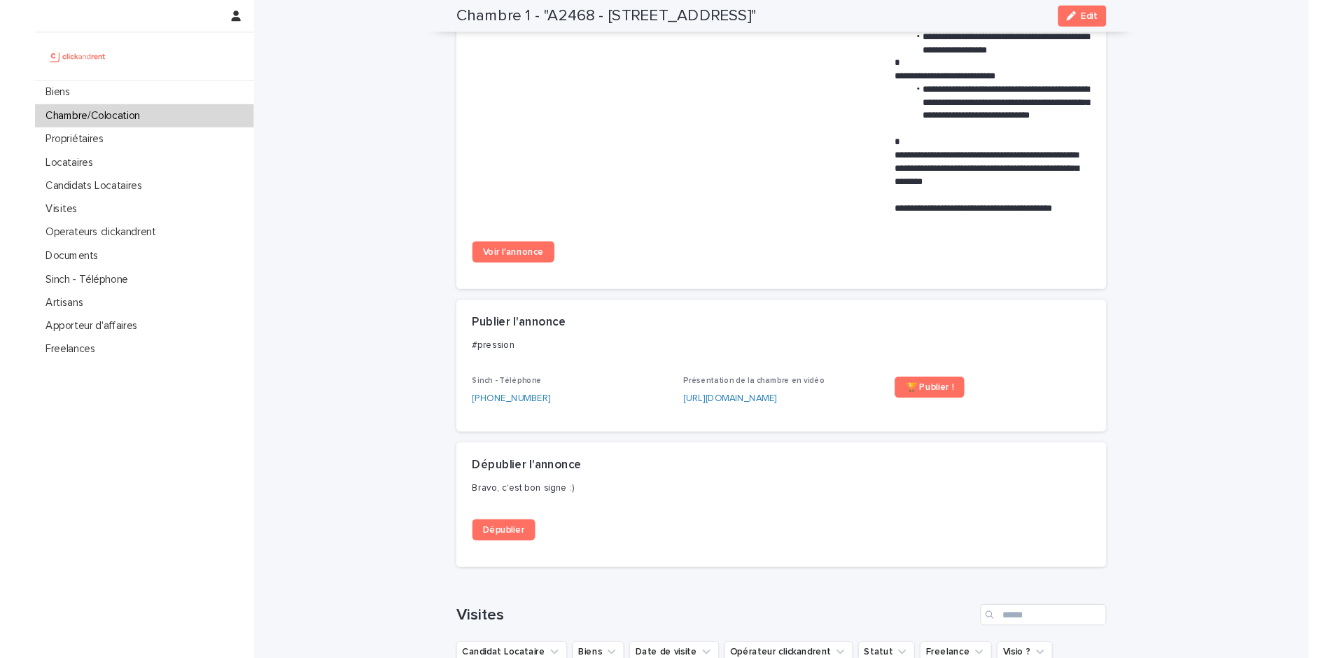
scroll to position [1154, 0]
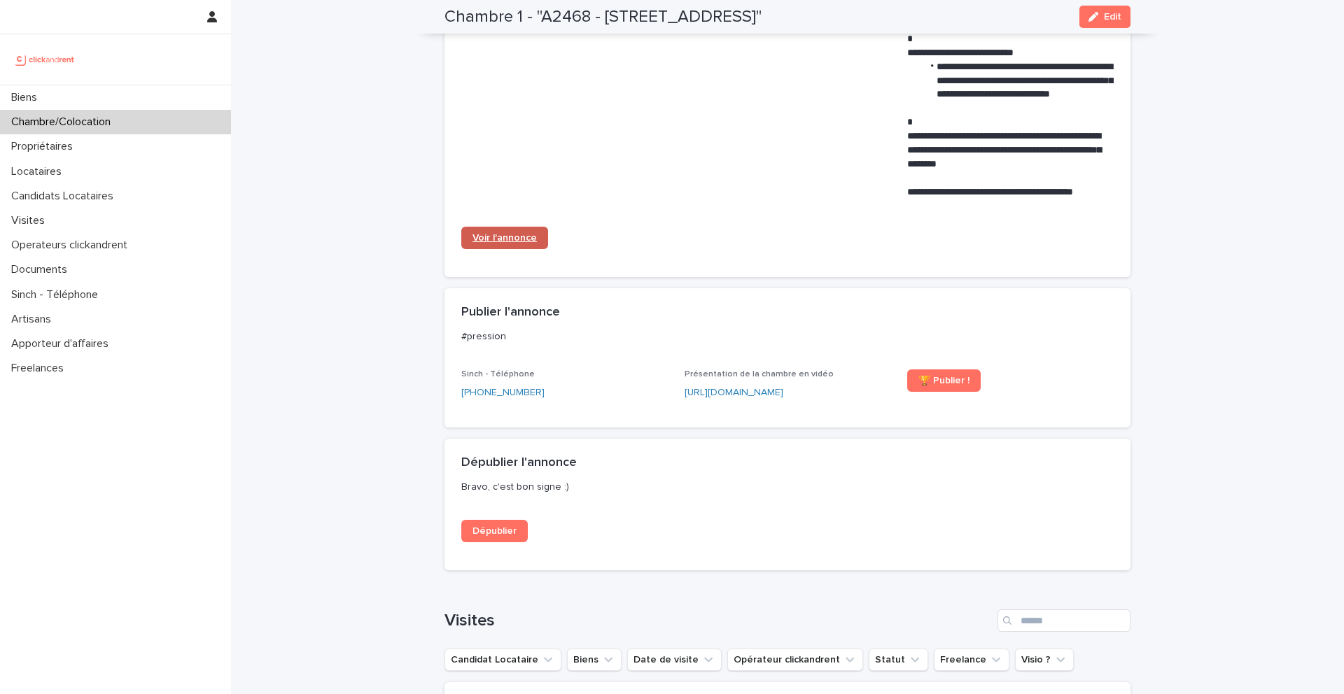
drag, startPoint x: 755, startPoint y: 385, endPoint x: 517, endPoint y: 237, distance: 280.1
click at [517, 237] on span "Voir l'annonce" at bounding box center [505, 238] width 64 height 10
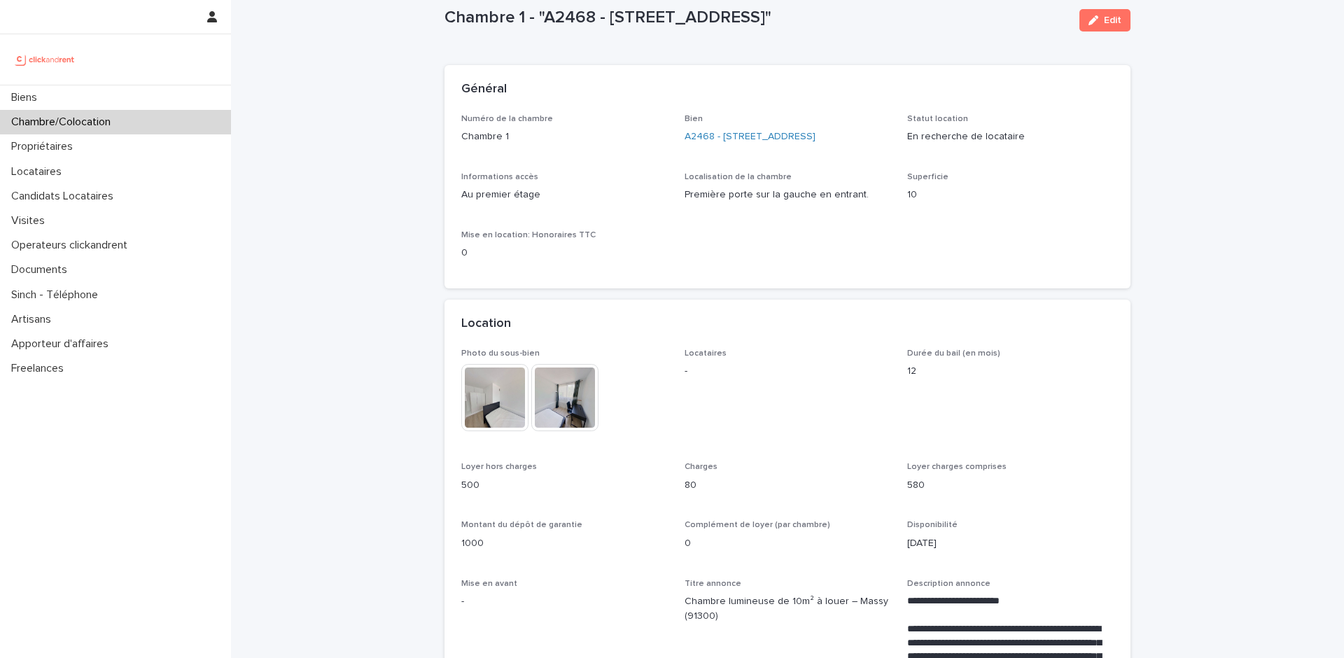
scroll to position [15, 0]
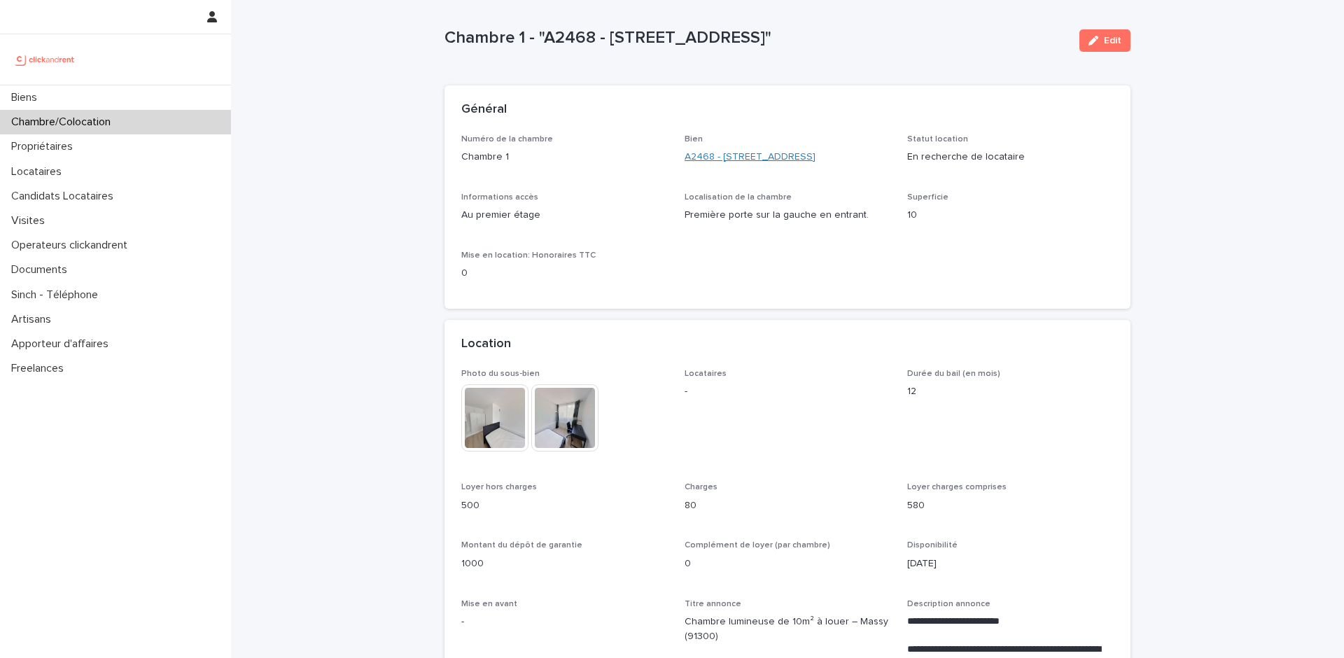
click at [760, 158] on link "A2468 - [STREET_ADDRESS]" at bounding box center [750, 157] width 131 height 15
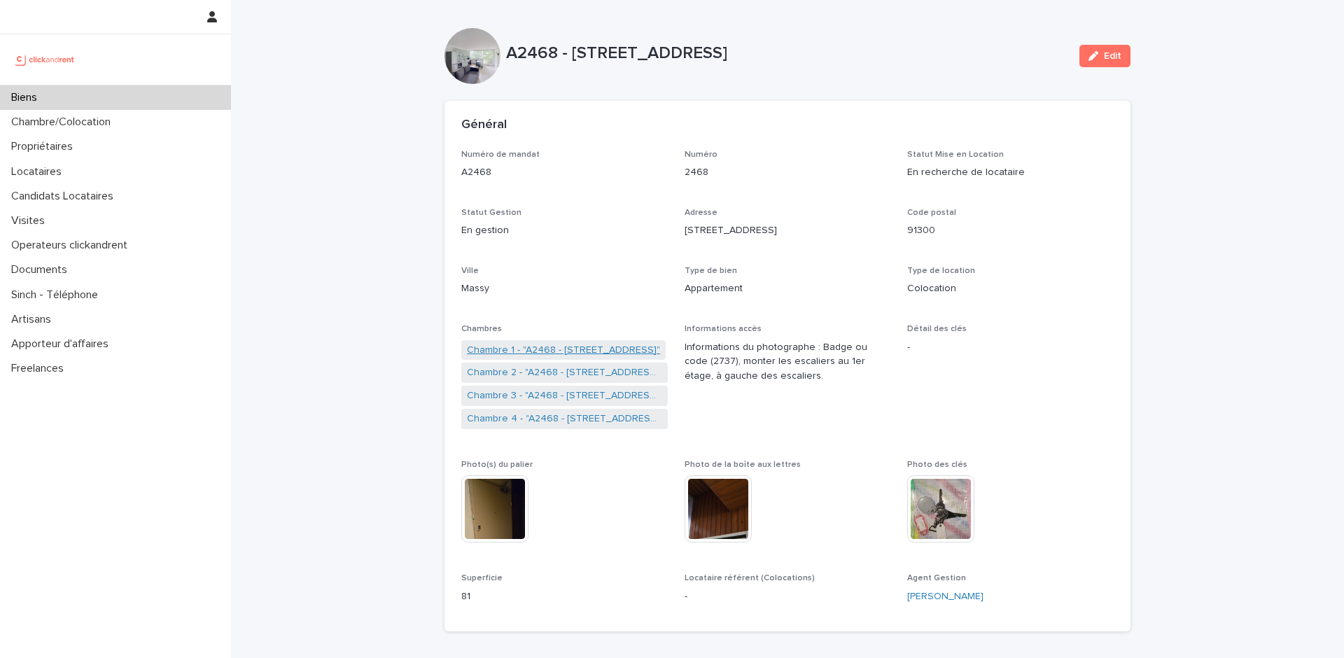
click at [550, 351] on link "Chambre 1 - "A2468 - 19 Avenue Nationale, Massy 91300"" at bounding box center [563, 350] width 193 height 15
click at [544, 378] on link "Chambre 2 - "A2468 - 19 Avenue Nationale, Massy 91300"" at bounding box center [564, 372] width 195 height 15
click at [542, 396] on link "Chambre 3 - "A2468 - 19 Avenue Nationale, Massy 91300"" at bounding box center [564, 396] width 195 height 15
click at [539, 414] on link "Chambre 4 - "A2468 - 19 Avenue Nationale, Massy 91300"" at bounding box center [564, 419] width 195 height 15
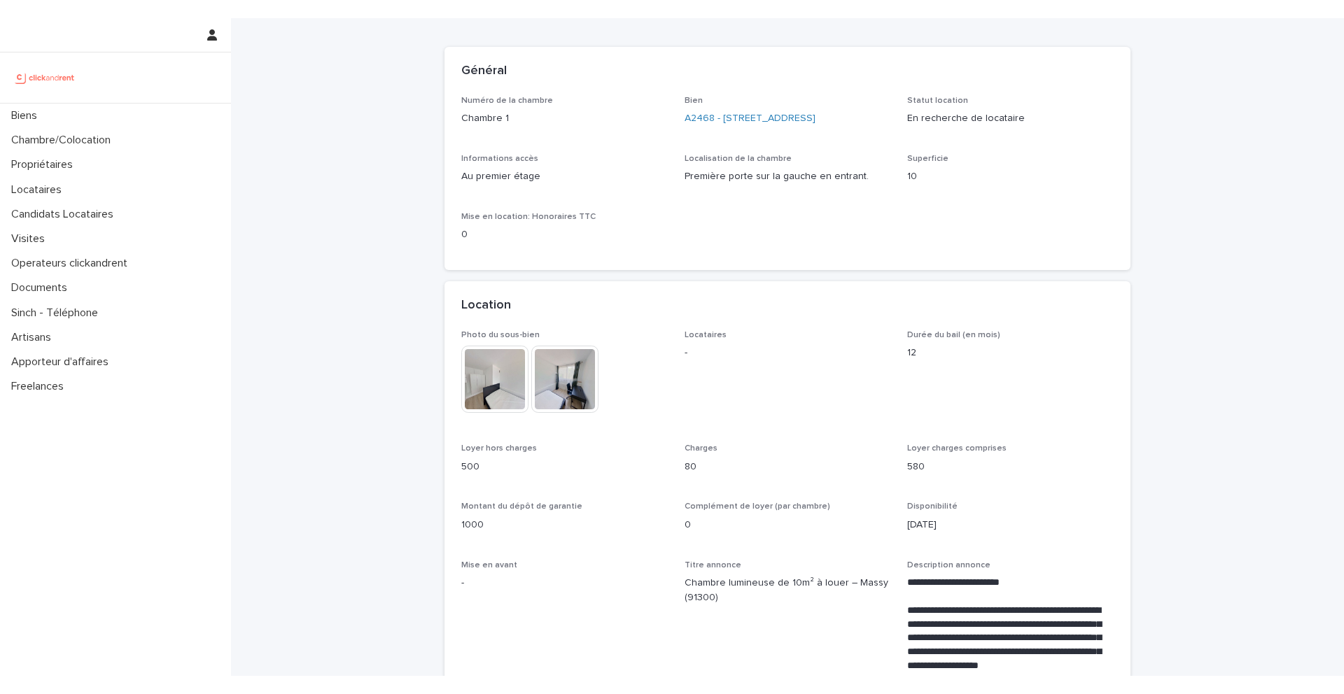
scroll to position [125, 0]
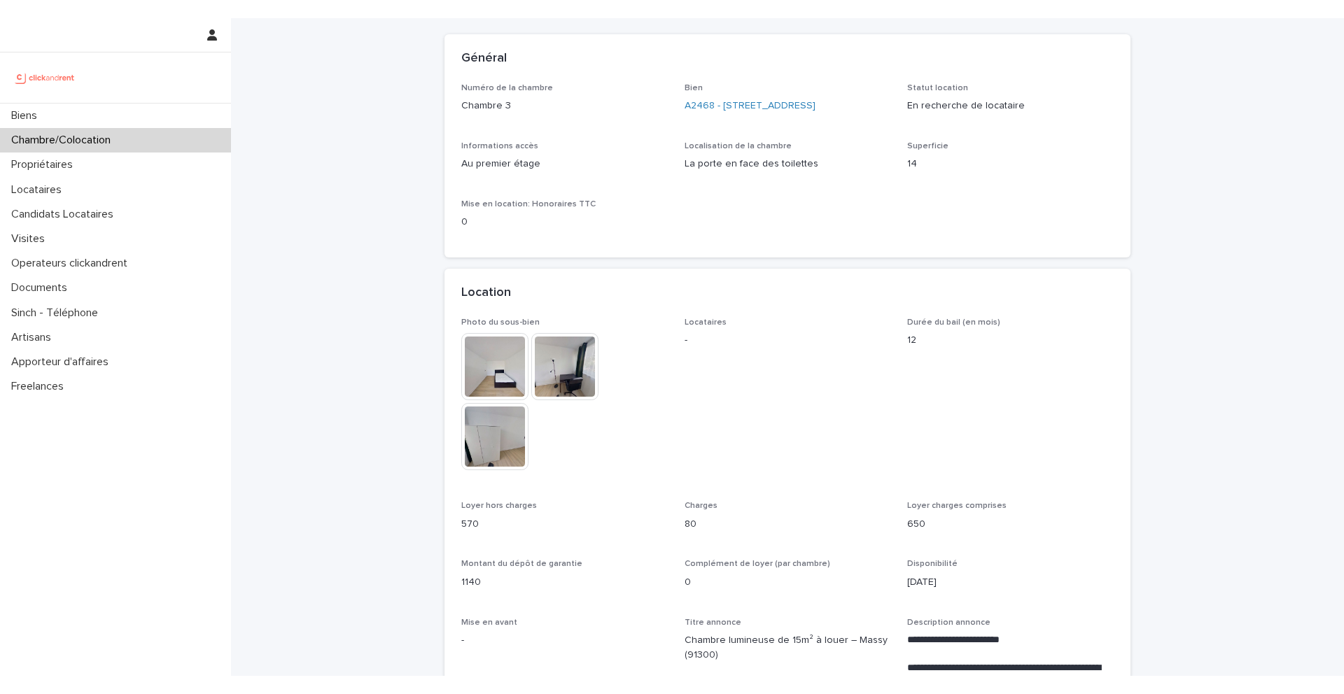
scroll to position [87, 0]
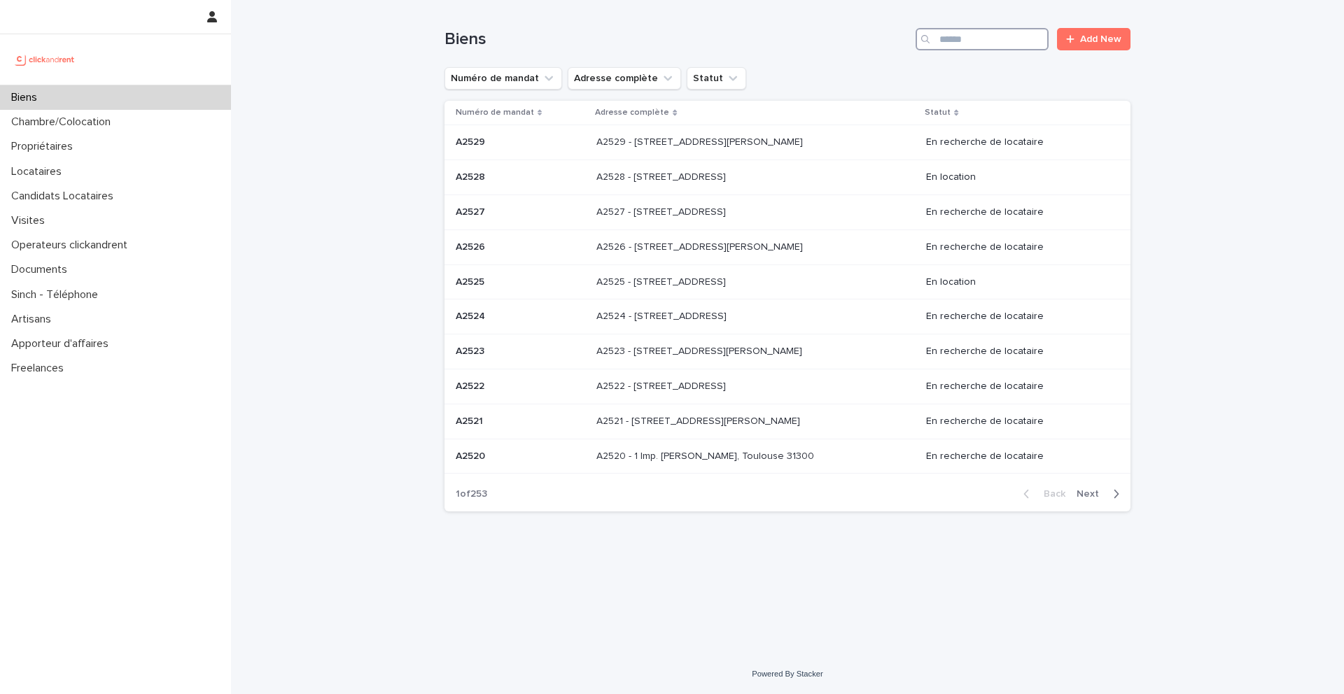
click at [993, 34] on input "Search" at bounding box center [982, 39] width 133 height 22
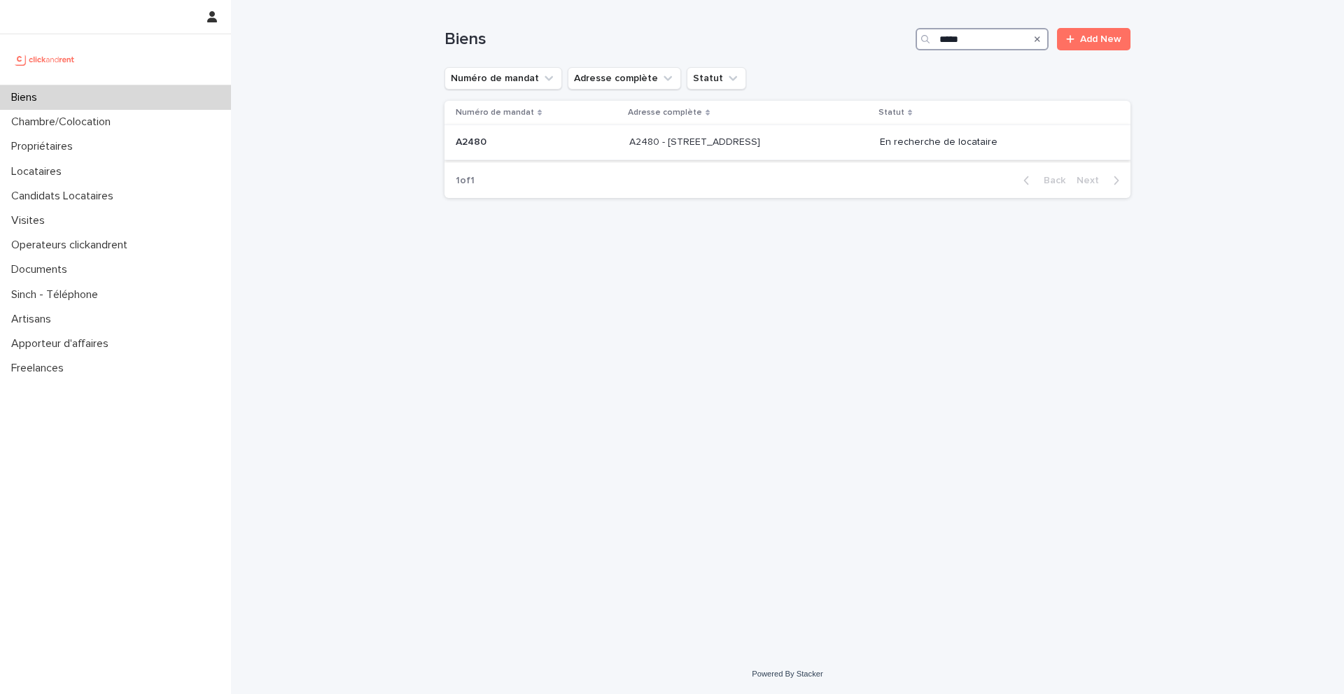
type input "*****"
click at [545, 152] on div "A2480 A2480" at bounding box center [537, 142] width 162 height 23
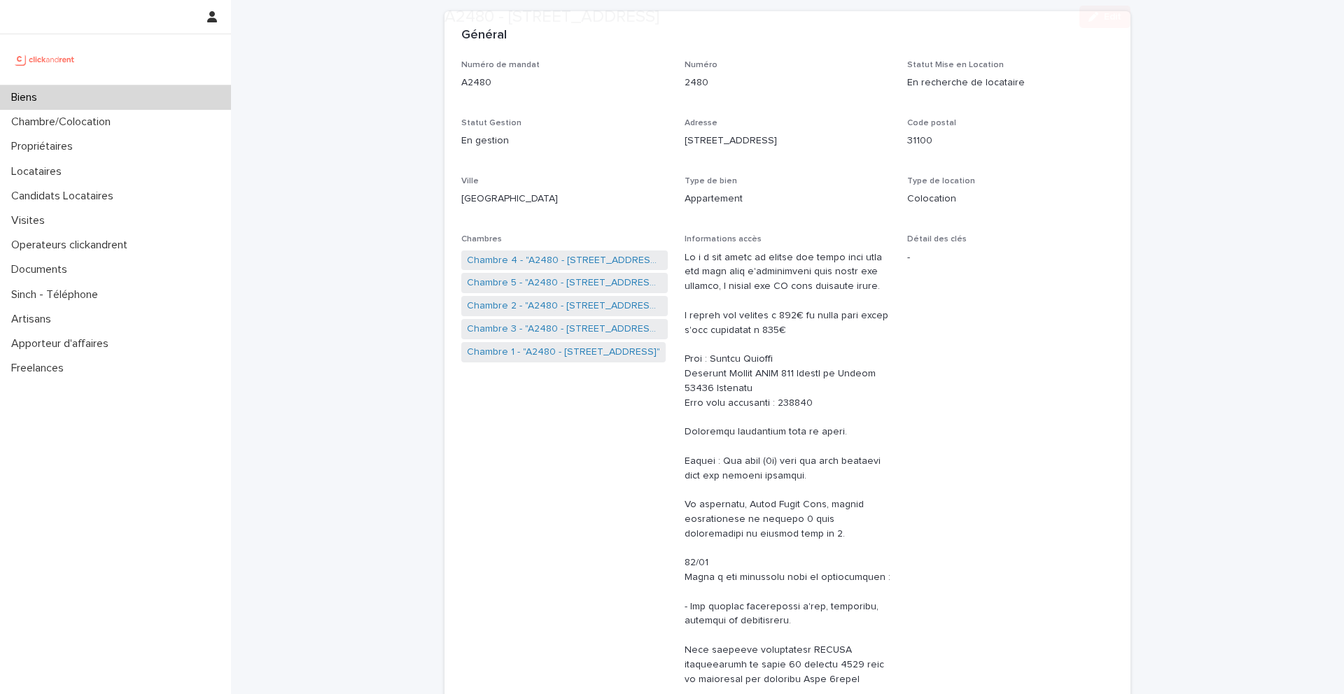
scroll to position [94, 0]
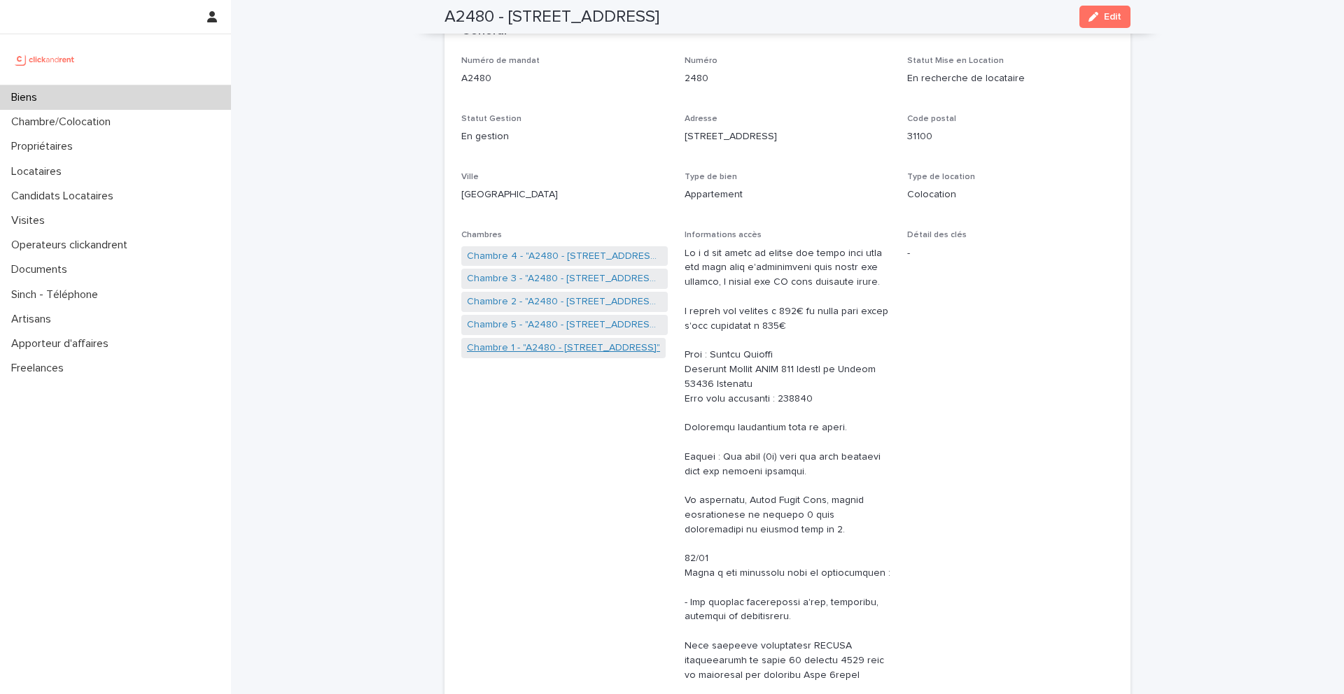
click at [526, 346] on link "Chambre 1 - "A2480 - [STREET_ADDRESS]"" at bounding box center [563, 348] width 193 height 15
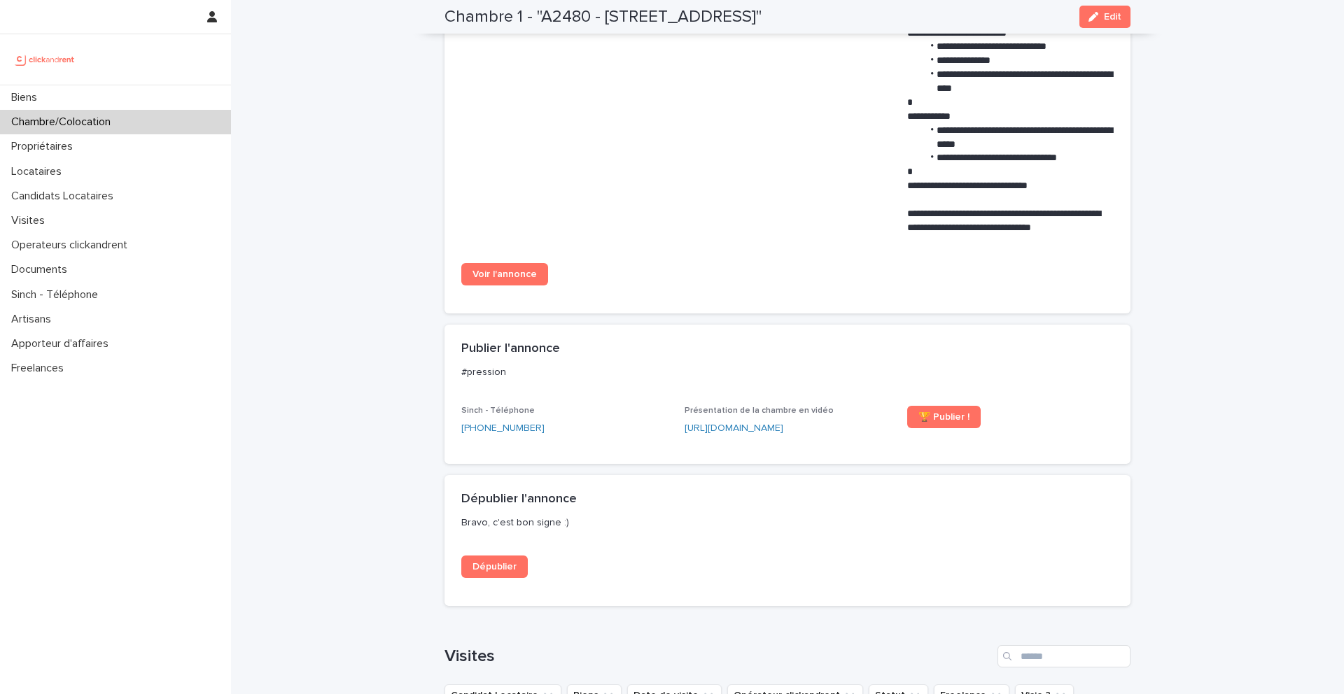
scroll to position [1152, 0]
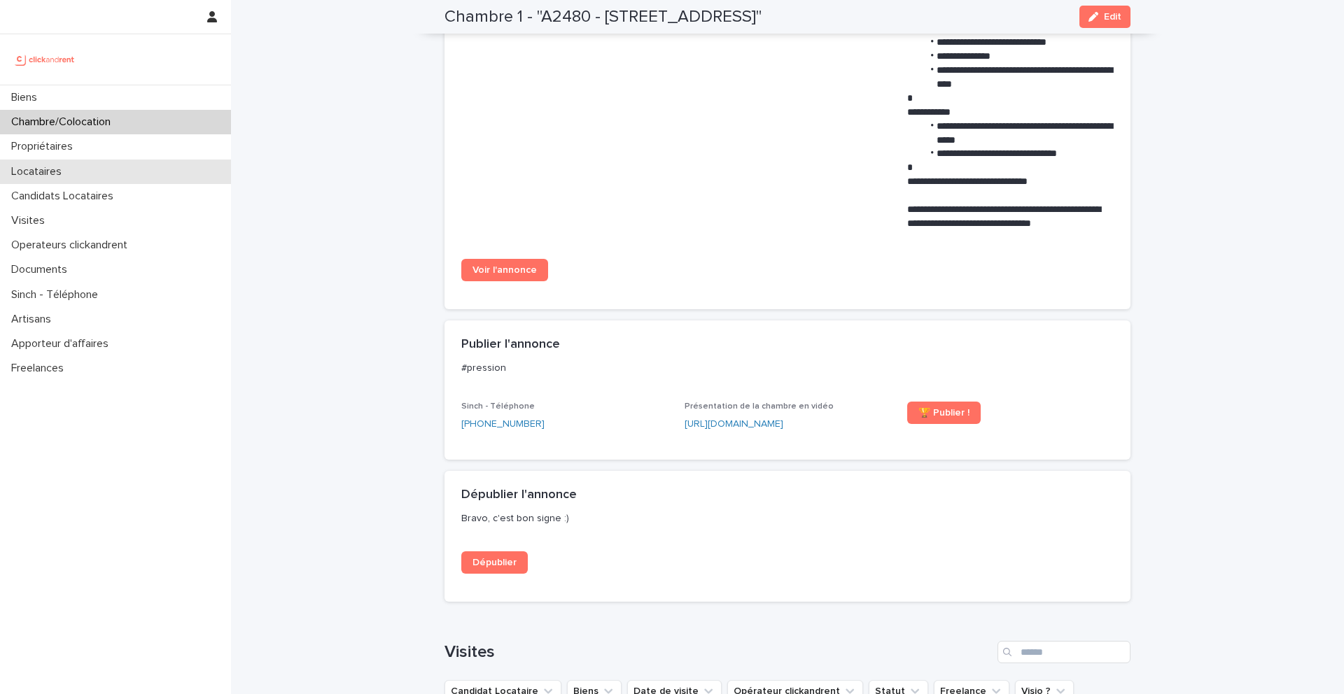
click at [77, 174] on div "Locataires" at bounding box center [115, 172] width 231 height 25
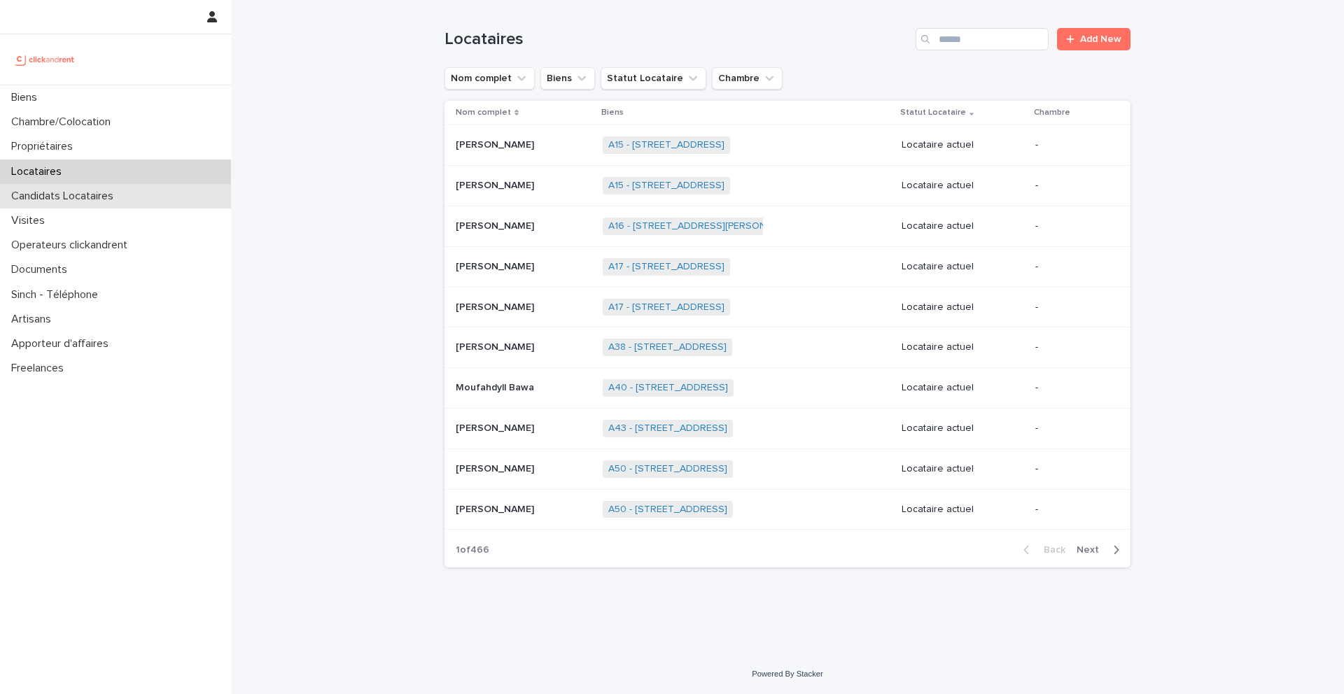
click at [144, 200] on div "Candidats Locataires" at bounding box center [115, 196] width 231 height 25
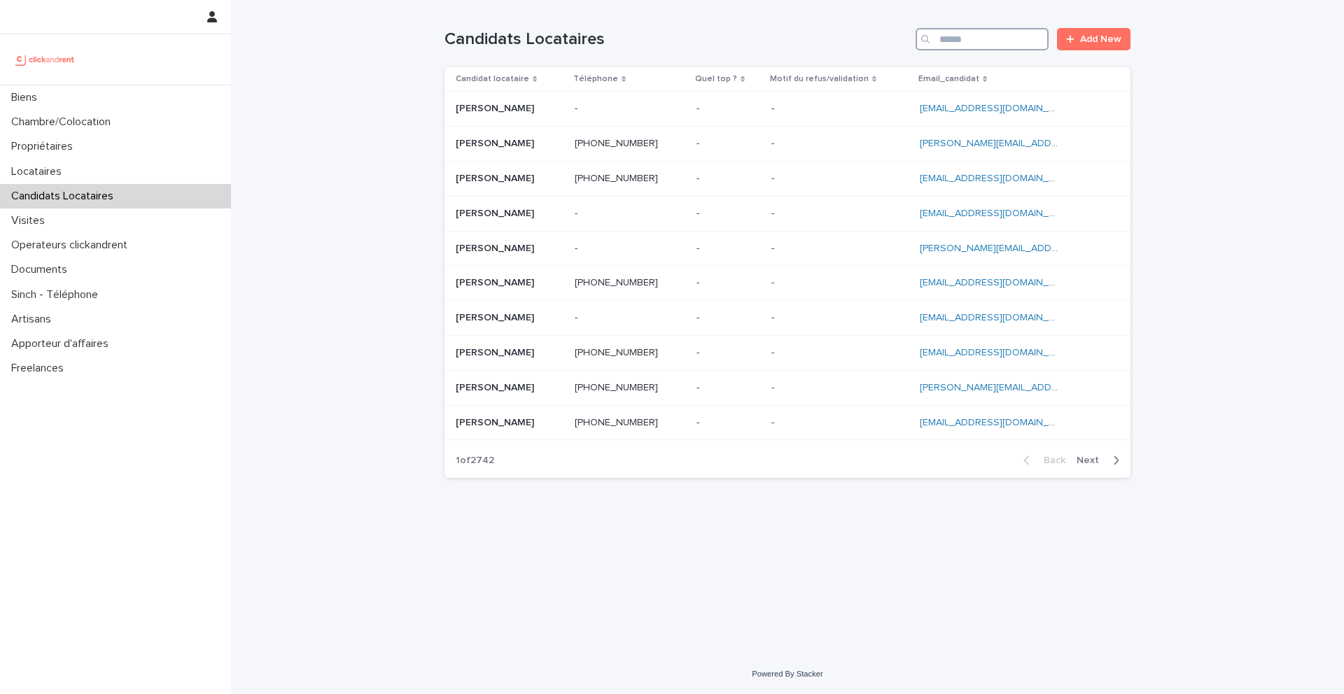
click at [956, 41] on input "Search" at bounding box center [982, 39] width 133 height 22
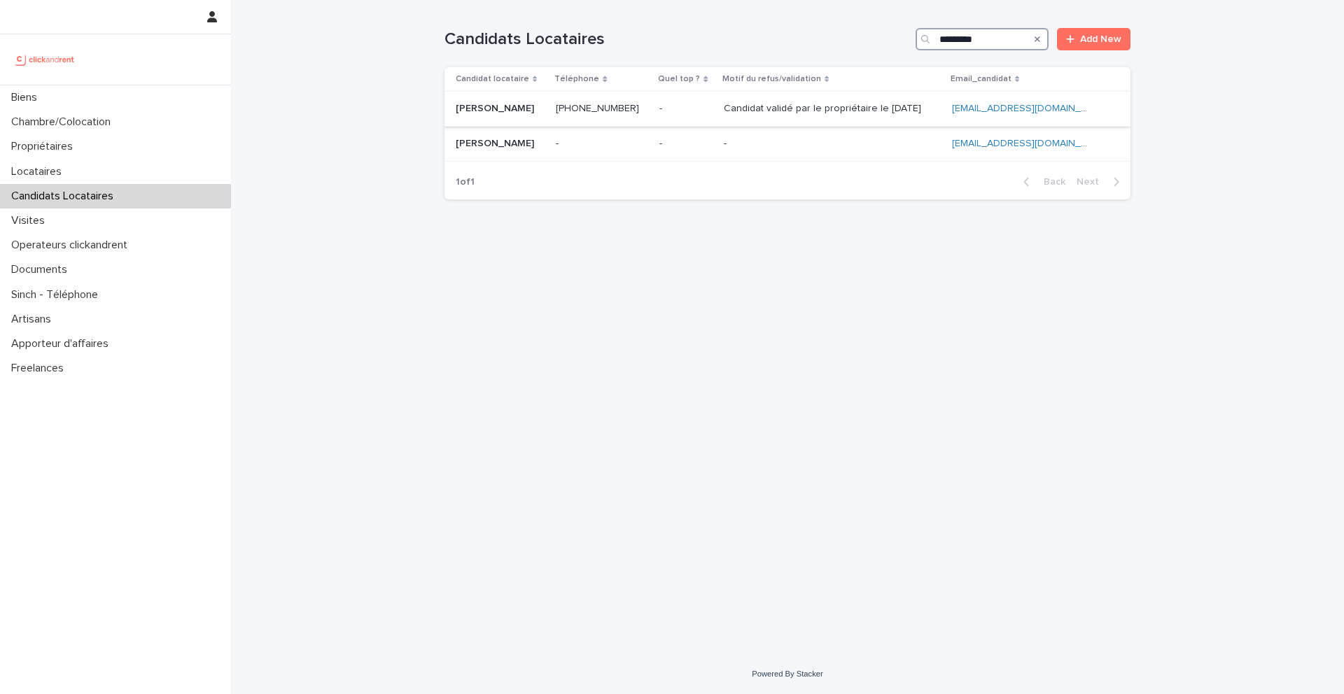
type input "*********"
click at [497, 110] on p "[PERSON_NAME]" at bounding box center [496, 107] width 81 height 15
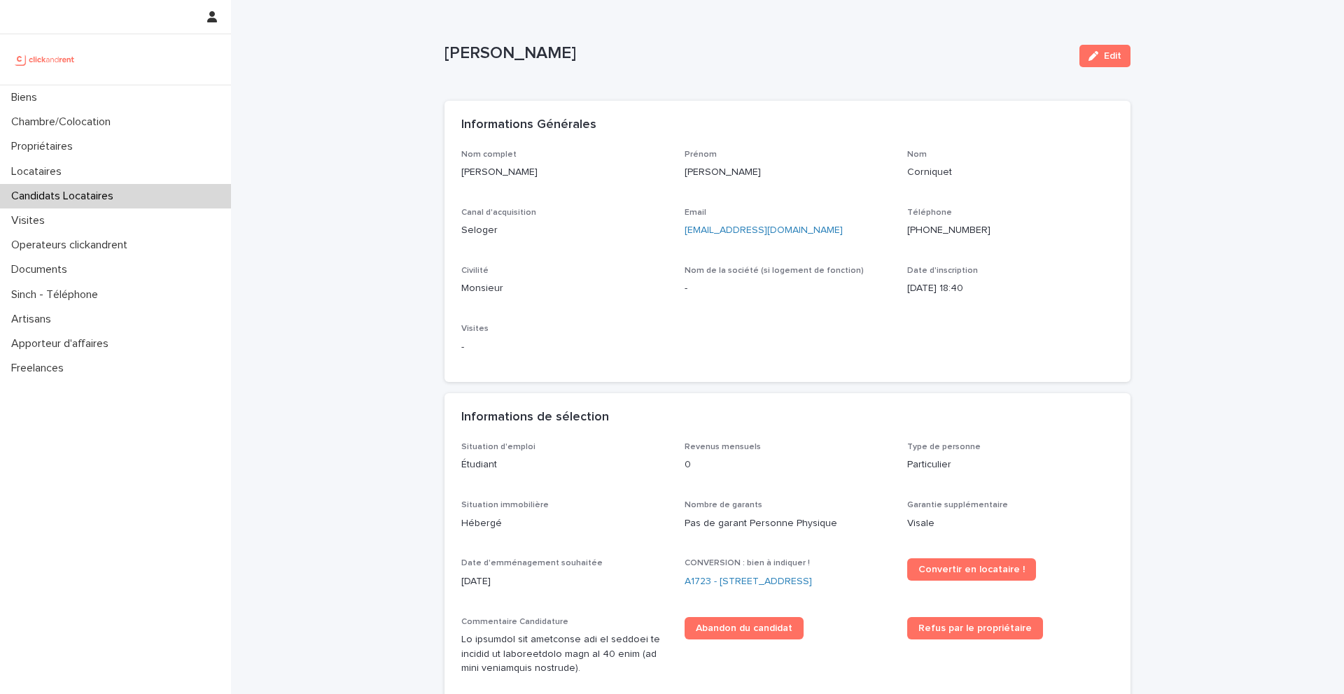
click at [935, 231] on ringoverc2c-number-84e06f14122c "[PHONE_NUMBER]" at bounding box center [948, 230] width 83 height 10
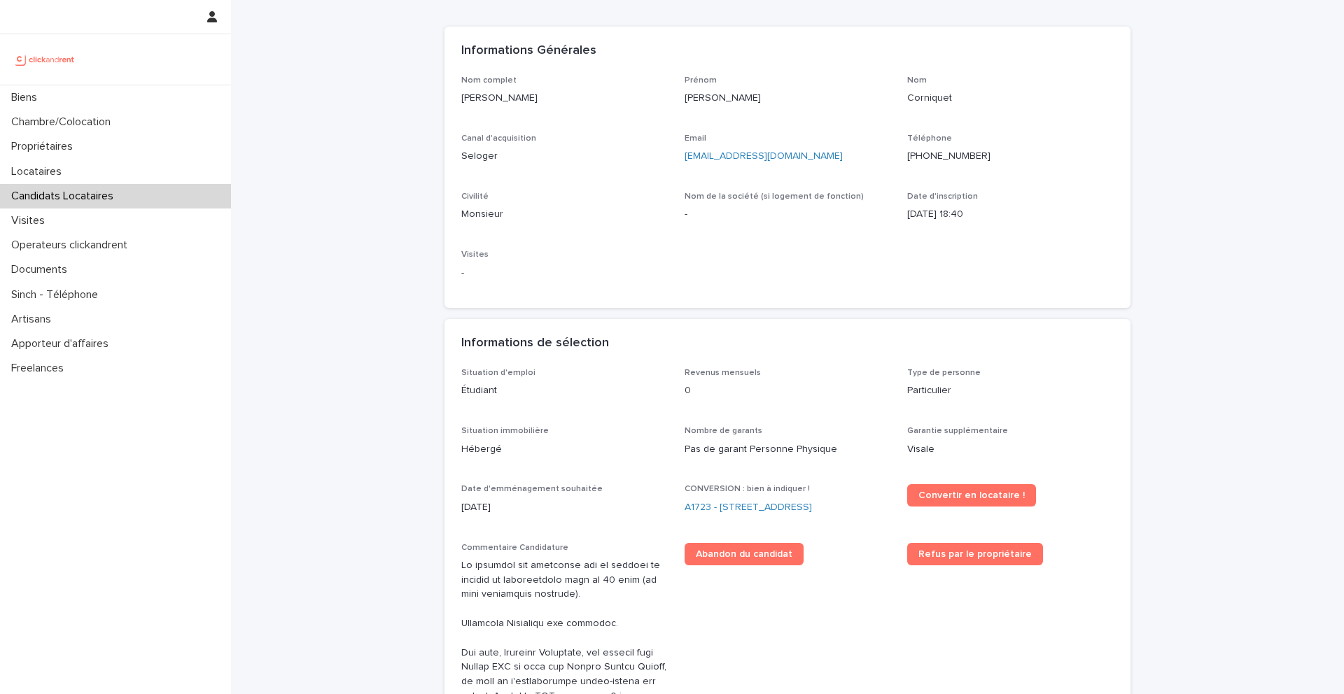
scroll to position [143, 0]
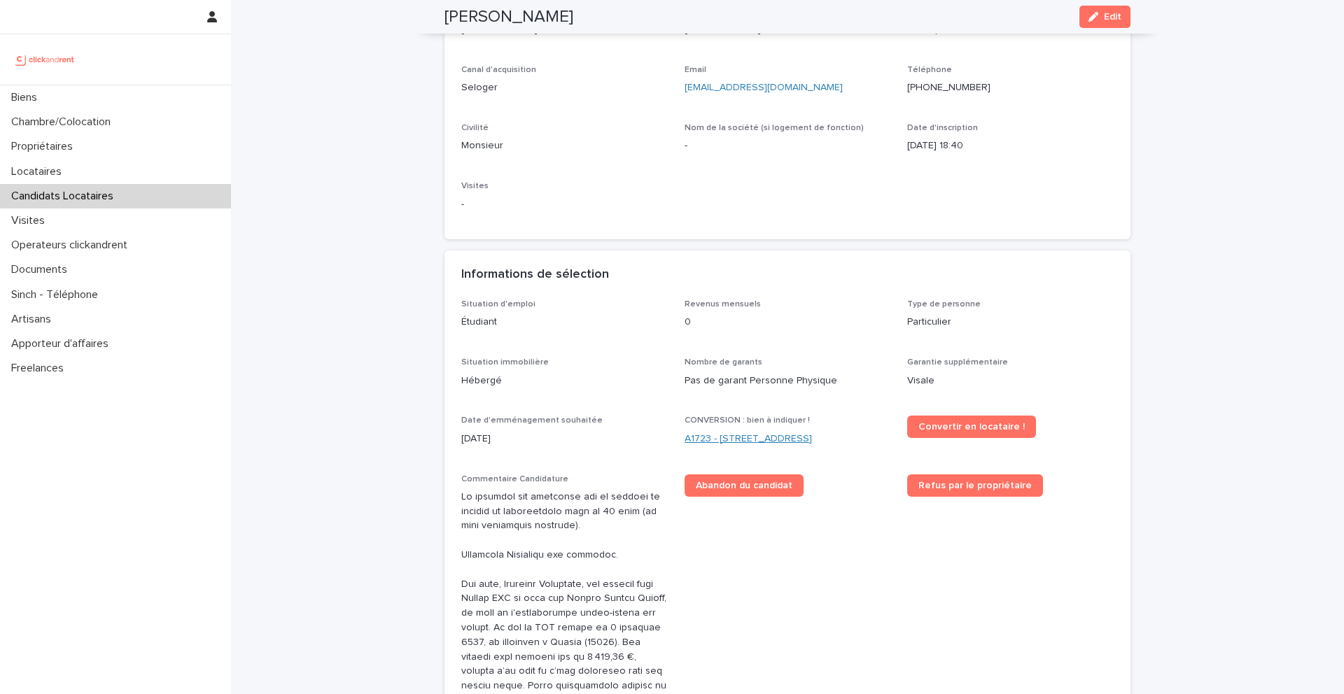
click at [712, 437] on link "A1723 - [STREET_ADDRESS]" at bounding box center [748, 439] width 127 height 15
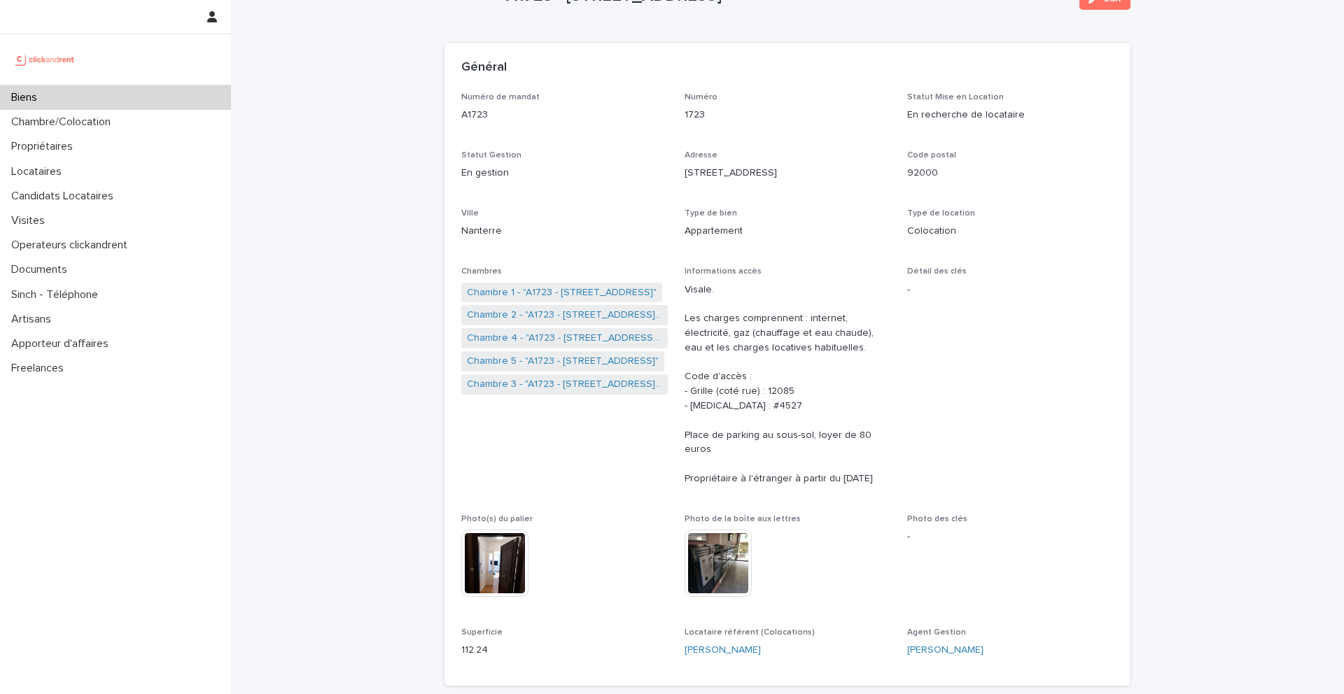
scroll to position [72, 0]
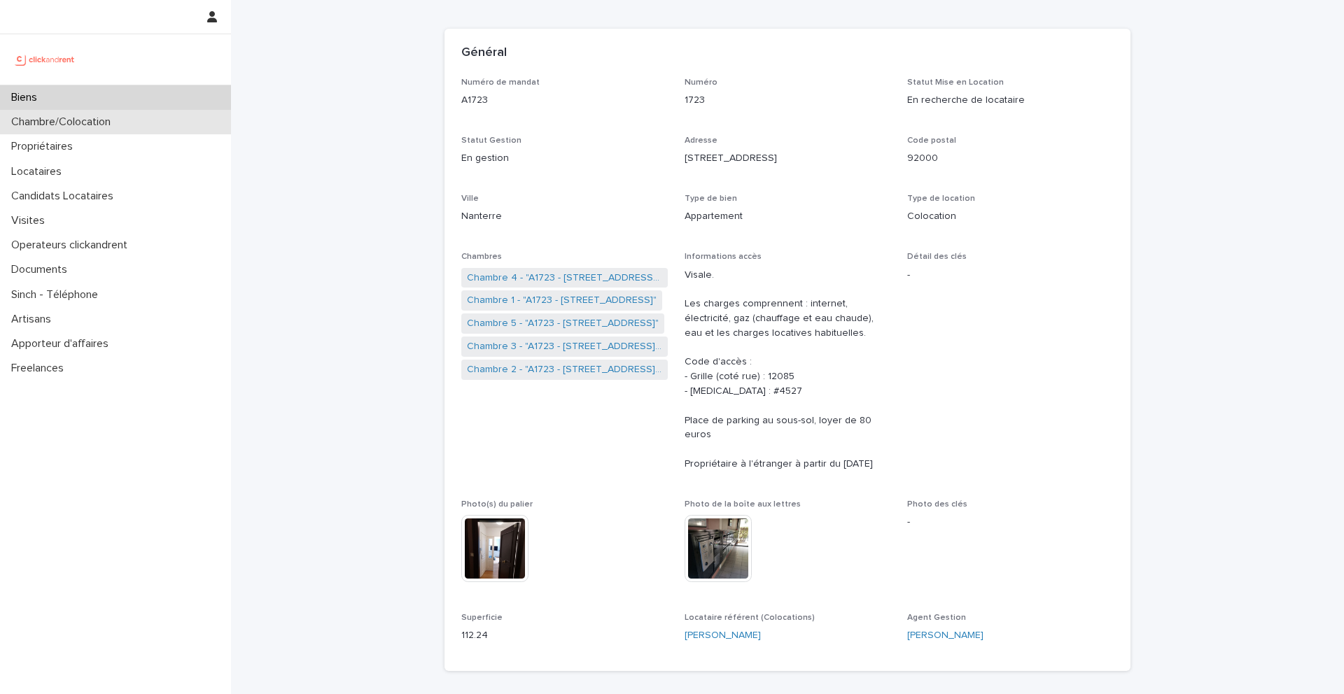
click at [77, 129] on p "Chambre/Colocation" at bounding box center [64, 122] width 116 height 13
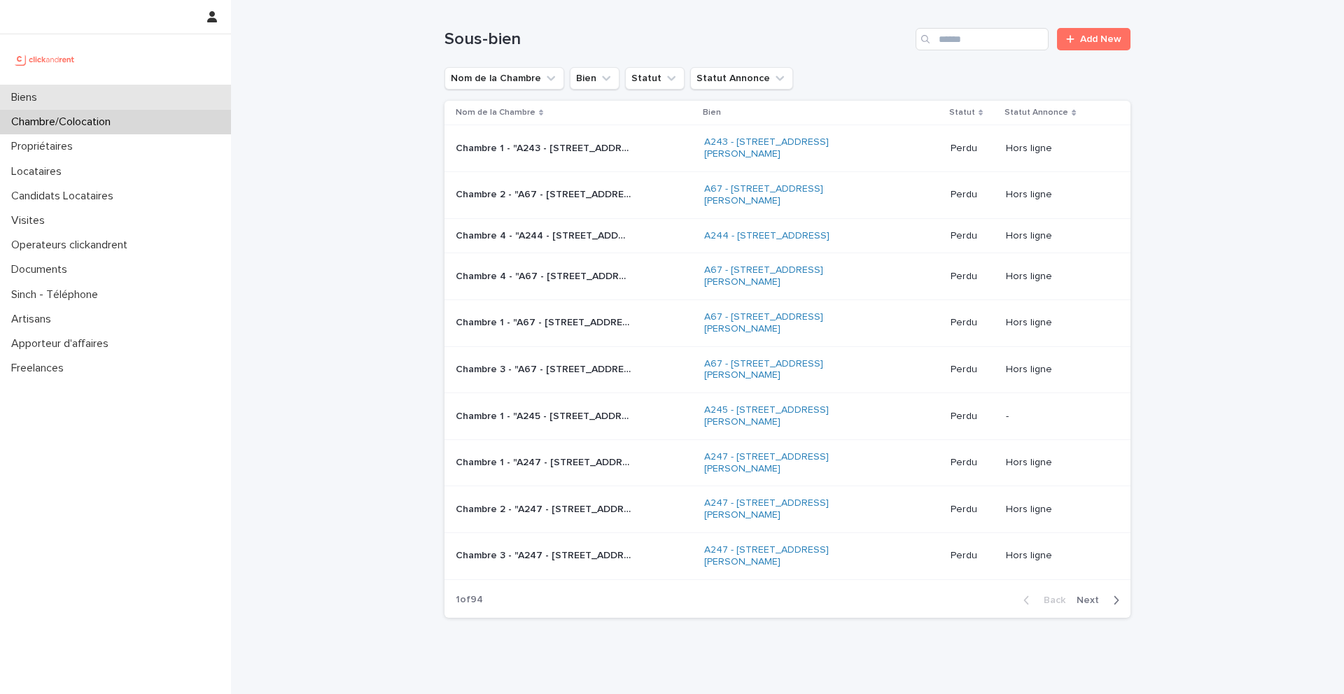
click at [73, 94] on div "Biens" at bounding box center [115, 97] width 231 height 25
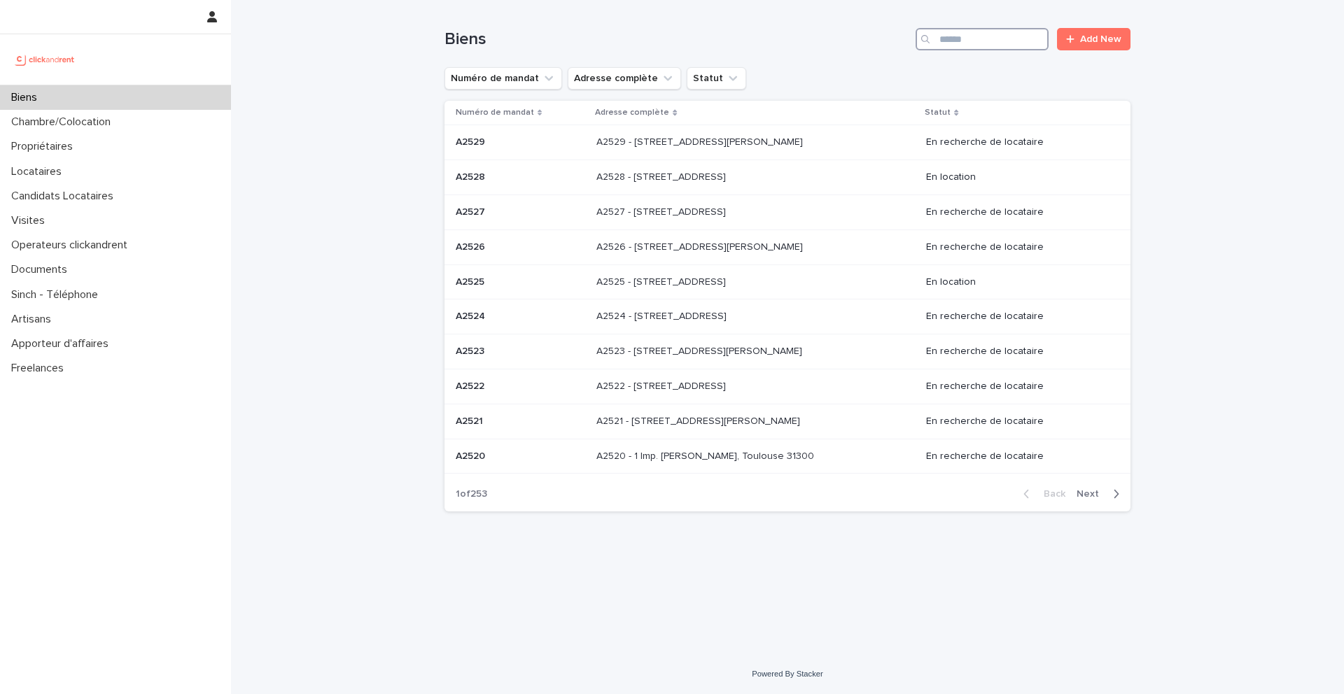
click at [1001, 36] on input "Search" at bounding box center [982, 39] width 133 height 22
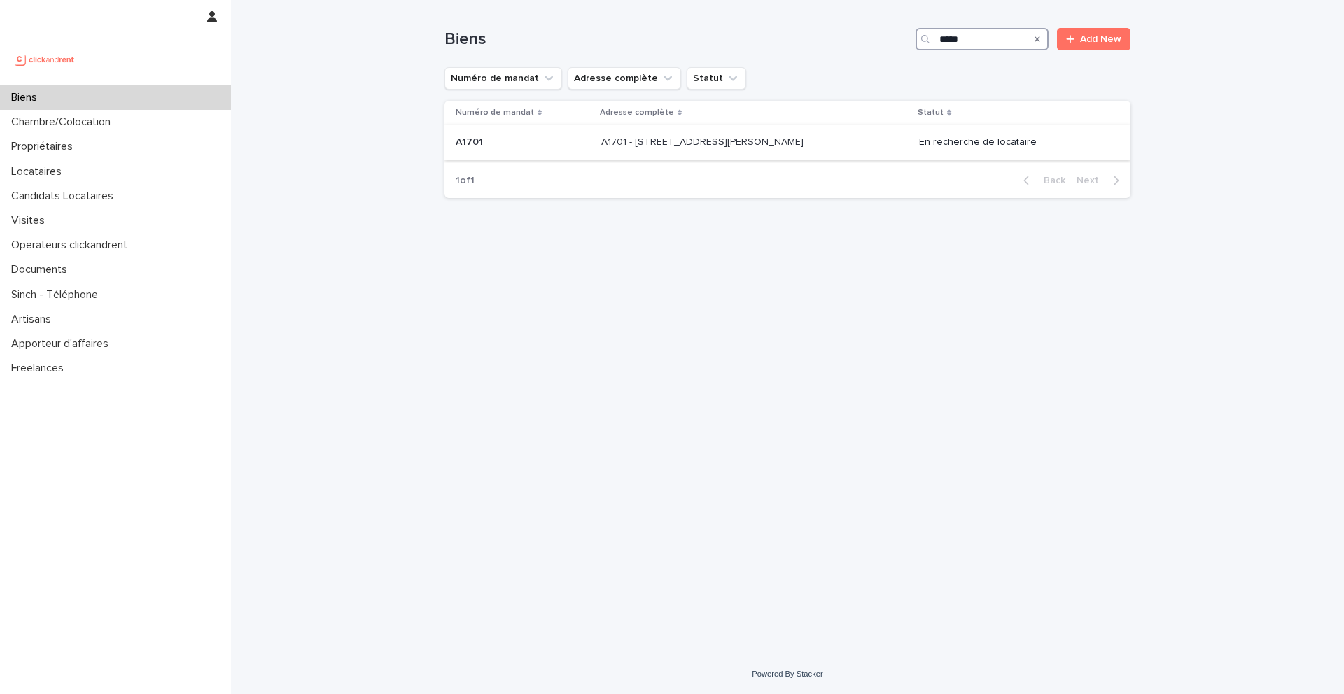
type input "*****"
click at [526, 146] on p at bounding box center [523, 143] width 134 height 12
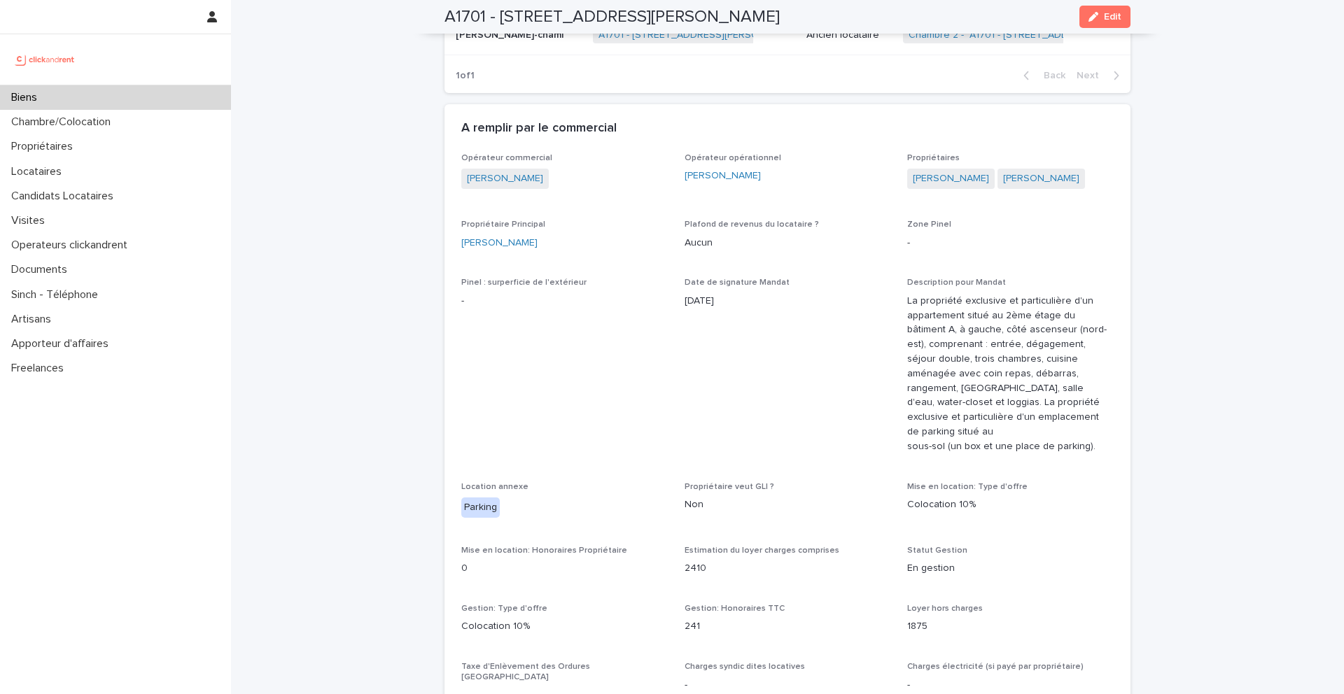
scroll to position [1092, 0]
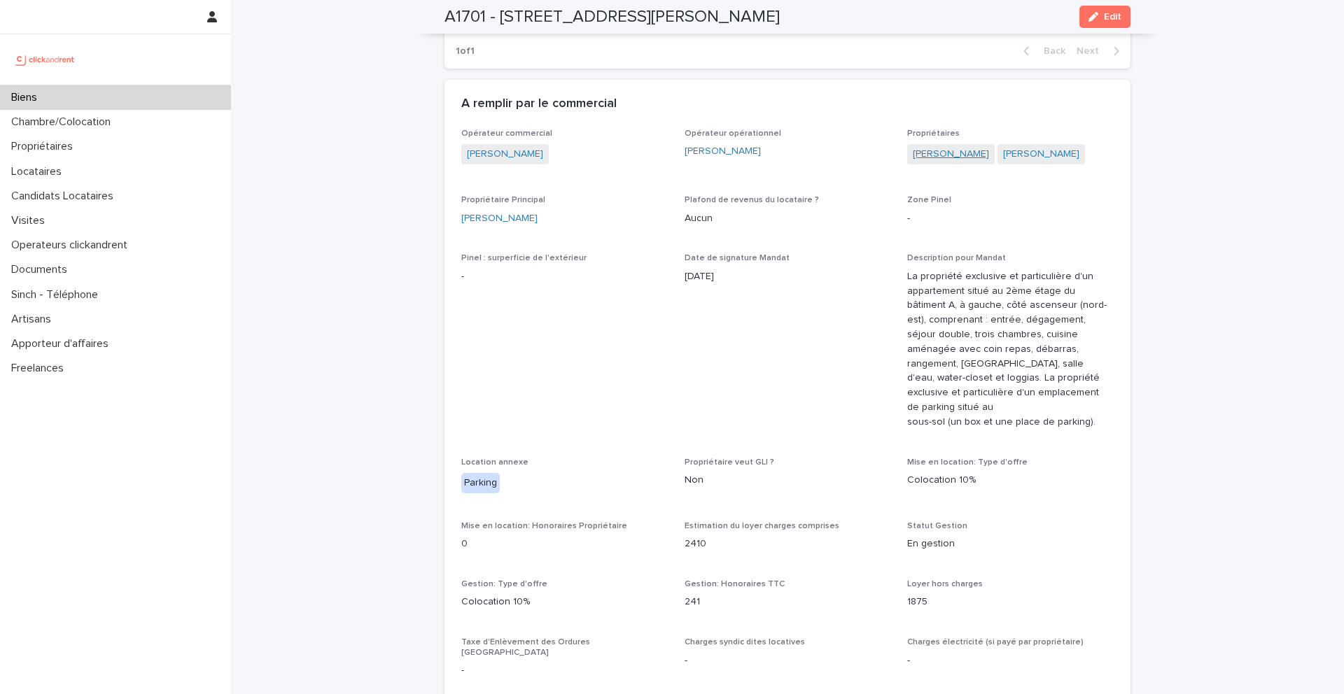
click at [944, 152] on link "[PERSON_NAME]" at bounding box center [951, 154] width 76 height 15
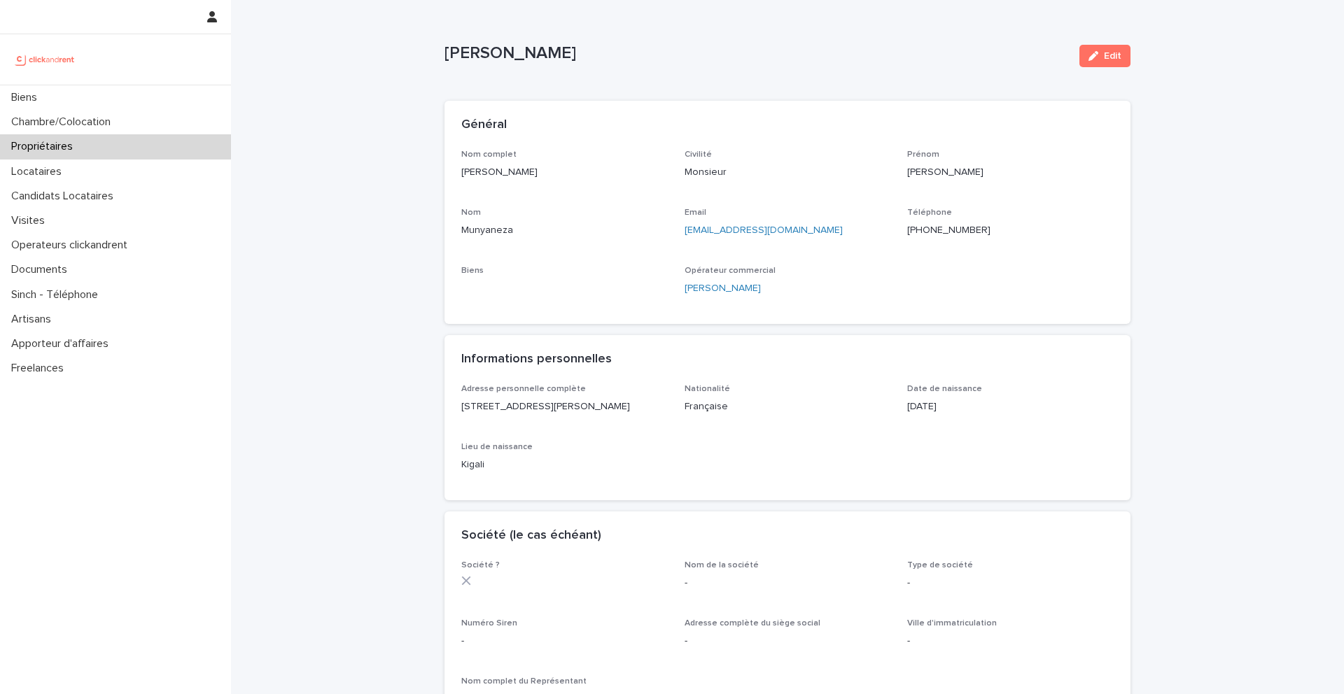
click at [927, 230] on ringoverc2c-number-84e06f14122c "[PHONE_NUMBER]" at bounding box center [948, 230] width 83 height 10
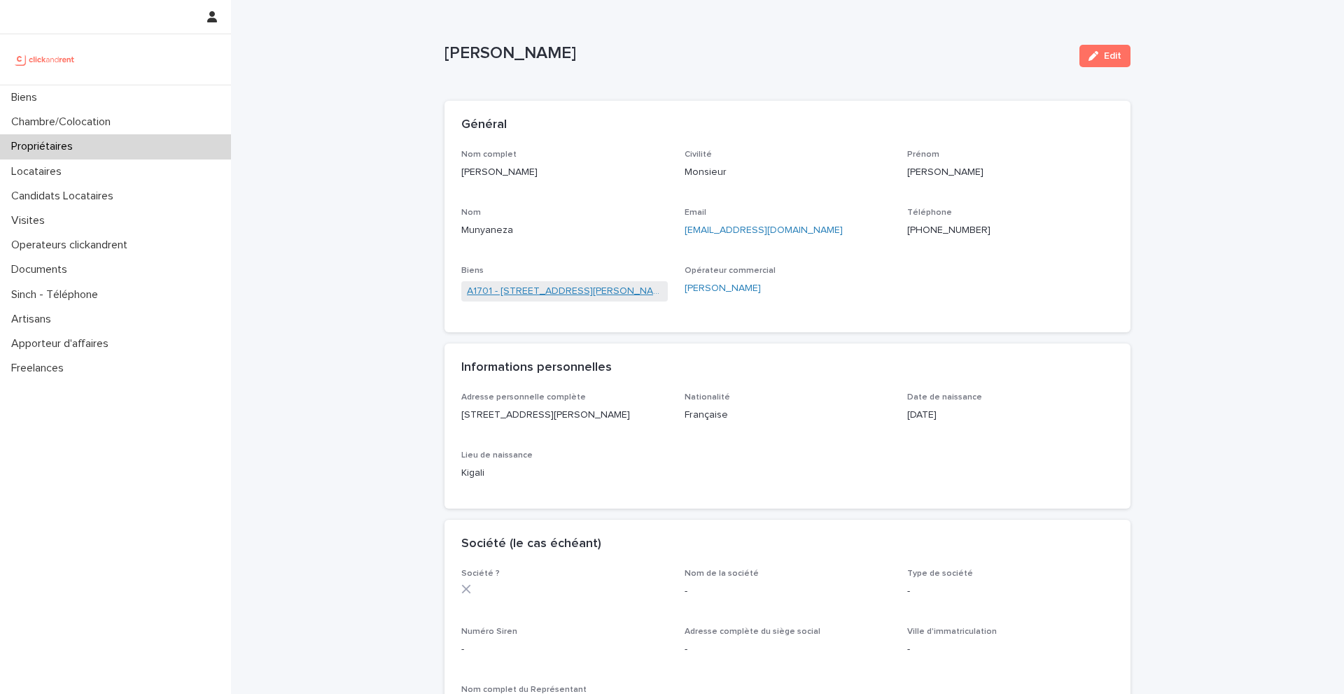
click at [589, 293] on link "A1701 - [STREET_ADDRESS][PERSON_NAME]" at bounding box center [564, 291] width 195 height 15
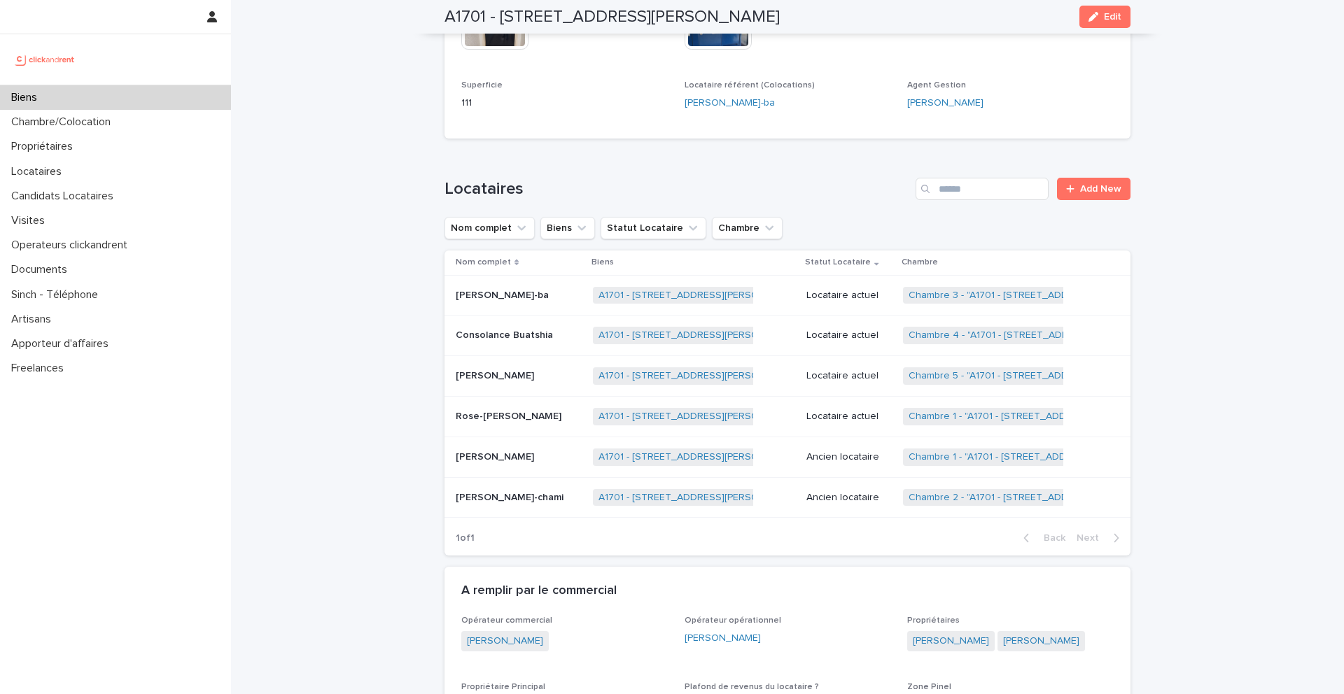
scroll to position [611, 0]
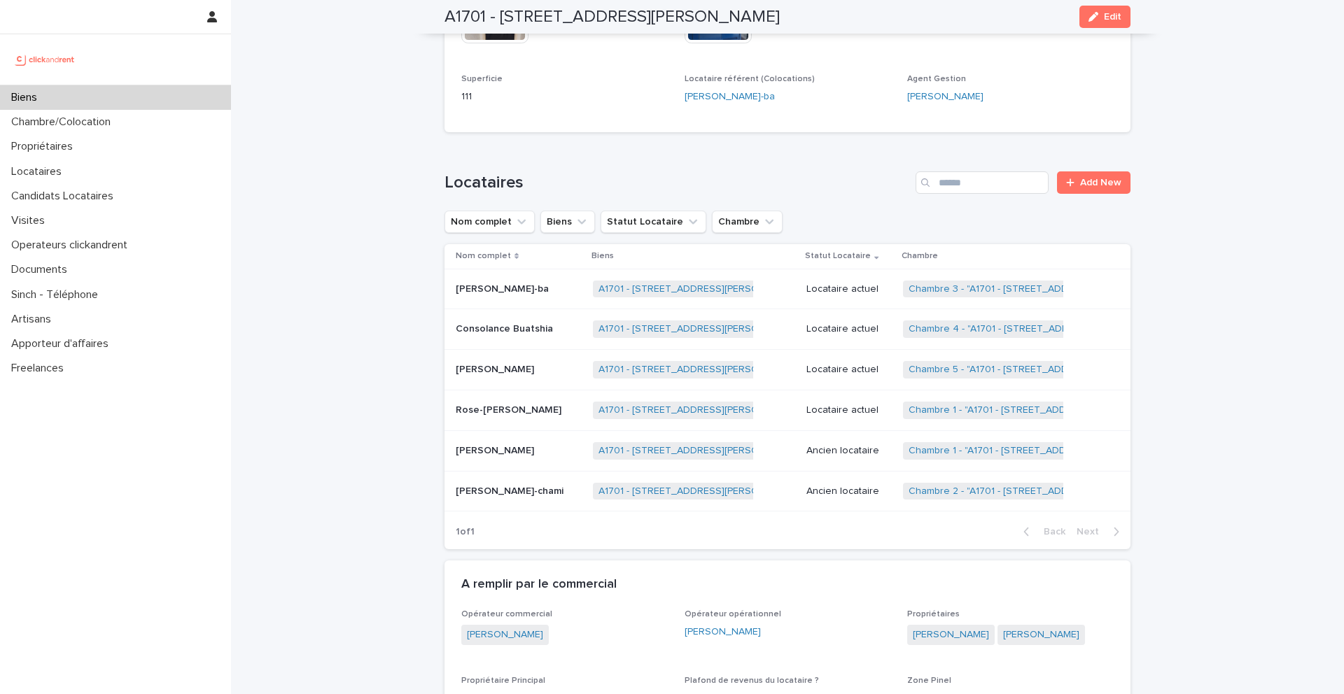
click at [494, 405] on p "Rose-[PERSON_NAME]" at bounding box center [510, 409] width 109 height 15
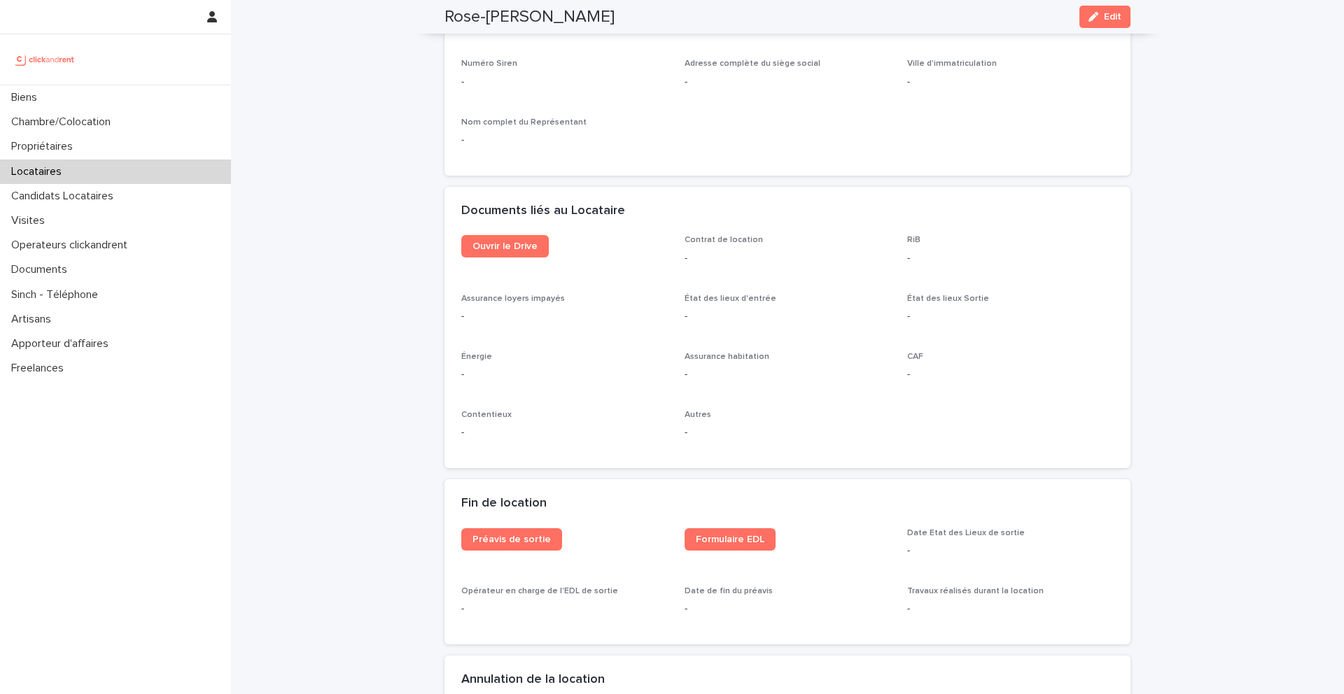
scroll to position [1364, 0]
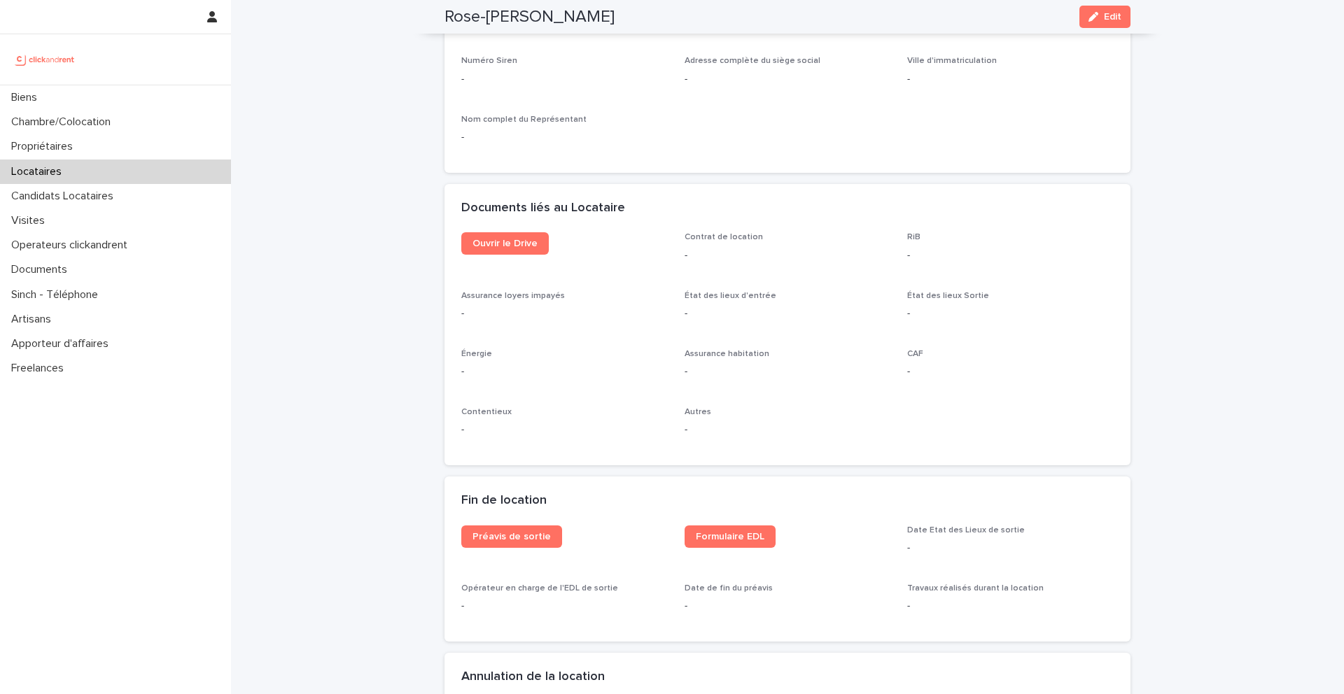
click at [472, 258] on div "Ouvrir le Drive" at bounding box center [564, 249] width 207 height 34
click at [487, 244] on span "Ouvrir le Drive" at bounding box center [505, 244] width 65 height 10
click at [50, 195] on p "Candidats Locataires" at bounding box center [65, 196] width 119 height 13
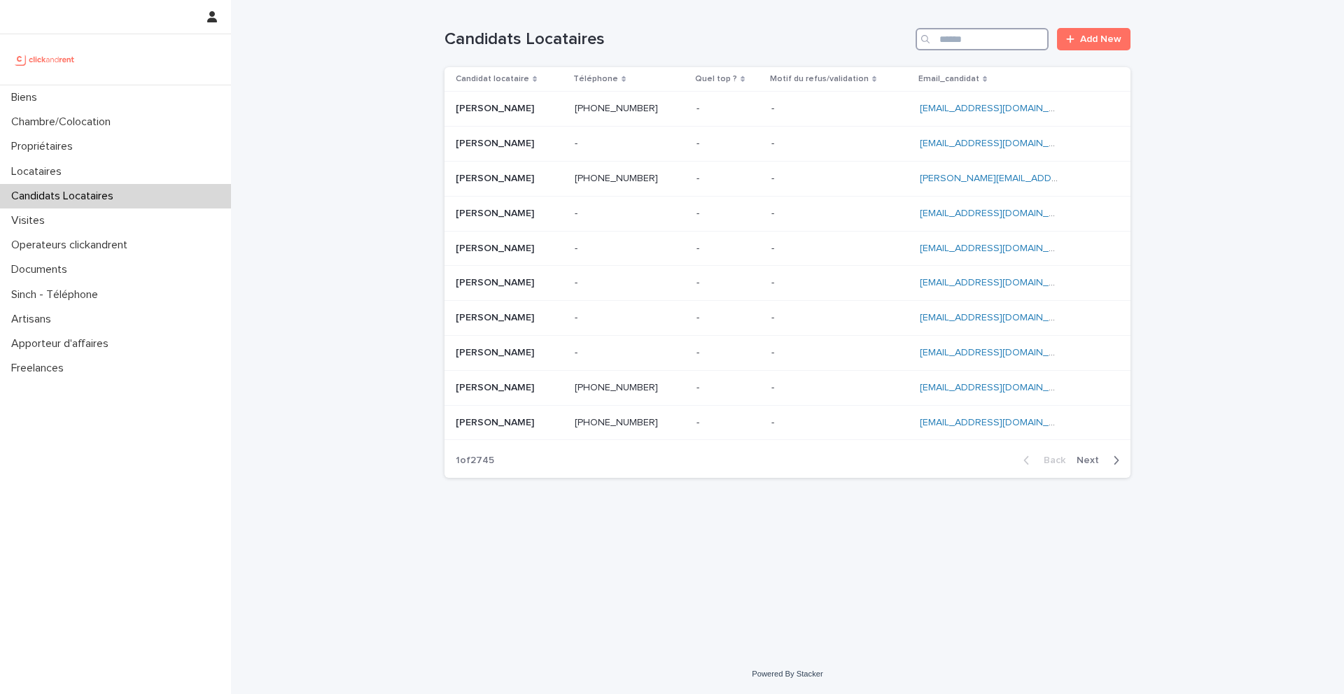
click at [981, 44] on input "Search" at bounding box center [982, 39] width 133 height 22
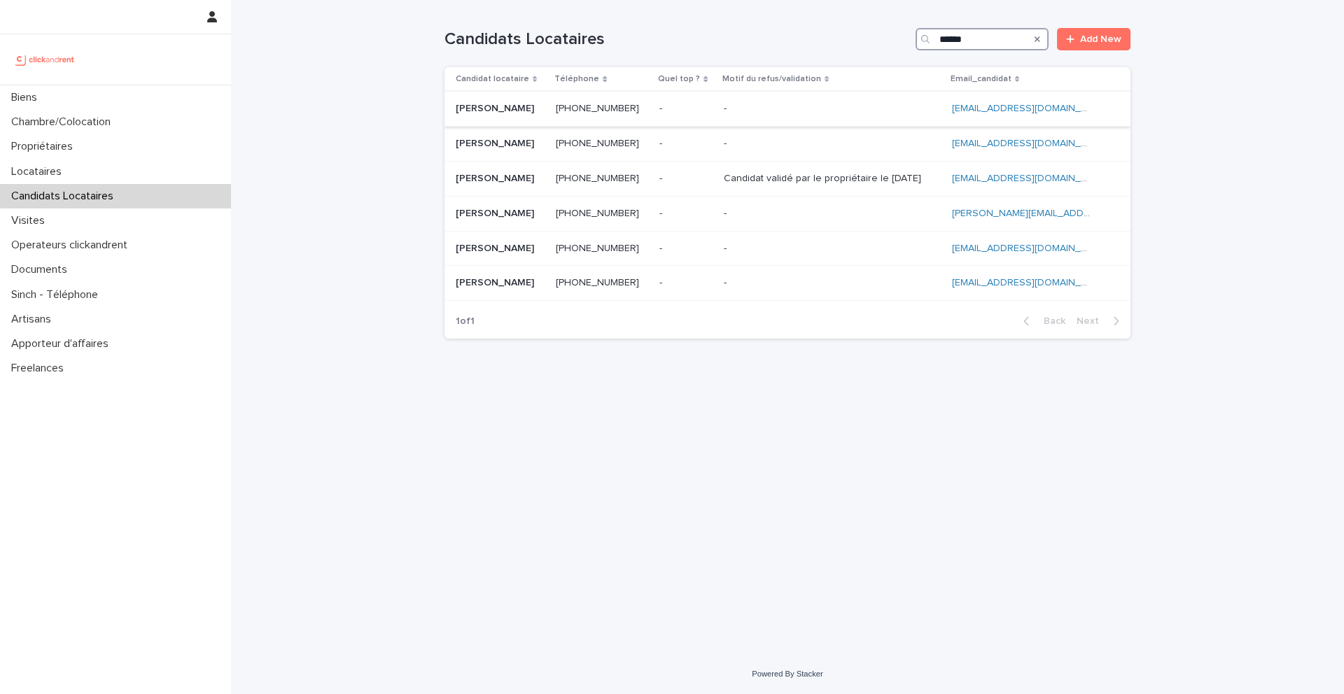
type input "******"
click at [517, 99] on div "[PERSON_NAME] [PERSON_NAME]" at bounding box center [500, 108] width 89 height 23
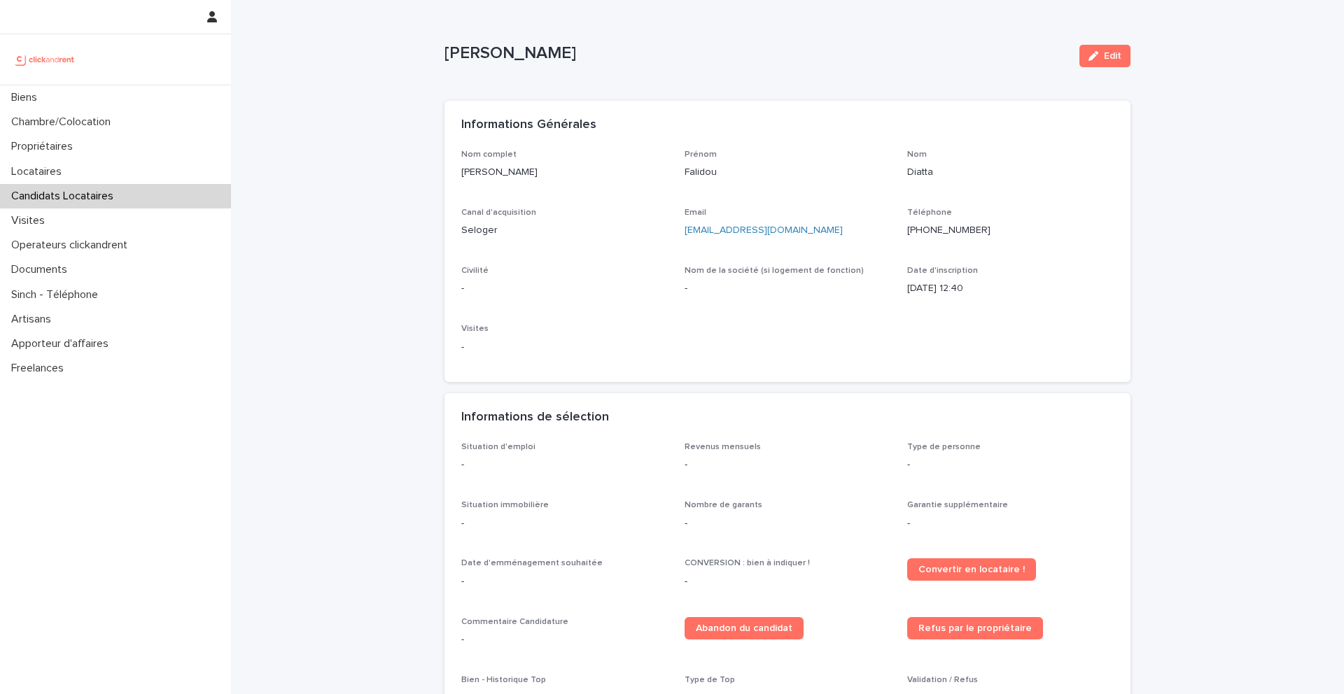
click at [40, 195] on p "Candidats Locataires" at bounding box center [65, 196] width 119 height 13
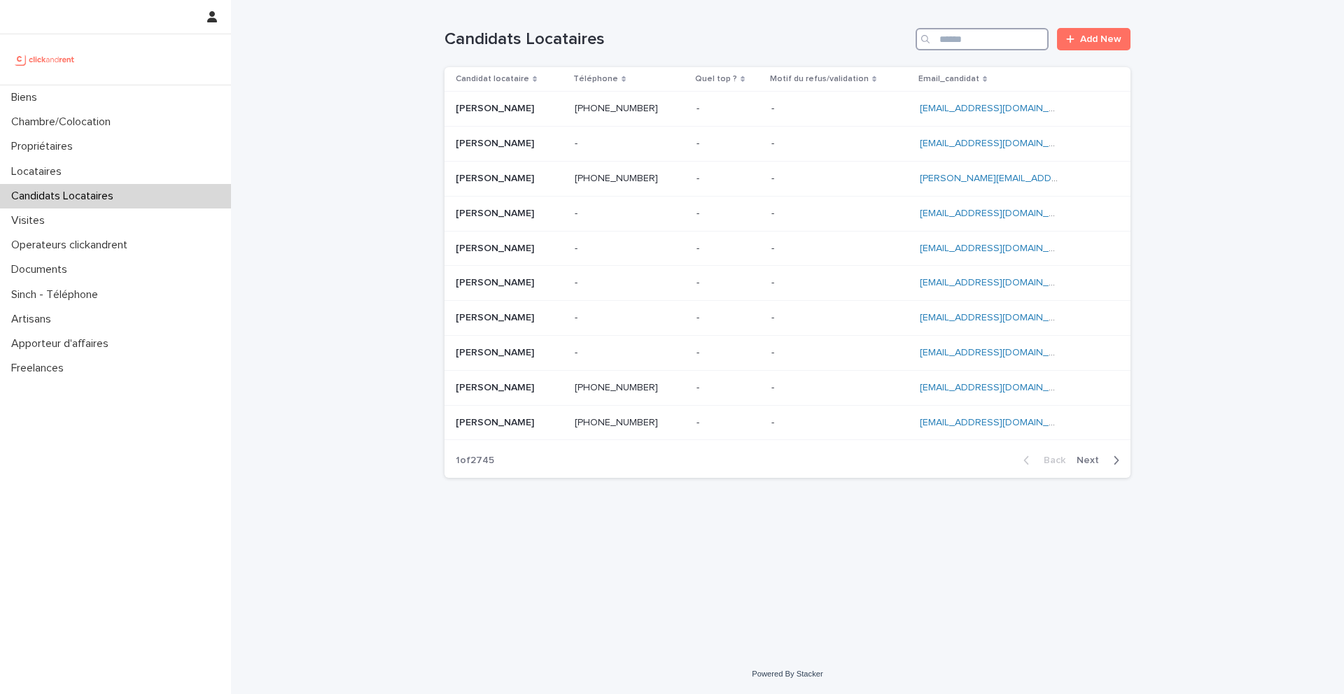
click at [954, 43] on input "Search" at bounding box center [982, 39] width 133 height 22
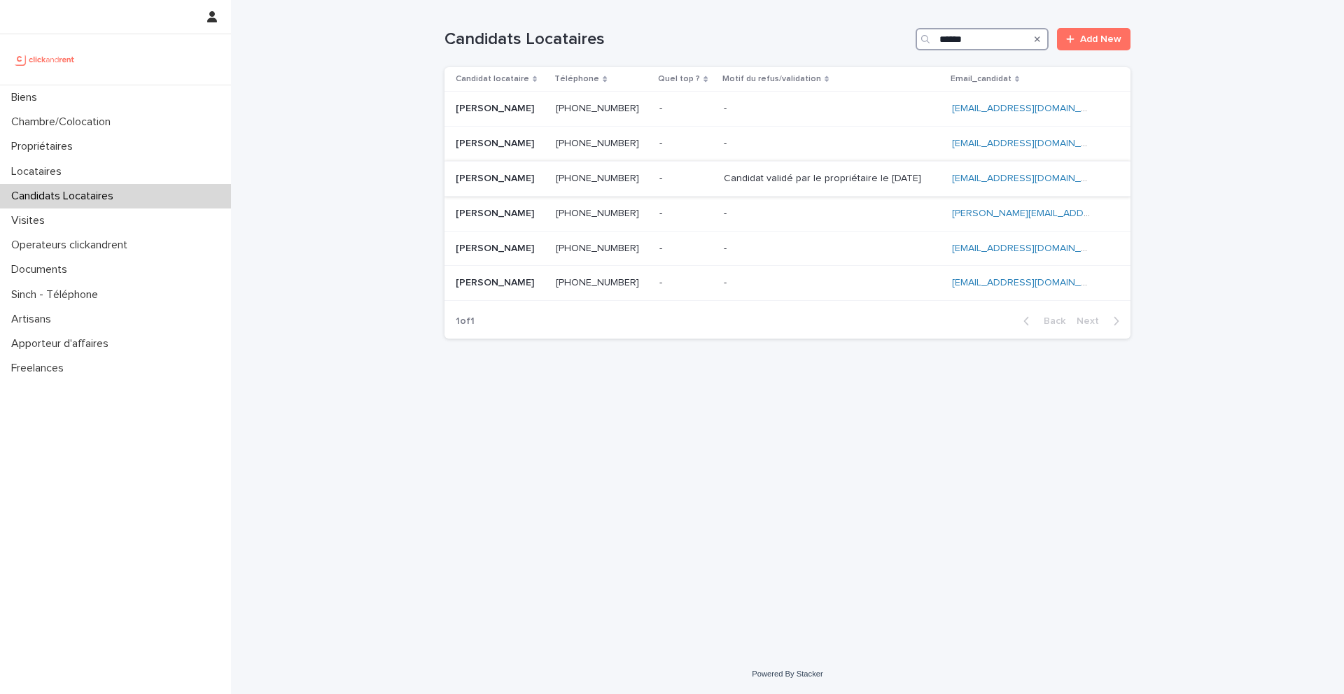
type input "******"
click at [495, 177] on p "[PERSON_NAME]" at bounding box center [496, 177] width 81 height 15
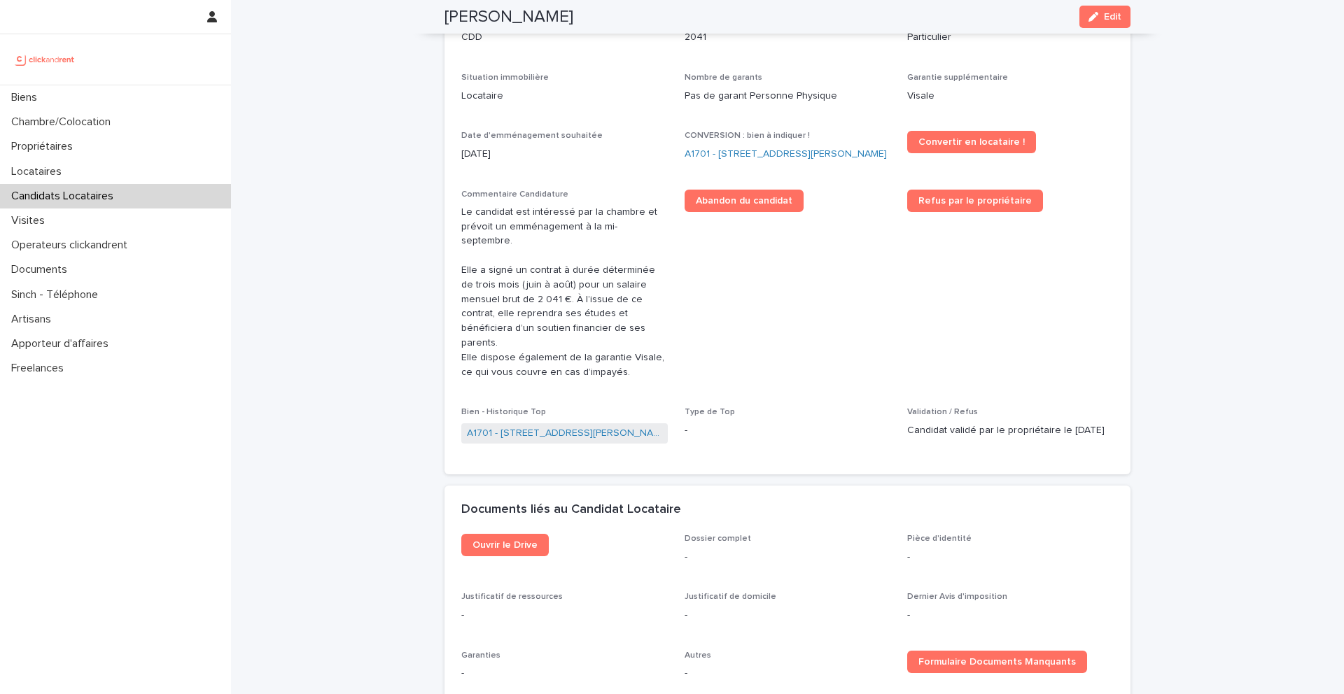
scroll to position [549, 0]
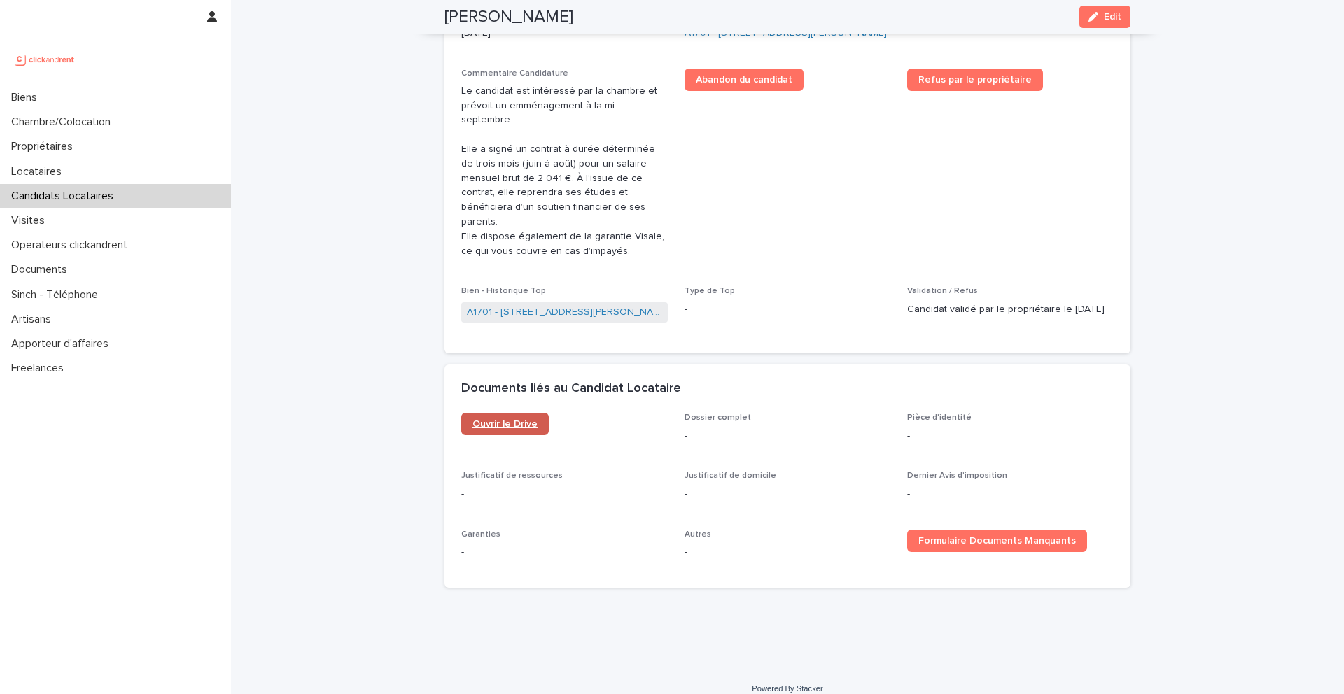
click at [492, 419] on span "Ouvrir le Drive" at bounding box center [505, 424] width 65 height 10
click at [556, 305] on link "A1701 - [STREET_ADDRESS][PERSON_NAME]" at bounding box center [564, 312] width 195 height 15
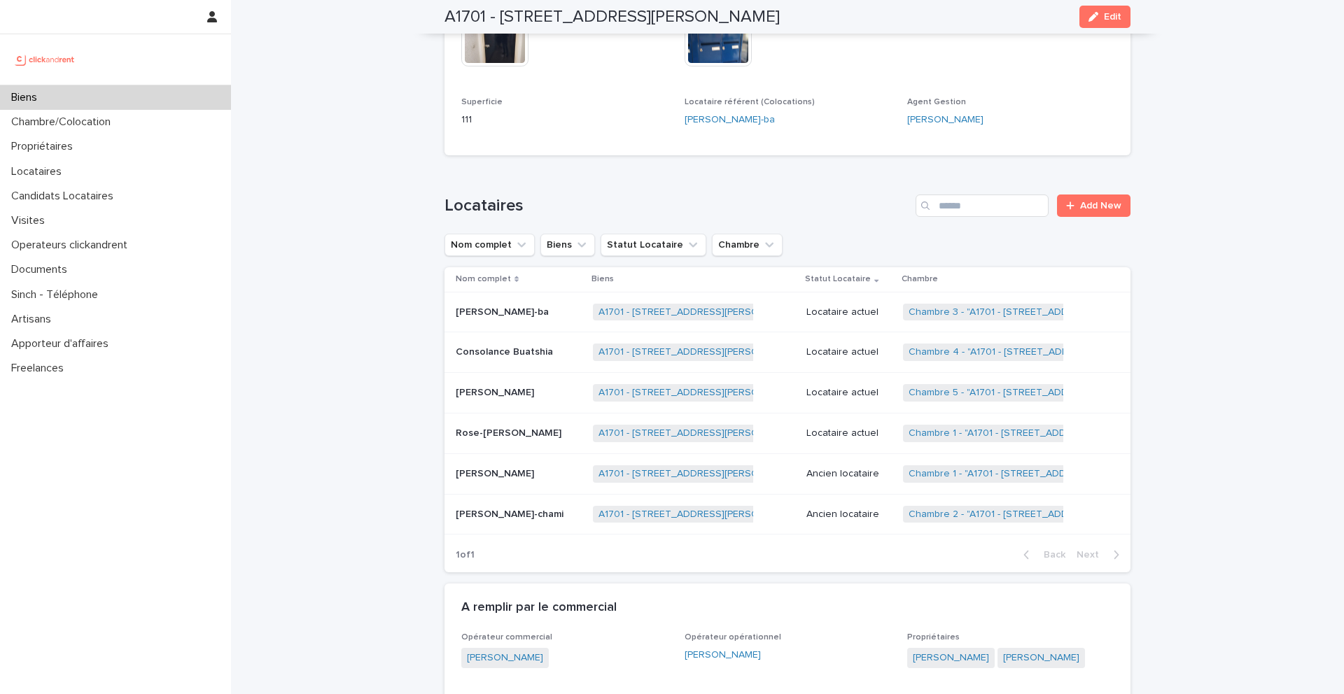
scroll to position [589, 0]
click at [501, 433] on p "Rose-[PERSON_NAME]" at bounding box center [510, 431] width 109 height 15
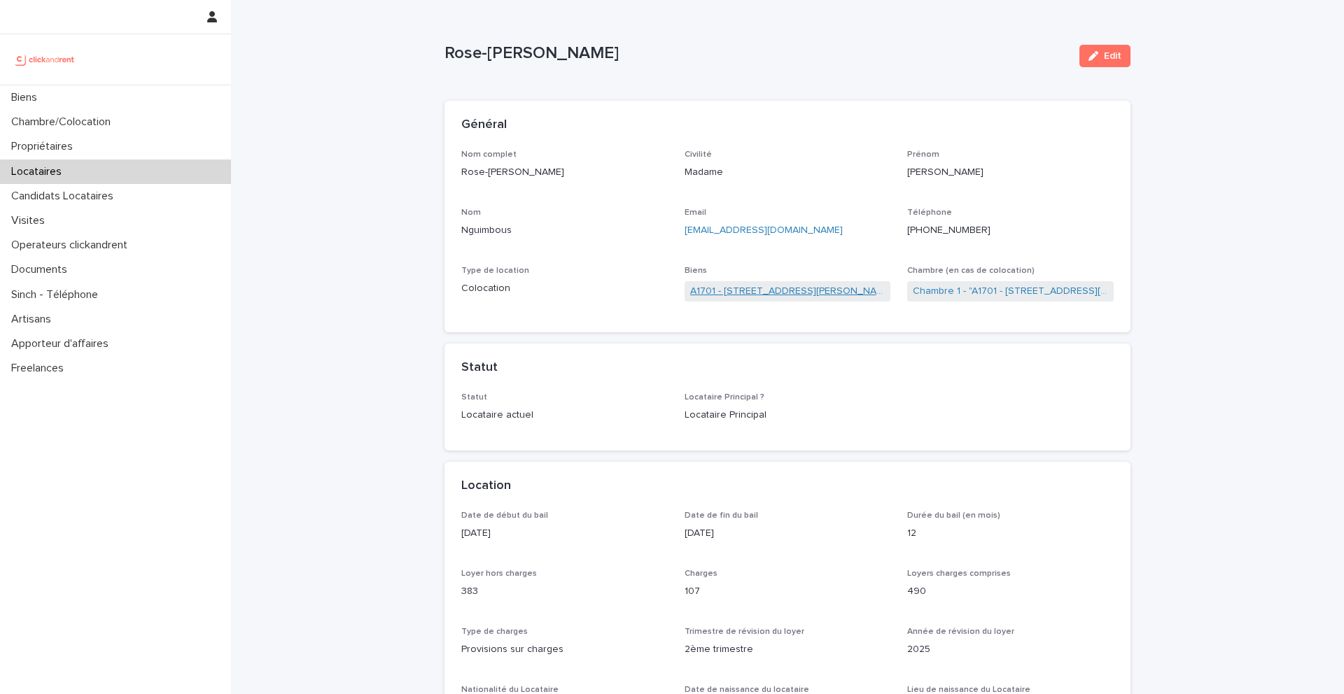
click at [727, 289] on link "A1701 - [STREET_ADDRESS][PERSON_NAME]" at bounding box center [787, 291] width 195 height 15
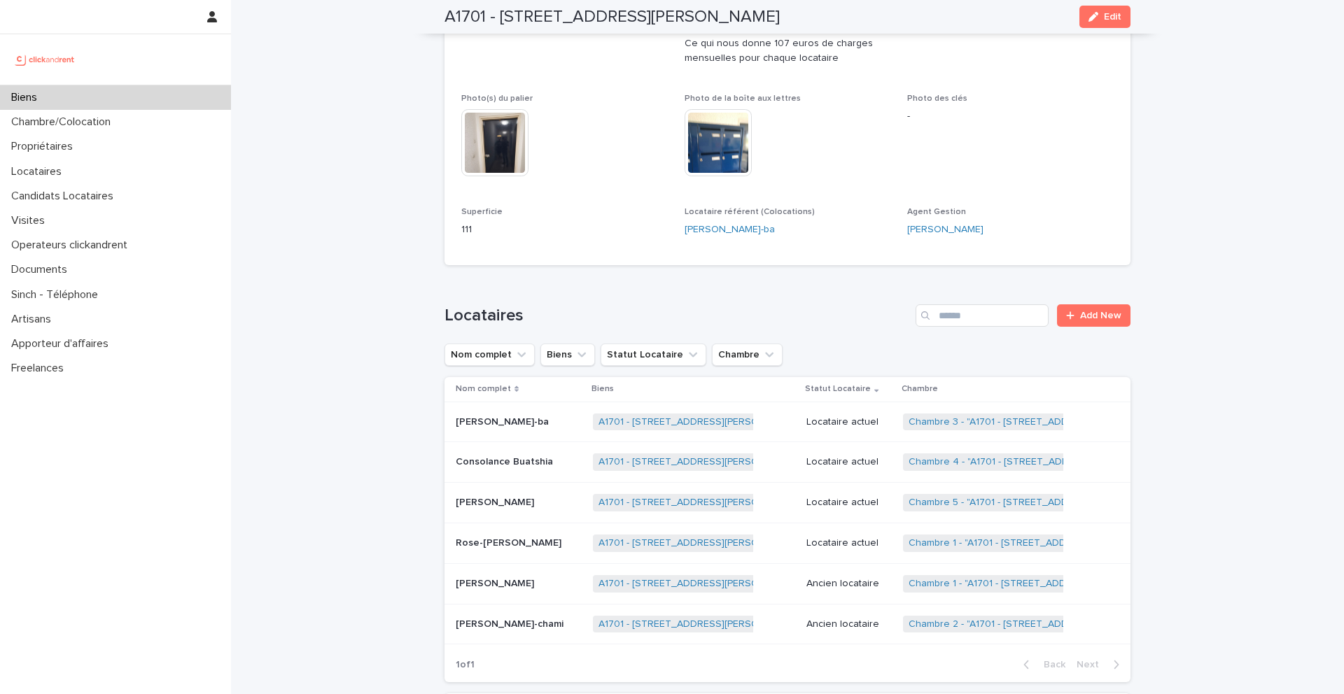
scroll to position [473, 0]
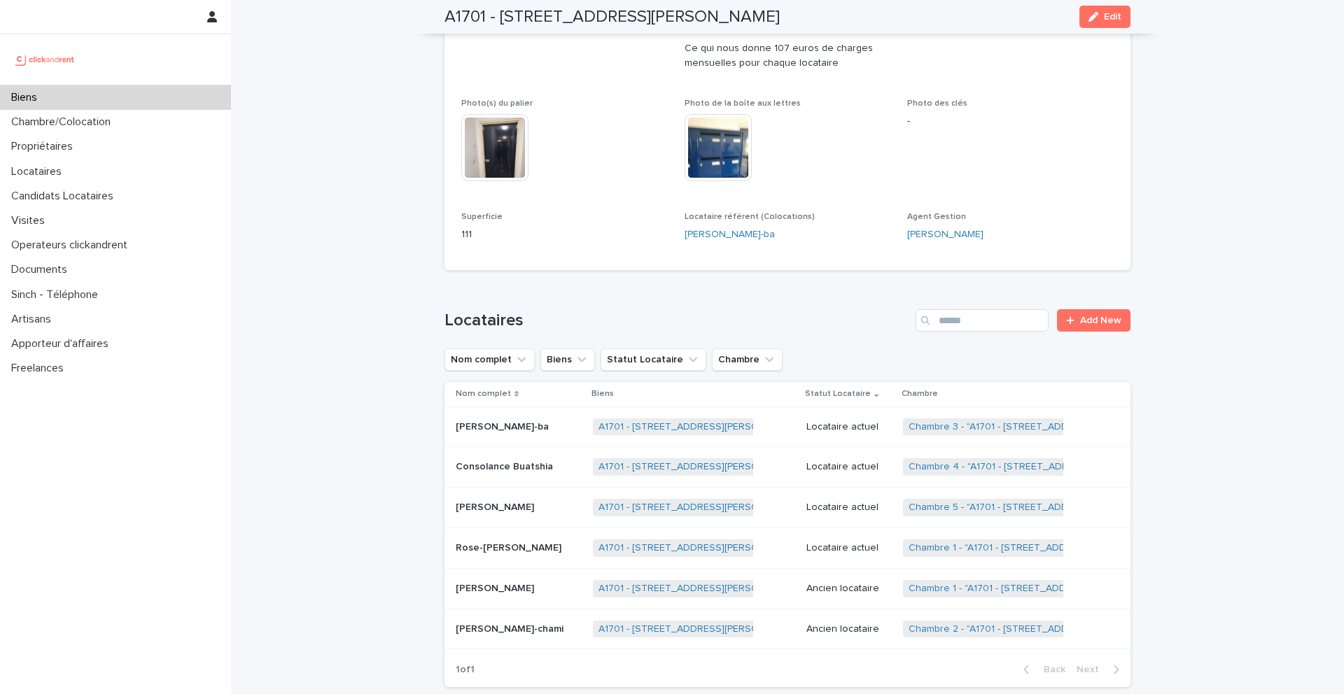
click at [511, 580] on p "[PERSON_NAME]" at bounding box center [496, 587] width 81 height 15
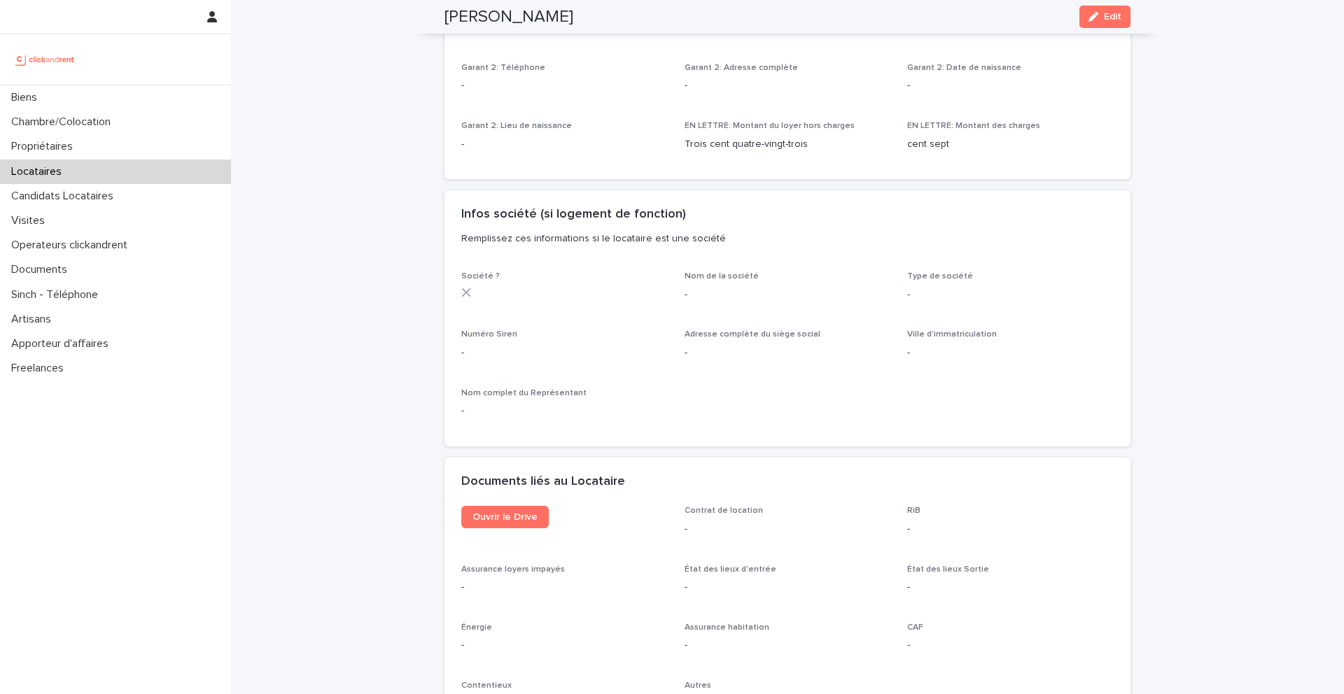
scroll to position [1229, 0]
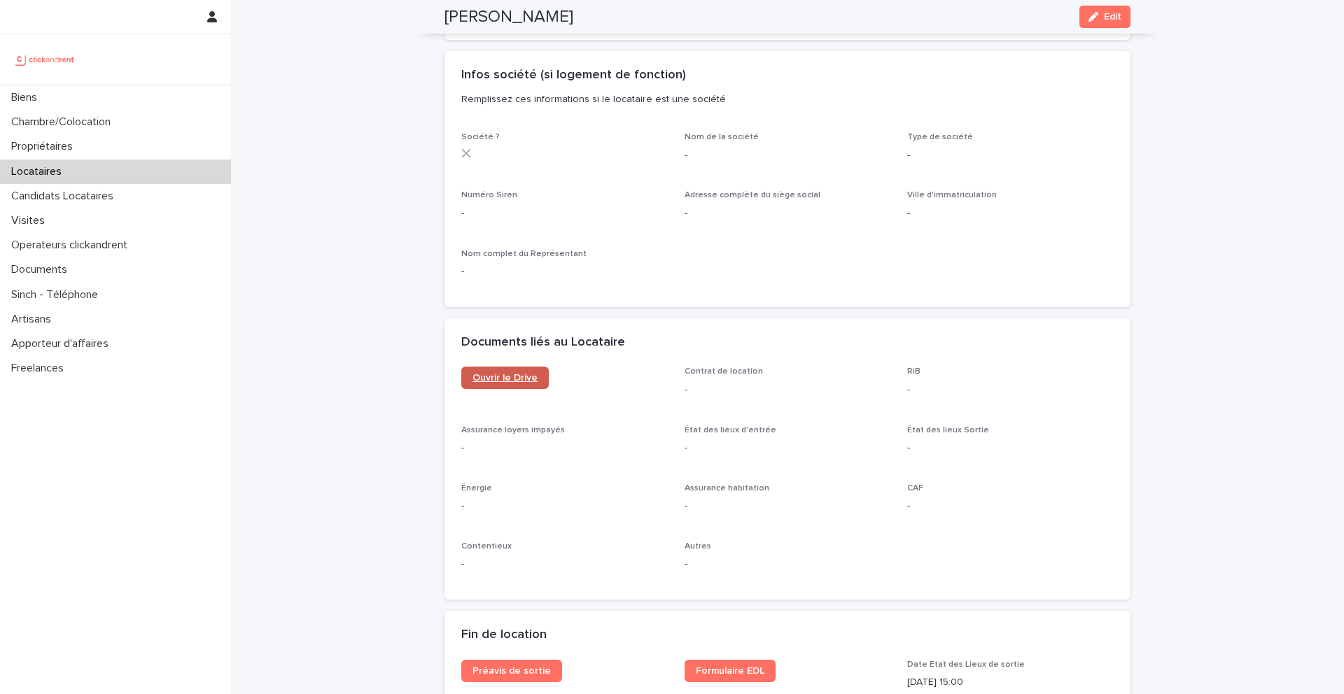
click at [526, 375] on span "Ouvrir le Drive" at bounding box center [505, 378] width 65 height 10
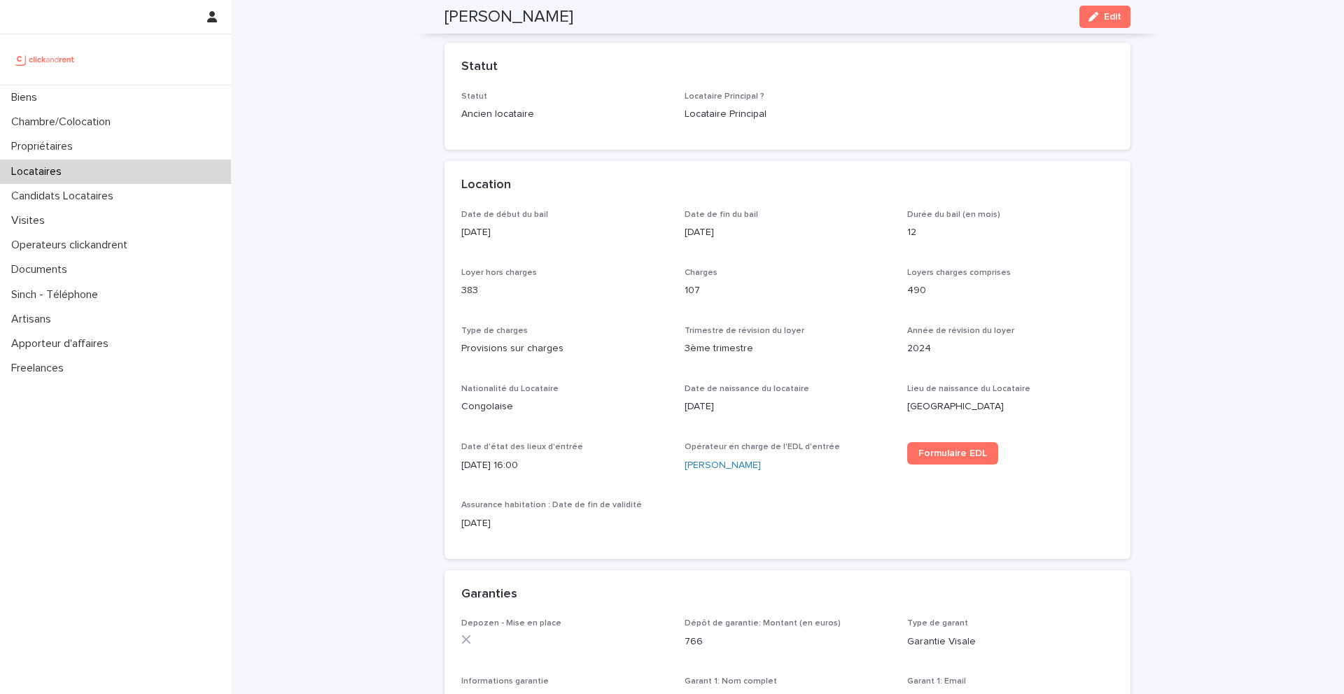
scroll to position [293, 0]
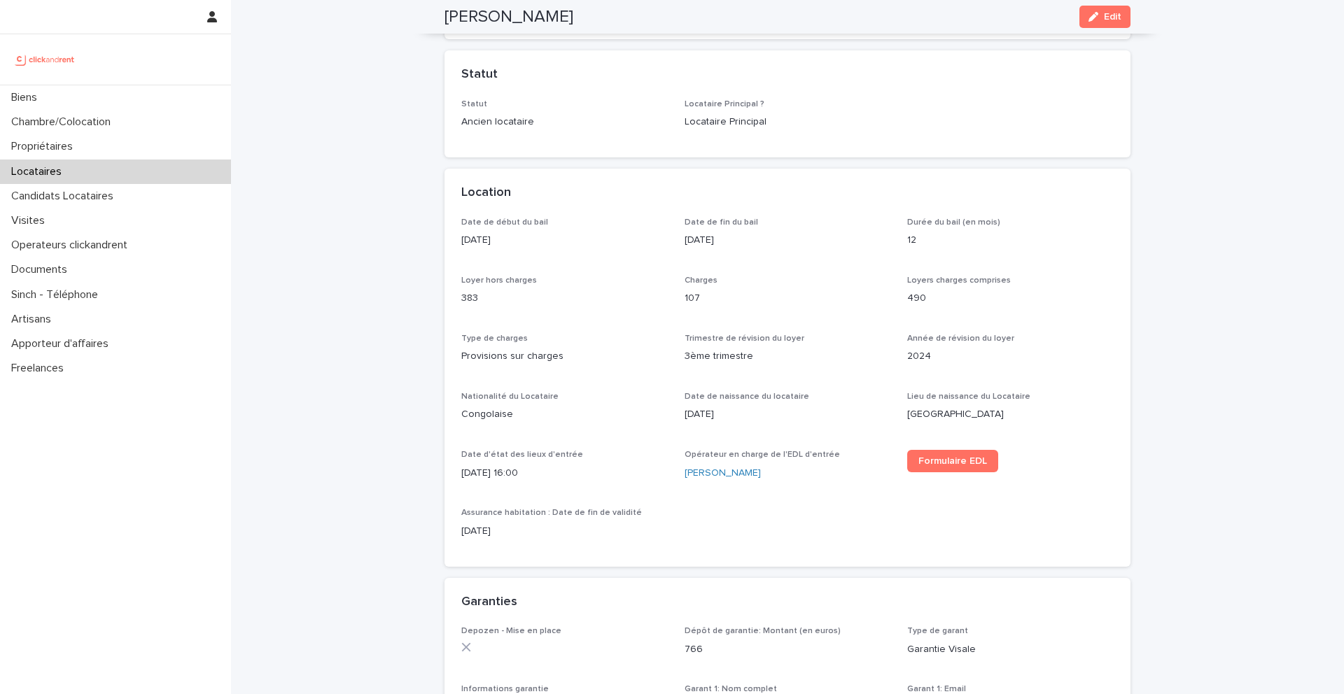
click at [692, 295] on p "107" at bounding box center [788, 298] width 207 height 15
click at [701, 240] on p "[DATE]" at bounding box center [788, 240] width 207 height 15
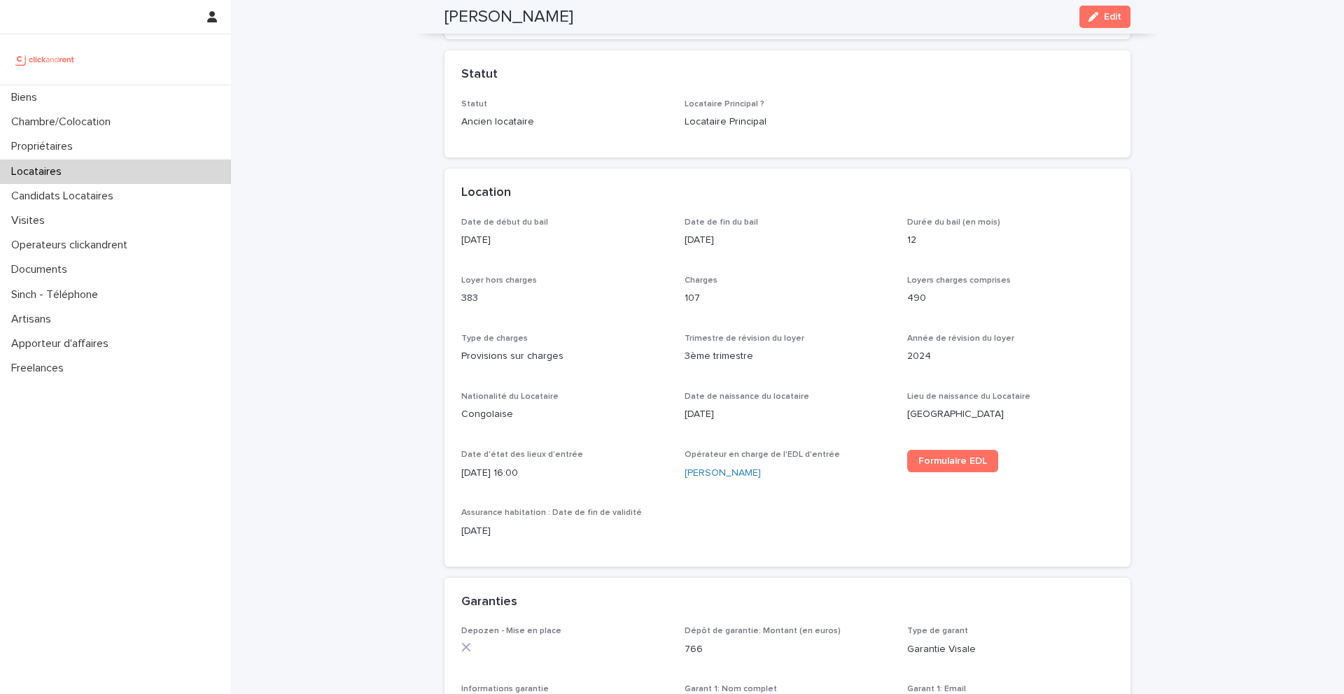
click at [498, 237] on p "[DATE]" at bounding box center [564, 240] width 207 height 15
click at [488, 238] on p "[DATE]" at bounding box center [564, 240] width 207 height 15
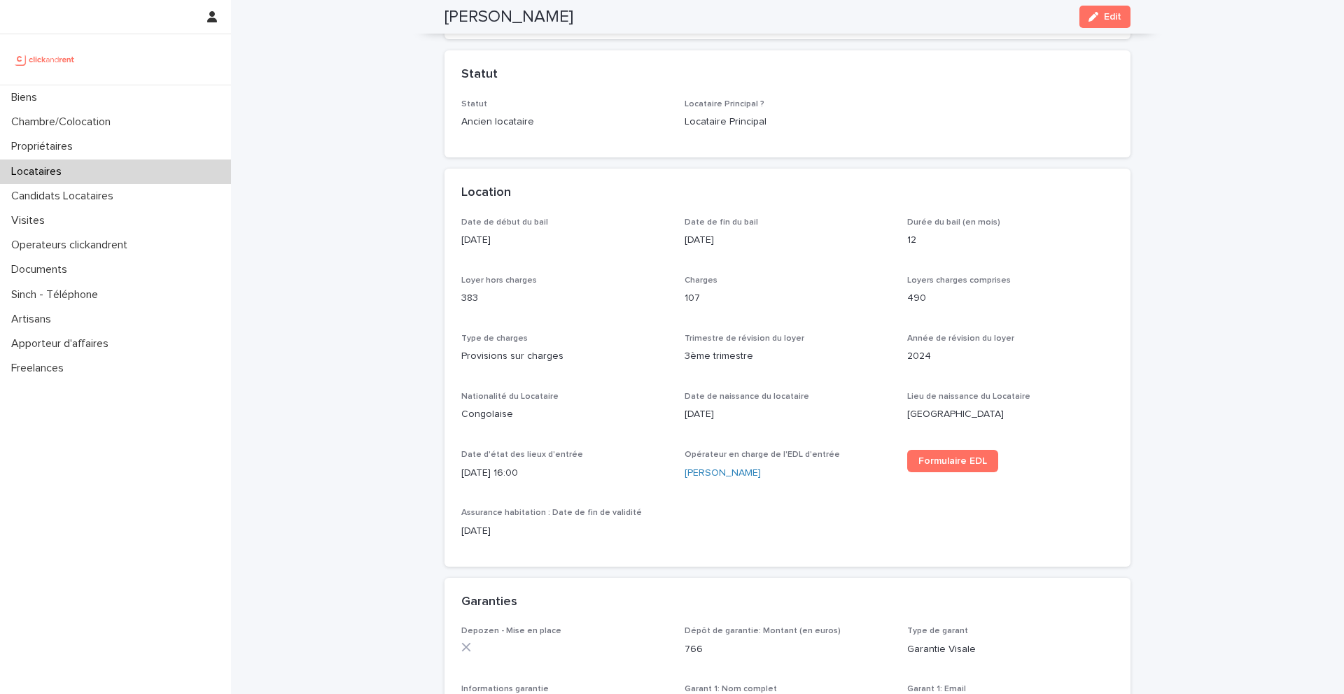
click at [468, 294] on p "383" at bounding box center [564, 298] width 207 height 15
click at [491, 361] on p "Provisions sur charges" at bounding box center [564, 356] width 207 height 15
click at [491, 359] on p "Provisions sur charges" at bounding box center [564, 356] width 207 height 15
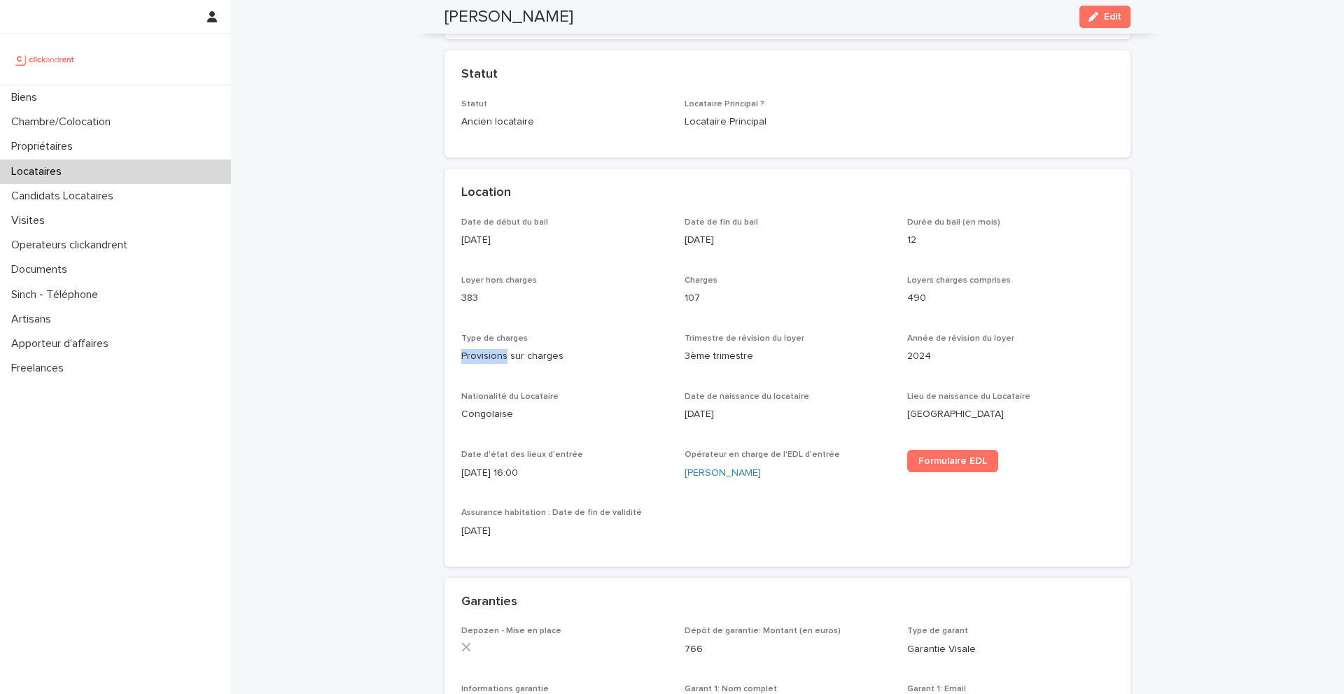
click at [491, 359] on p "Provisions sur charges" at bounding box center [564, 356] width 207 height 15
click at [699, 361] on p "3ème trimestre" at bounding box center [788, 356] width 207 height 15
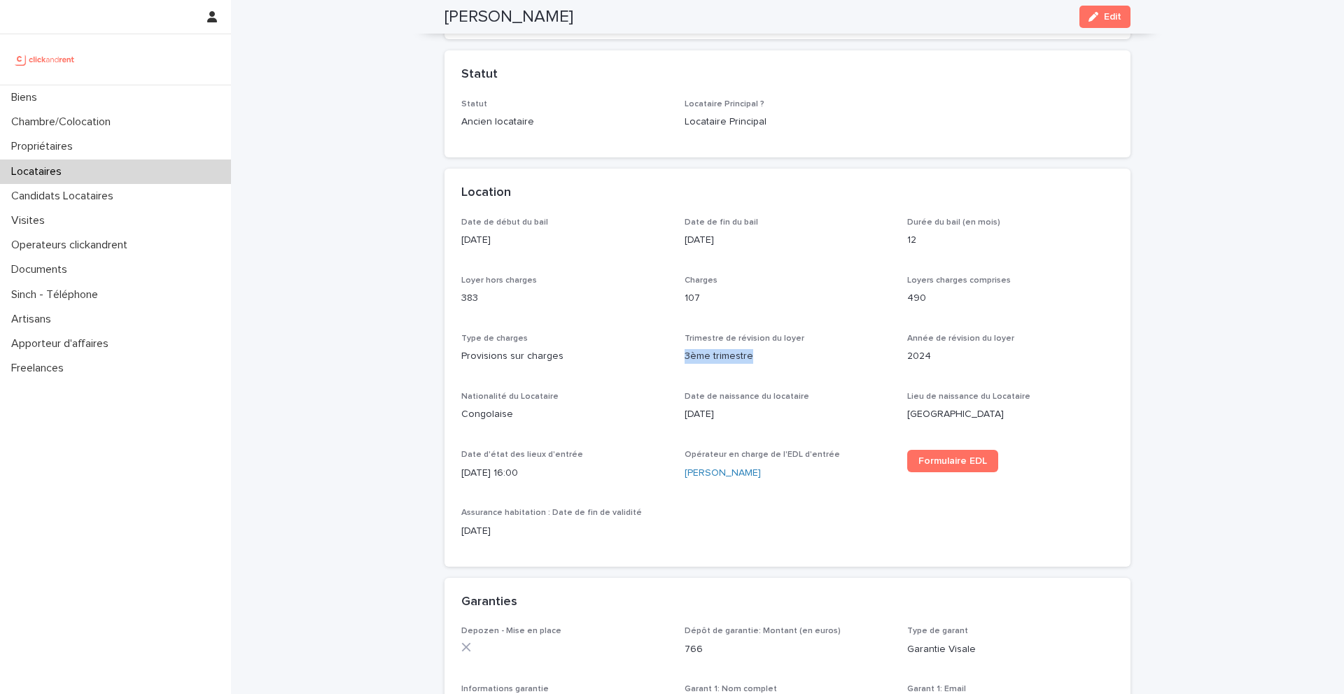
click at [31, 174] on p "Locataires" at bounding box center [39, 171] width 67 height 13
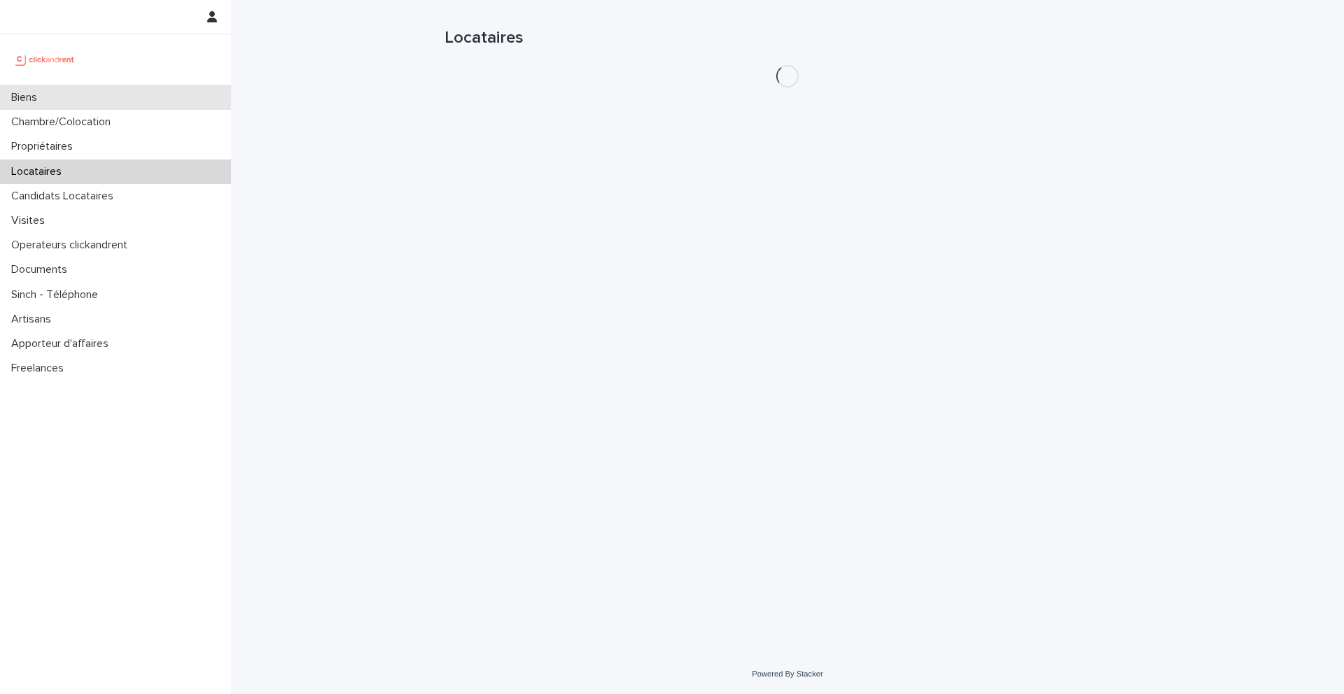
click at [41, 92] on p "Biens" at bounding box center [27, 97] width 43 height 13
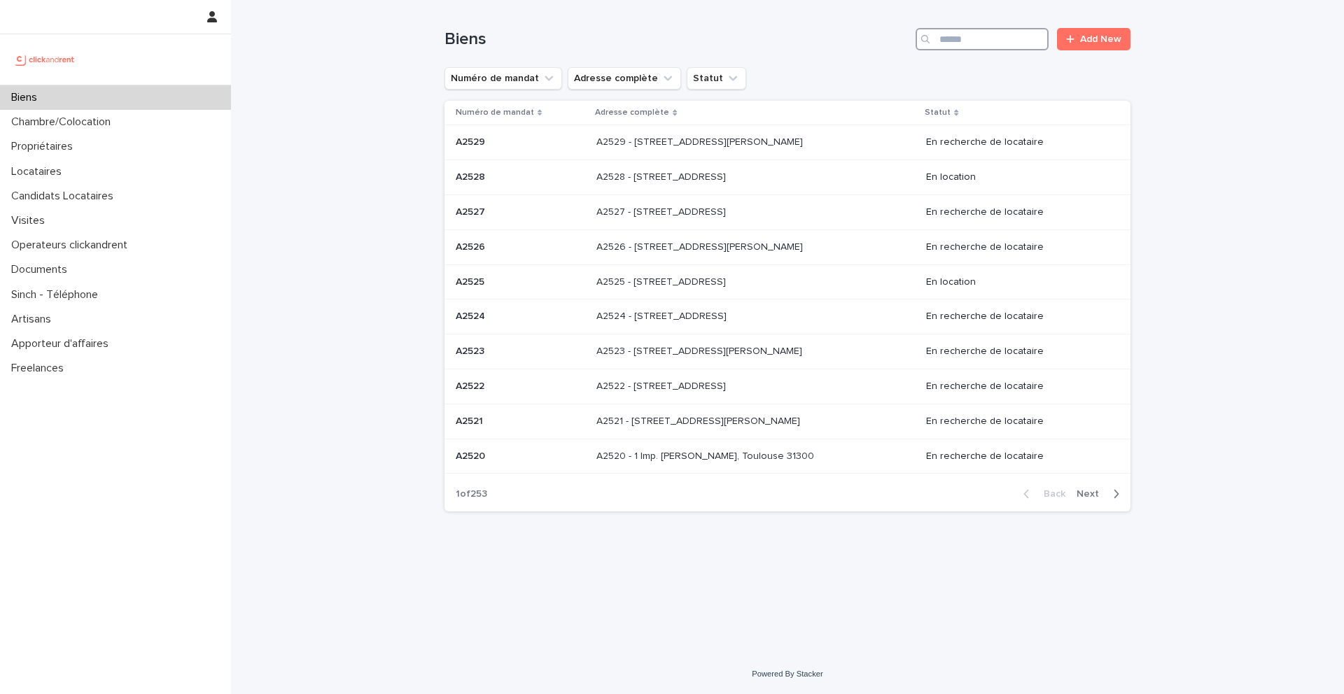
click at [995, 38] on input "Search" at bounding box center [982, 39] width 133 height 22
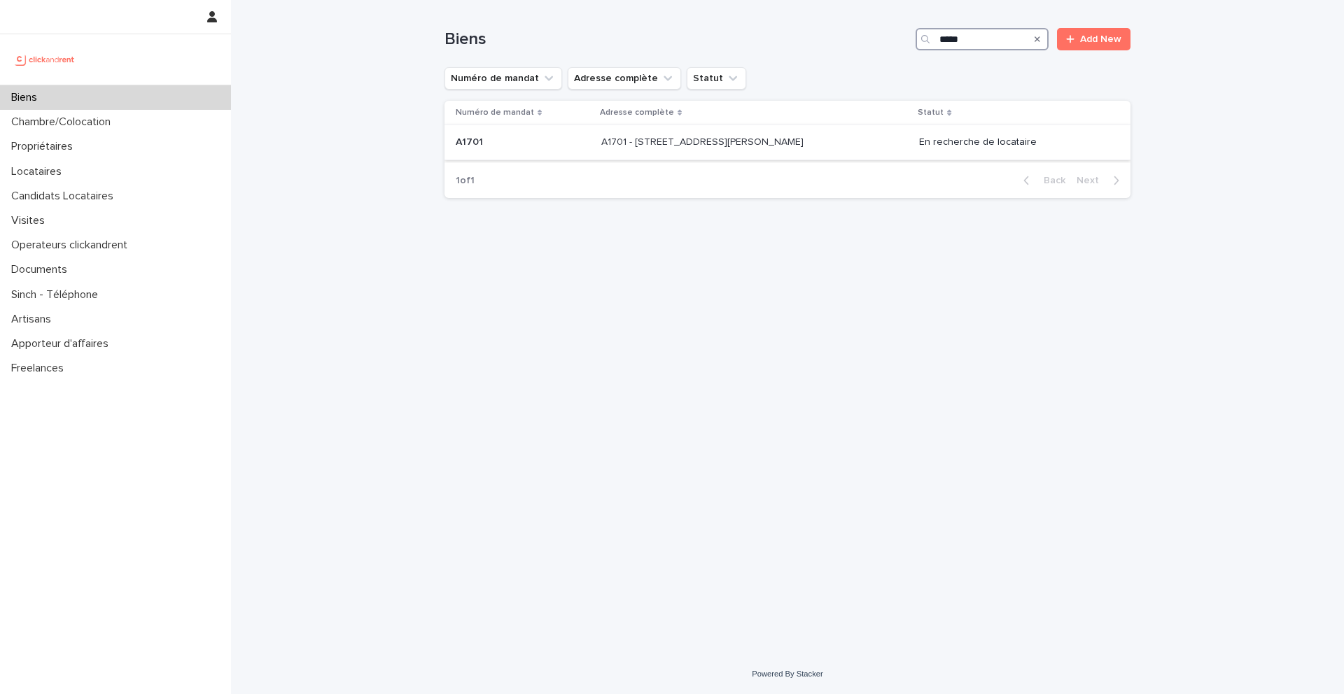
type input "*****"
click at [460, 147] on p "A1701" at bounding box center [471, 141] width 30 height 15
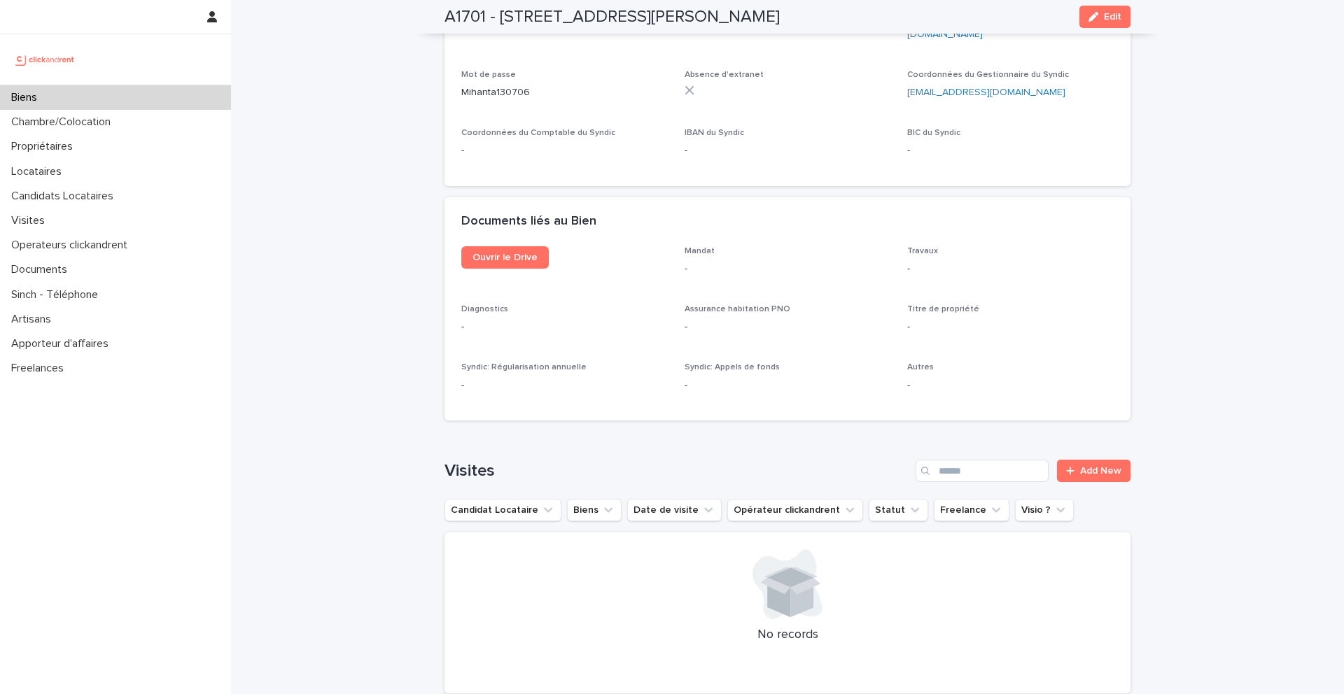
scroll to position [5544, 0]
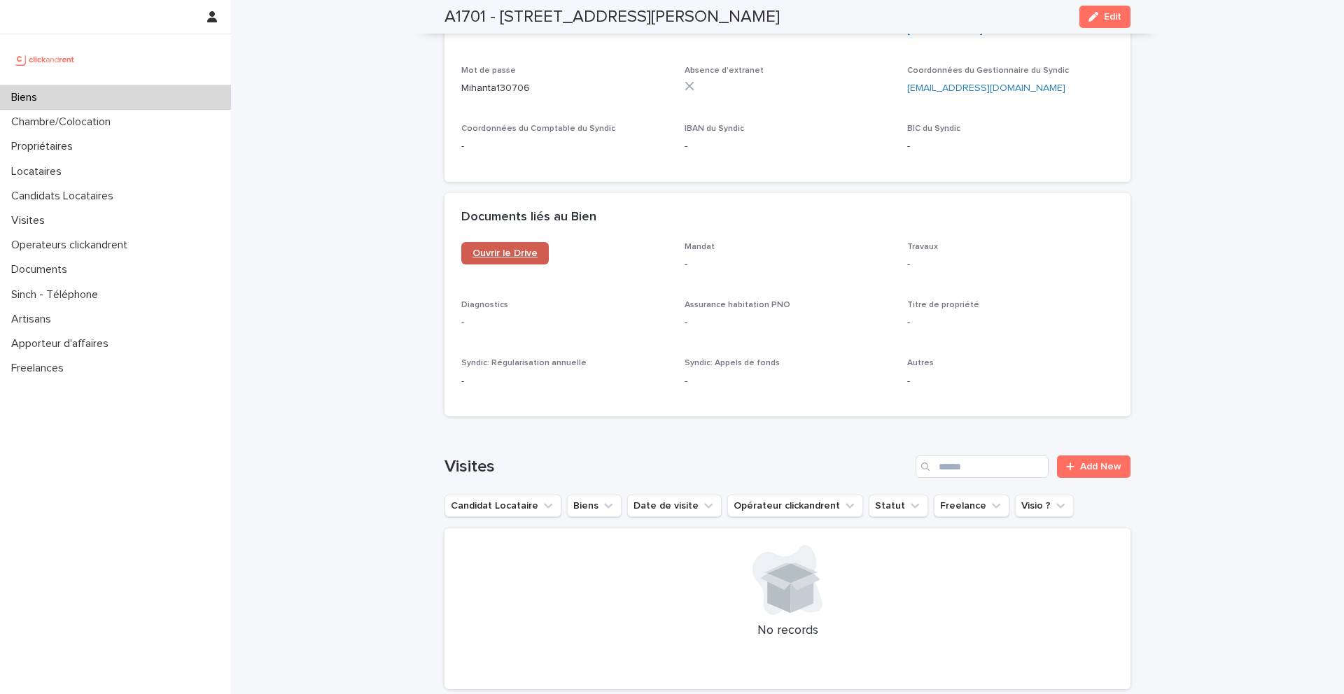
click at [502, 249] on span "Ouvrir le Drive" at bounding box center [505, 254] width 65 height 10
